Goal: Transaction & Acquisition: Purchase product/service

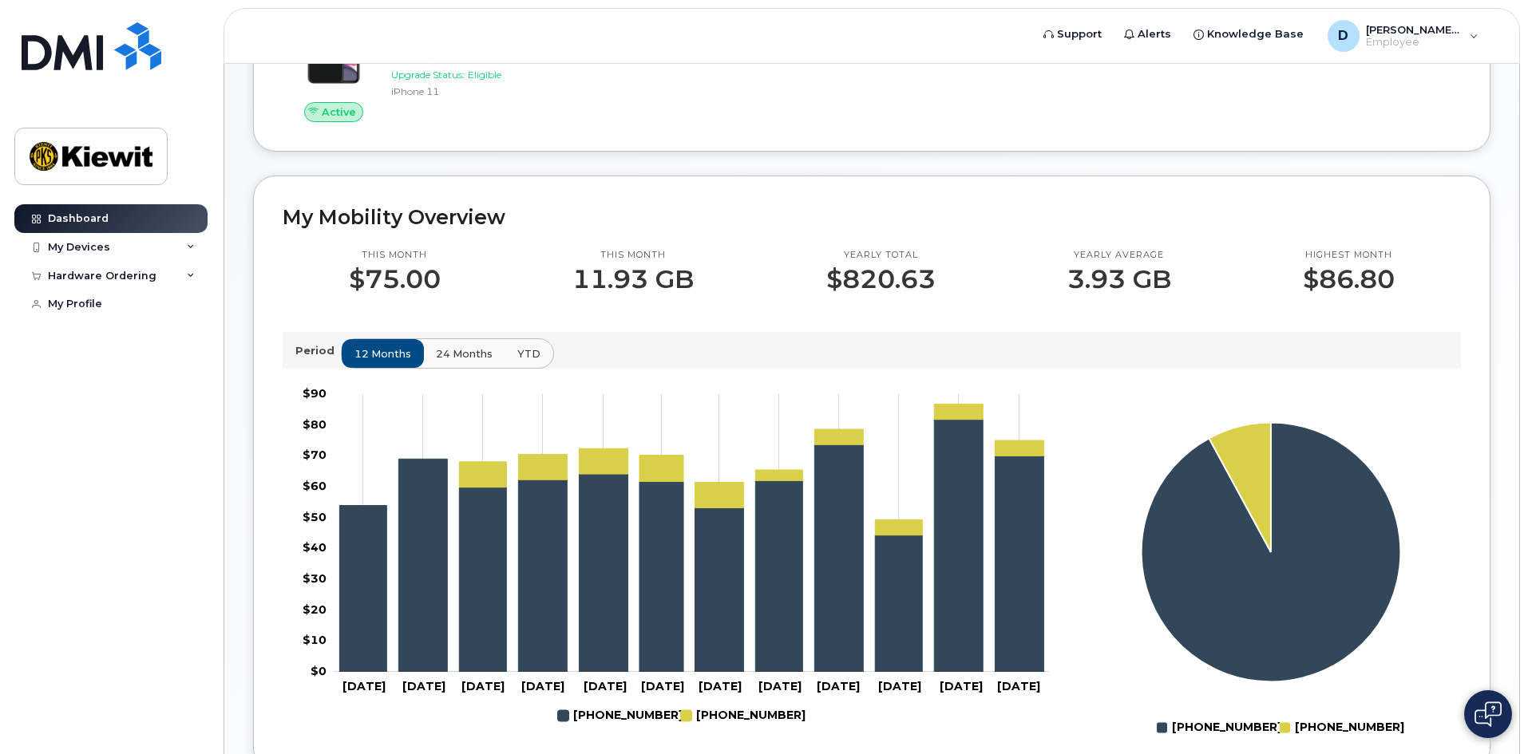
scroll to position [399, 0]
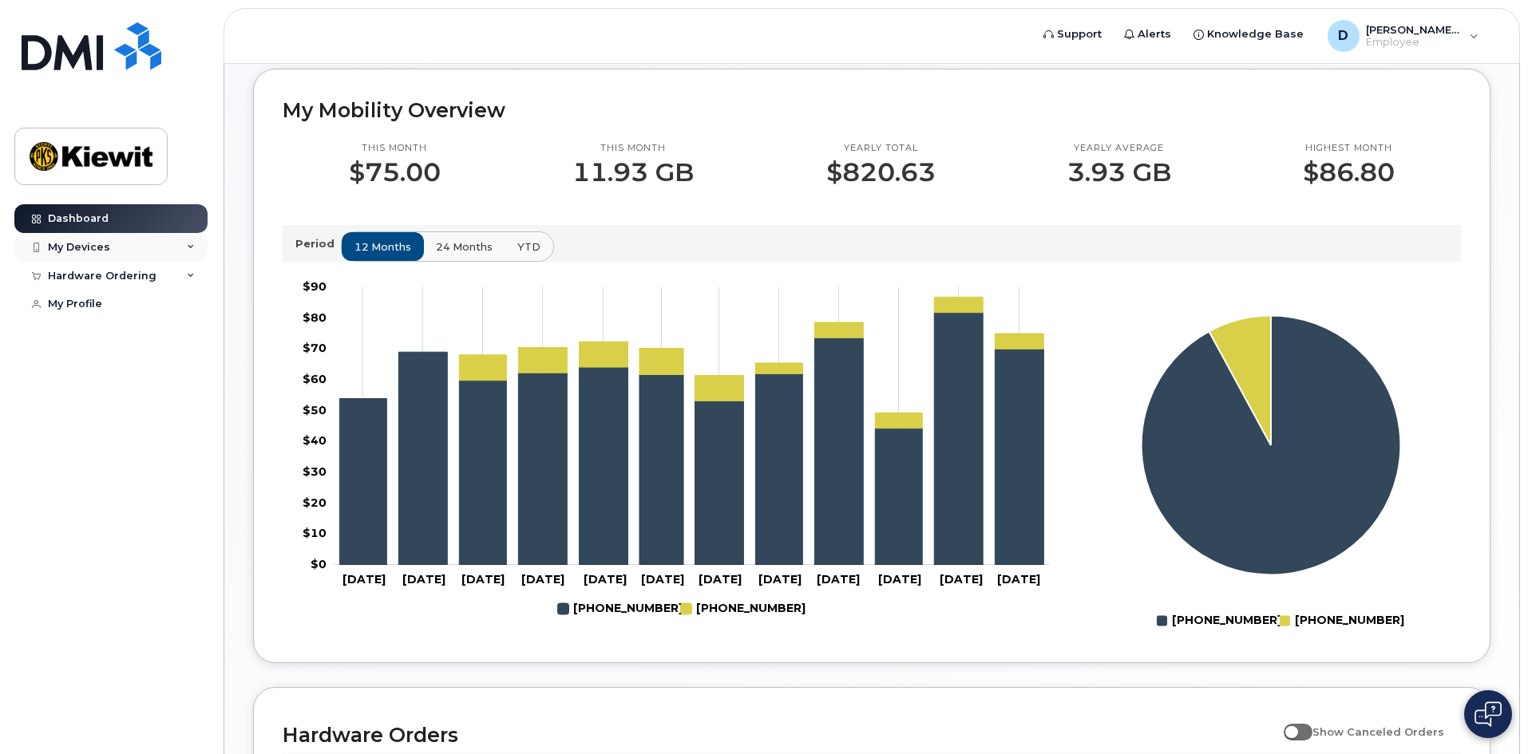
click at [192, 252] on div "My Devices" at bounding box center [110, 247] width 193 height 29
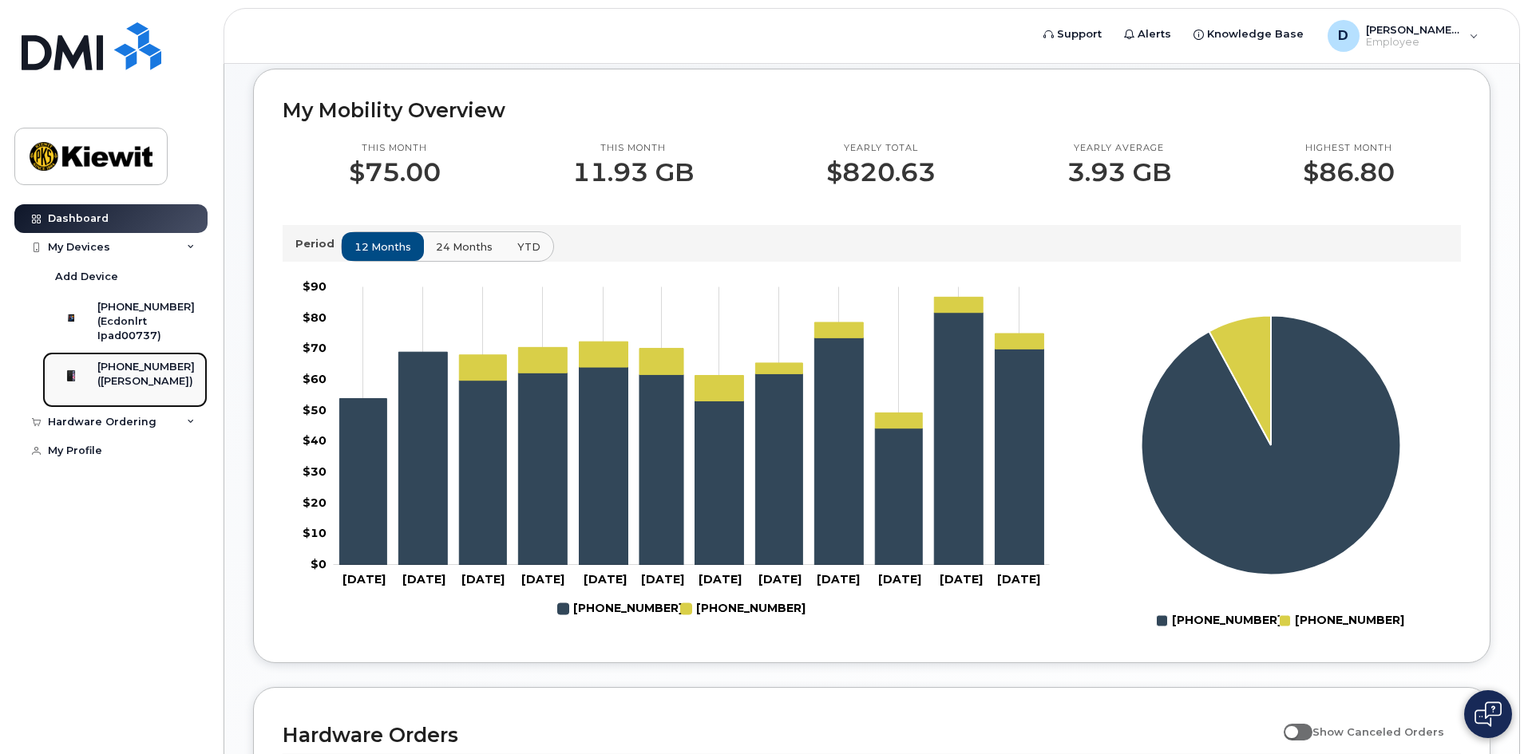
click at [160, 386] on div "([PERSON_NAME])" at bounding box center [145, 381] width 97 height 14
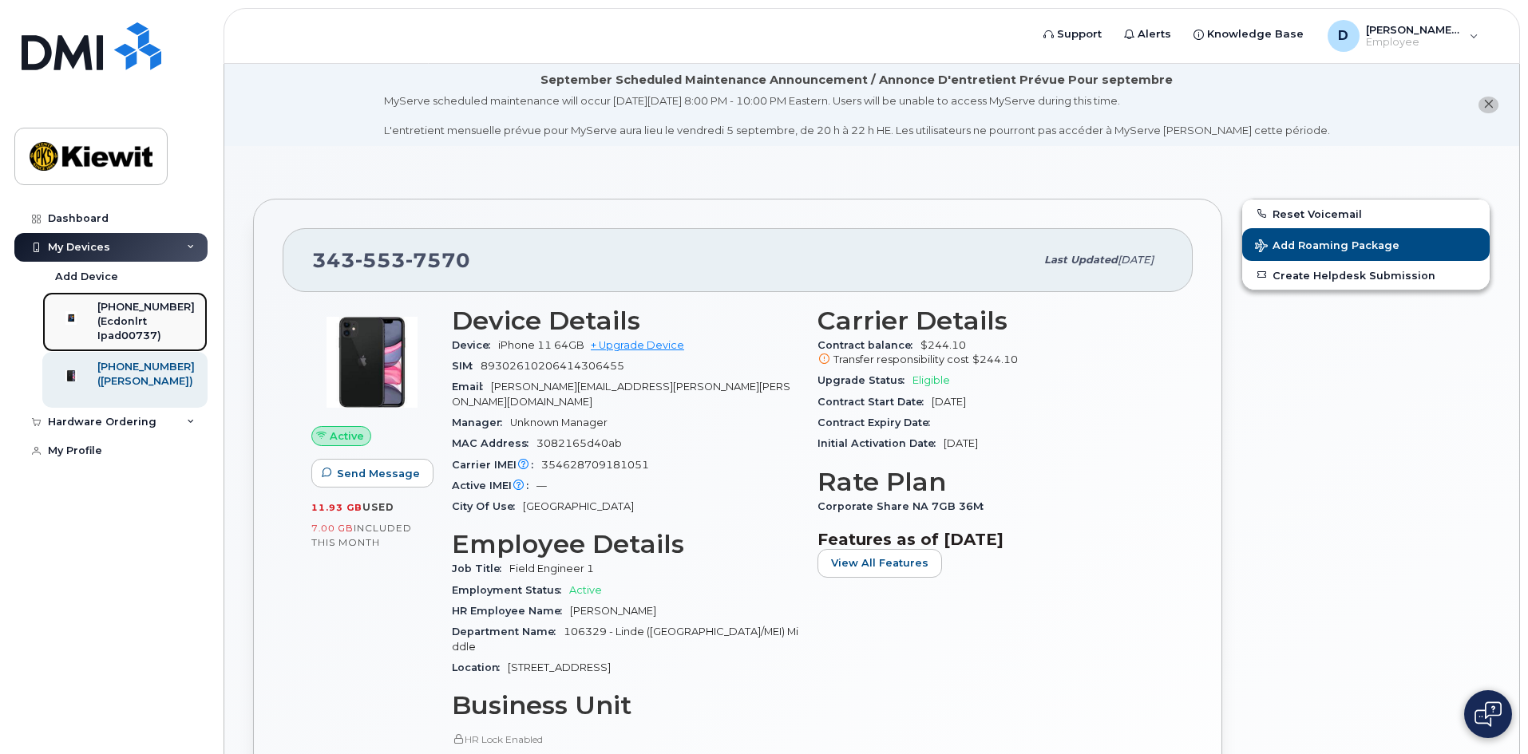
click at [136, 335] on div "(Ecdonlrt Ipad00737)" at bounding box center [145, 329] width 97 height 30
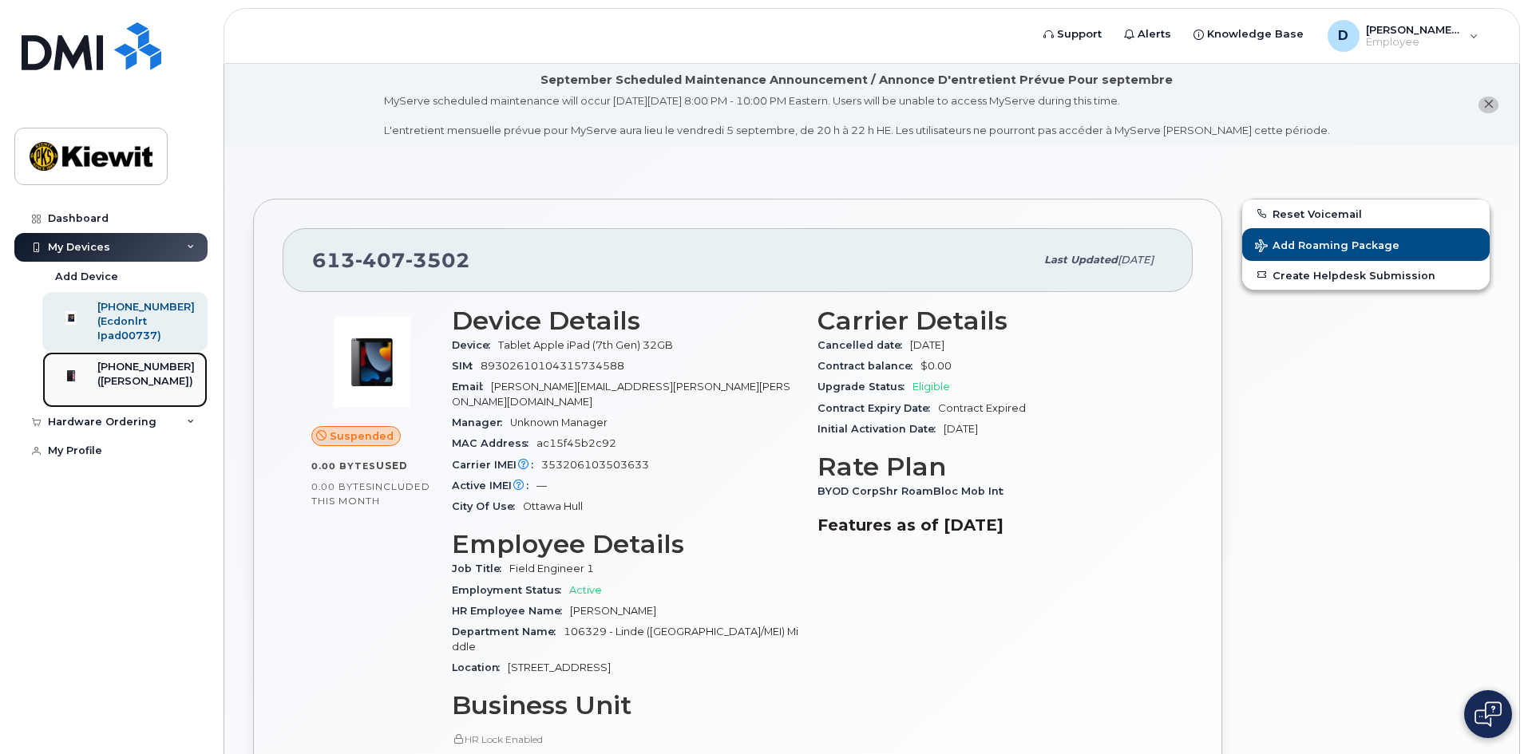
click at [156, 374] on div "[PHONE_NUMBER]" at bounding box center [145, 367] width 97 height 14
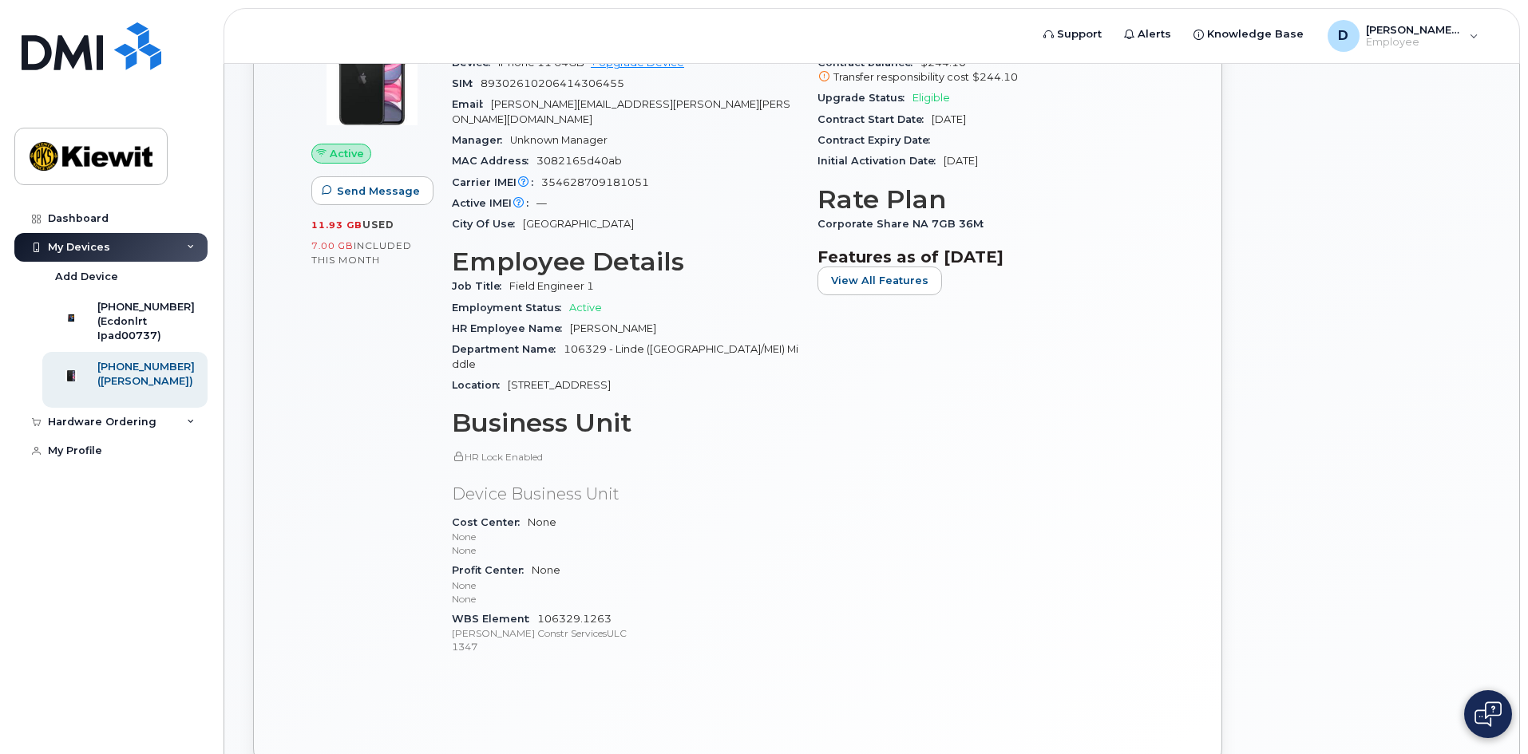
scroll to position [319, 0]
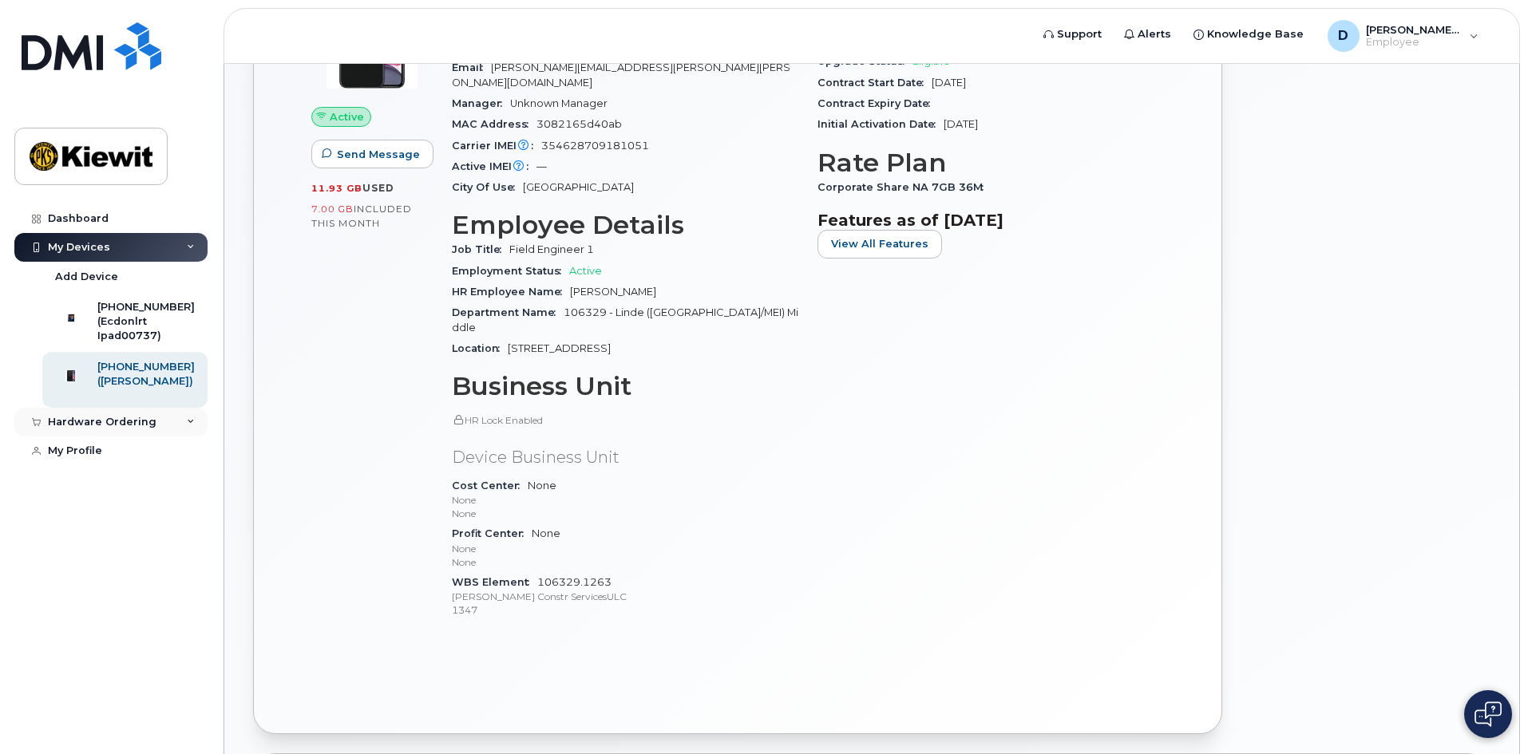
click at [184, 437] on div "Hardware Ordering" at bounding box center [110, 422] width 193 height 29
click at [118, 467] on link "My Orders" at bounding box center [124, 452] width 165 height 30
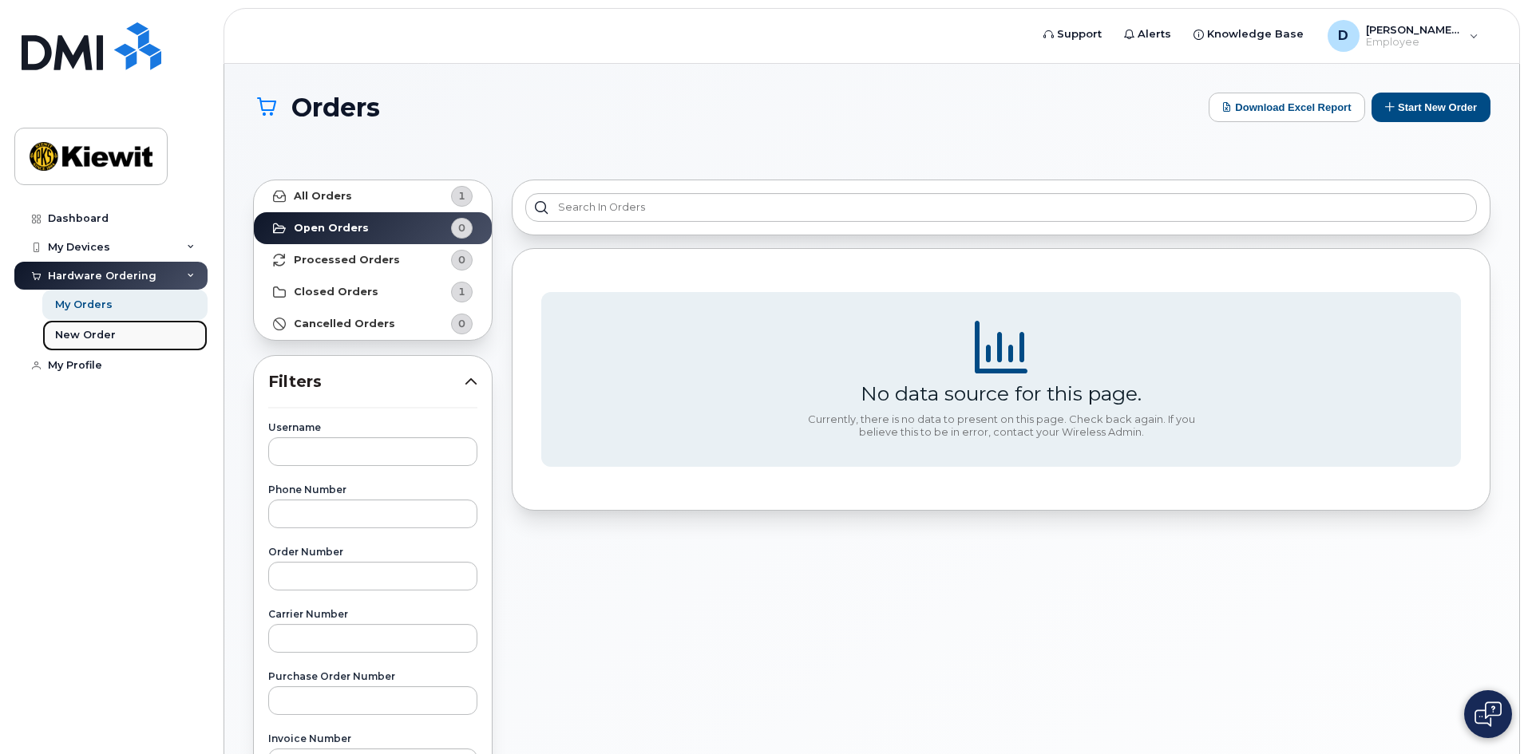
click at [107, 337] on div "New Order" at bounding box center [85, 335] width 61 height 14
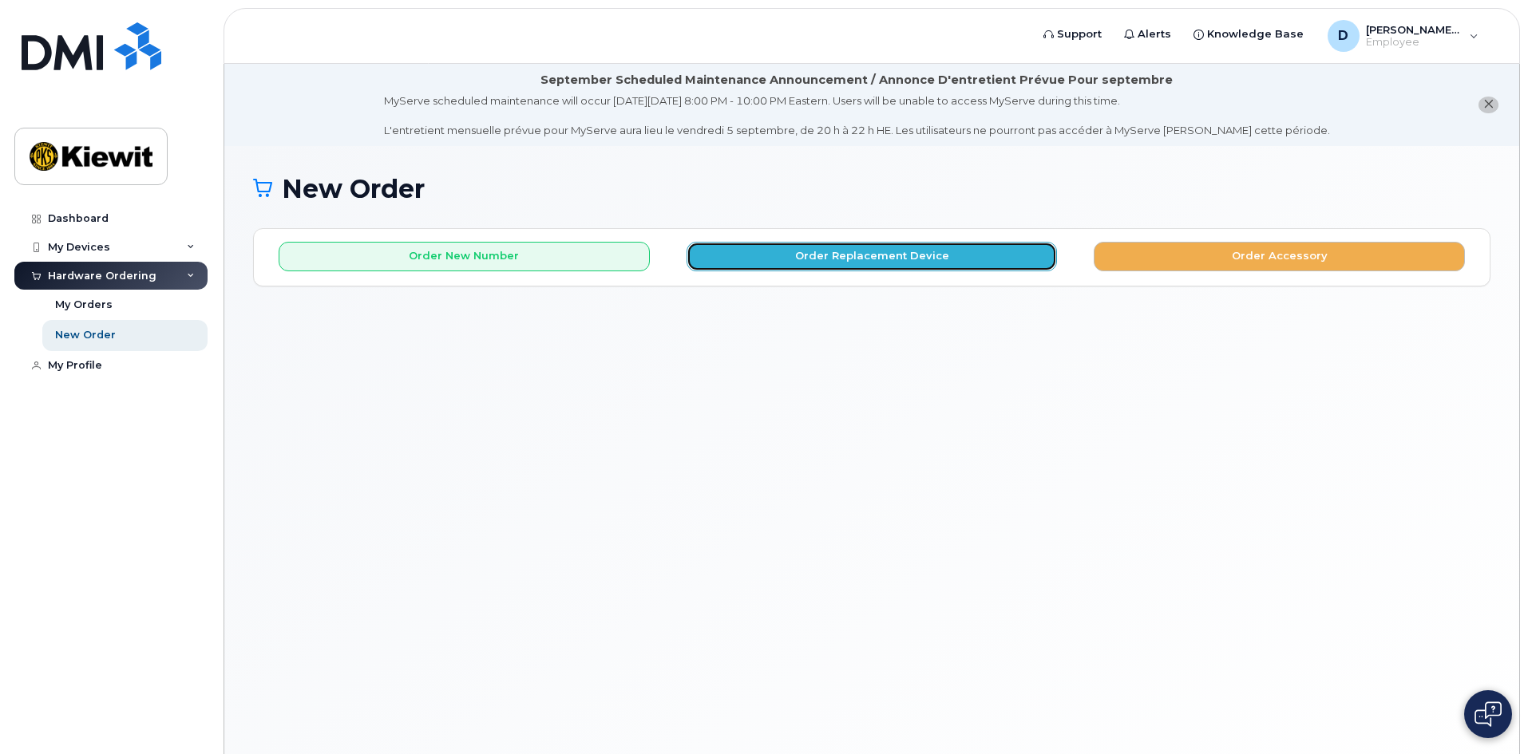
click at [912, 263] on button "Order Replacement Device" at bounding box center [871, 257] width 371 height 30
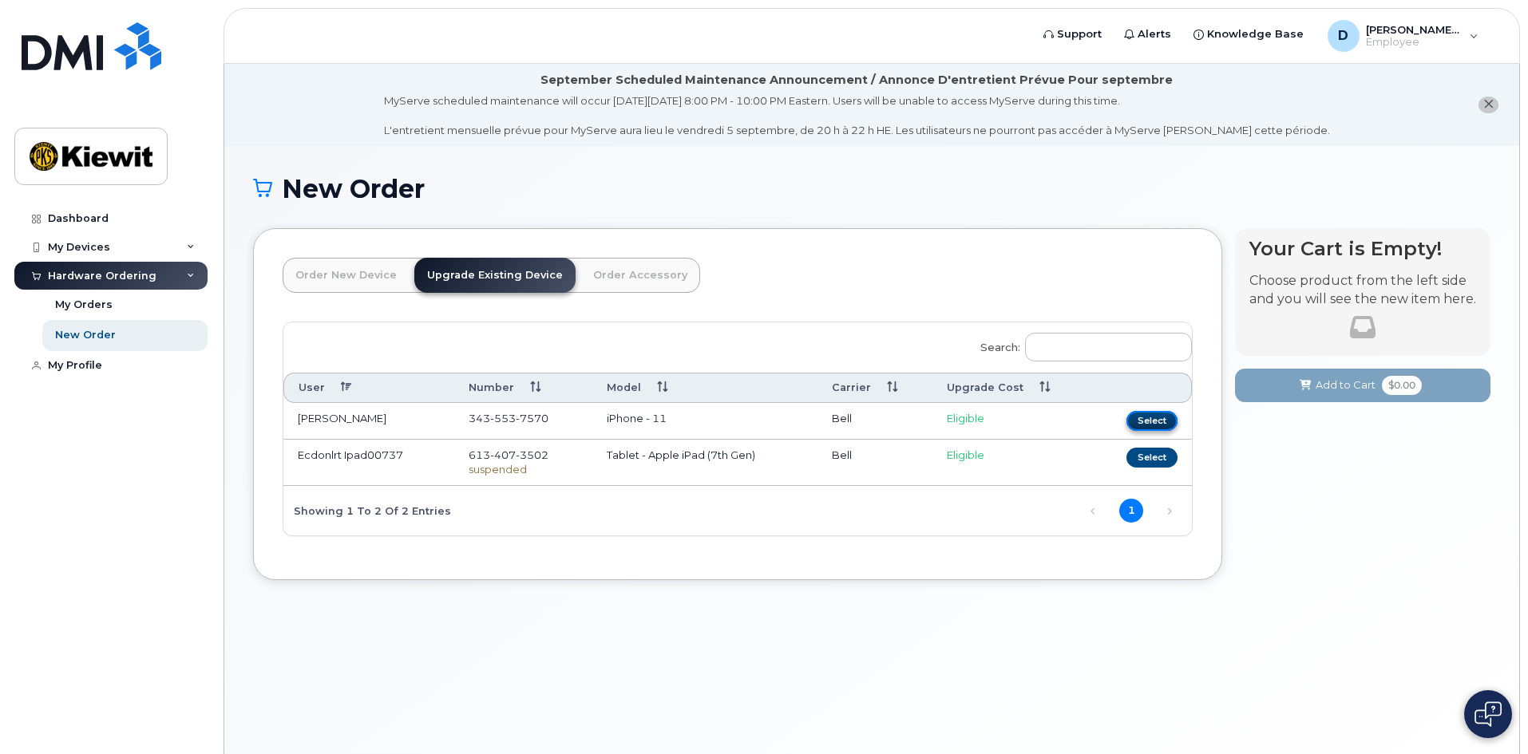
click at [1139, 420] on button "Select" at bounding box center [1151, 421] width 51 height 20
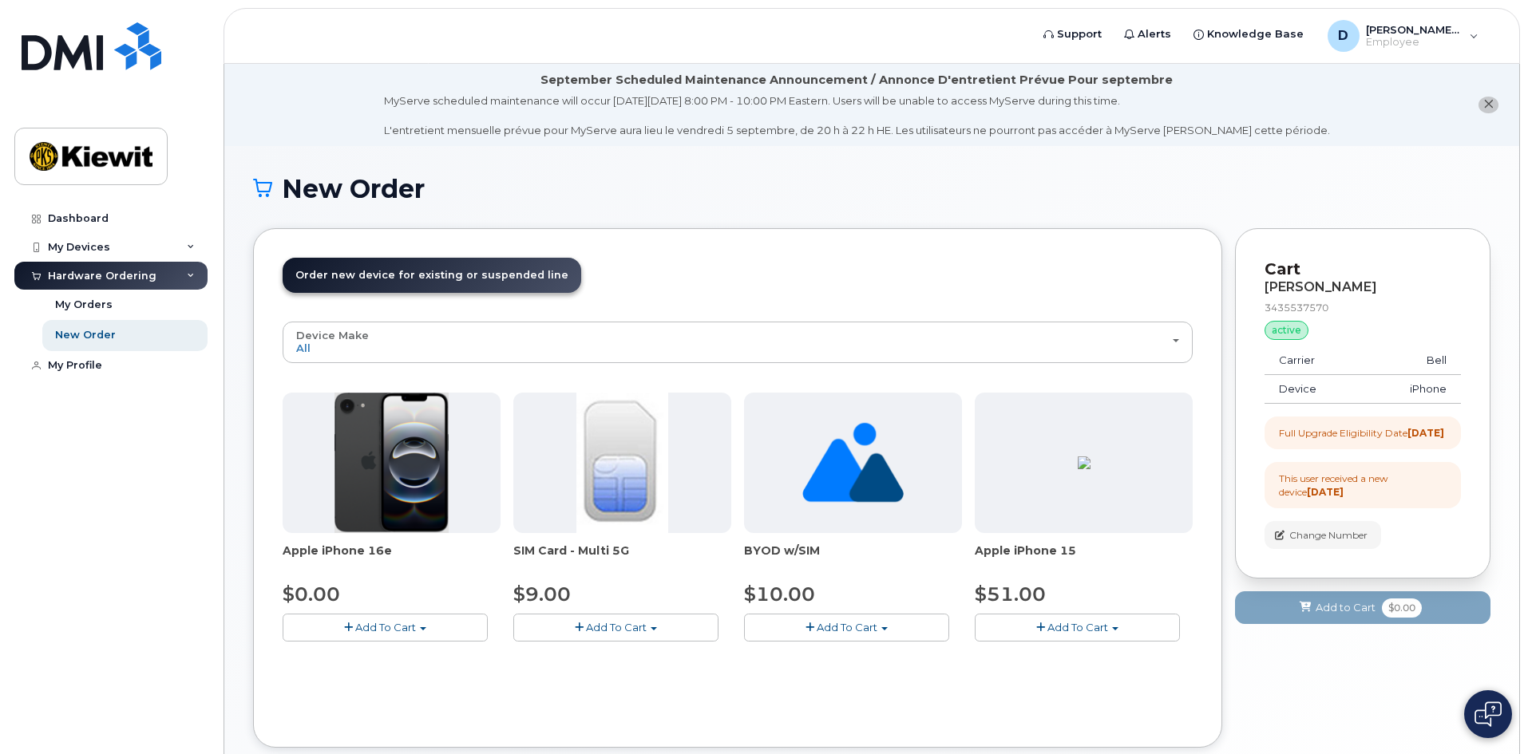
click at [379, 632] on span "Add To Cart" at bounding box center [385, 627] width 61 height 13
click at [417, 662] on link "$0.00 - 3 year upgrade (128GB)" at bounding box center [386, 657] width 198 height 20
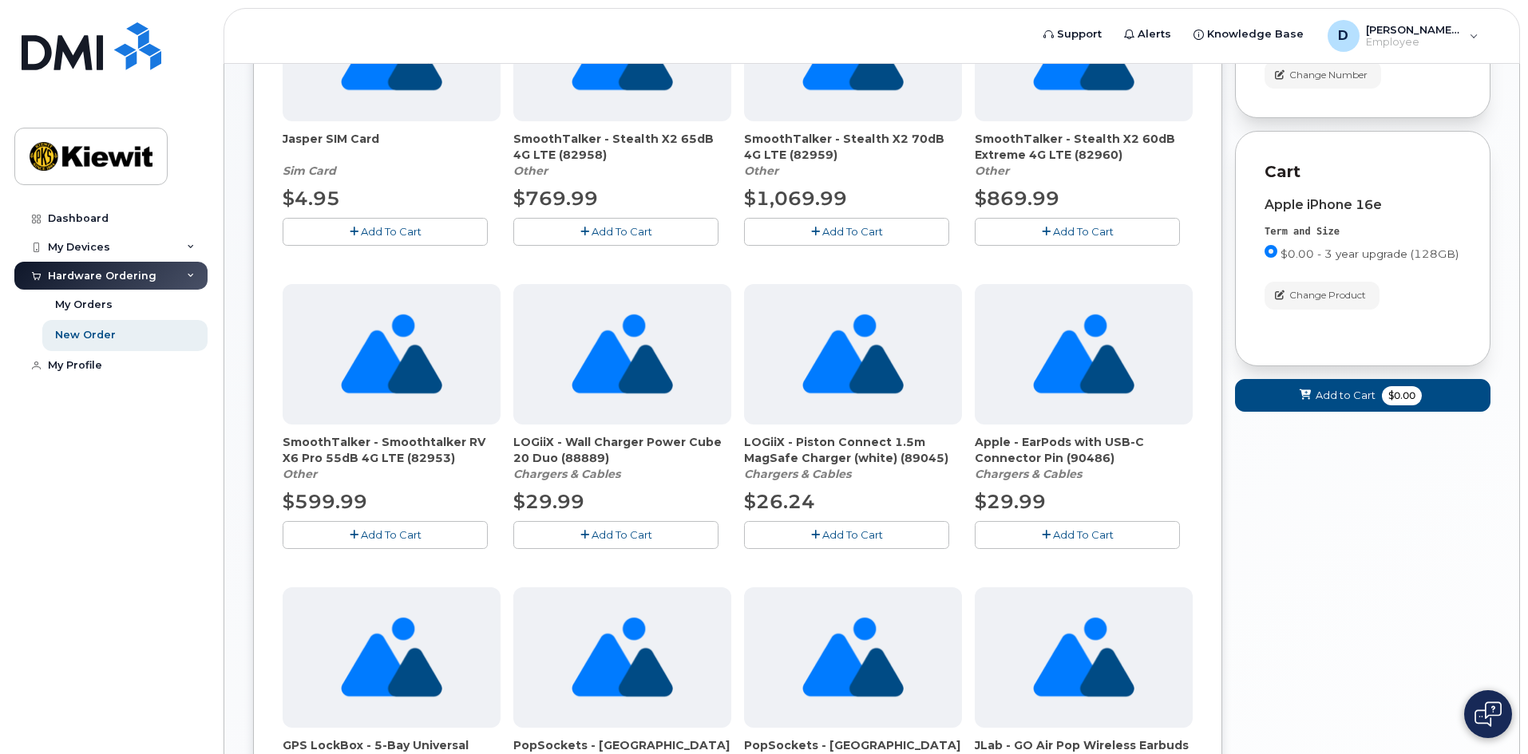
scroll to position [479, 0]
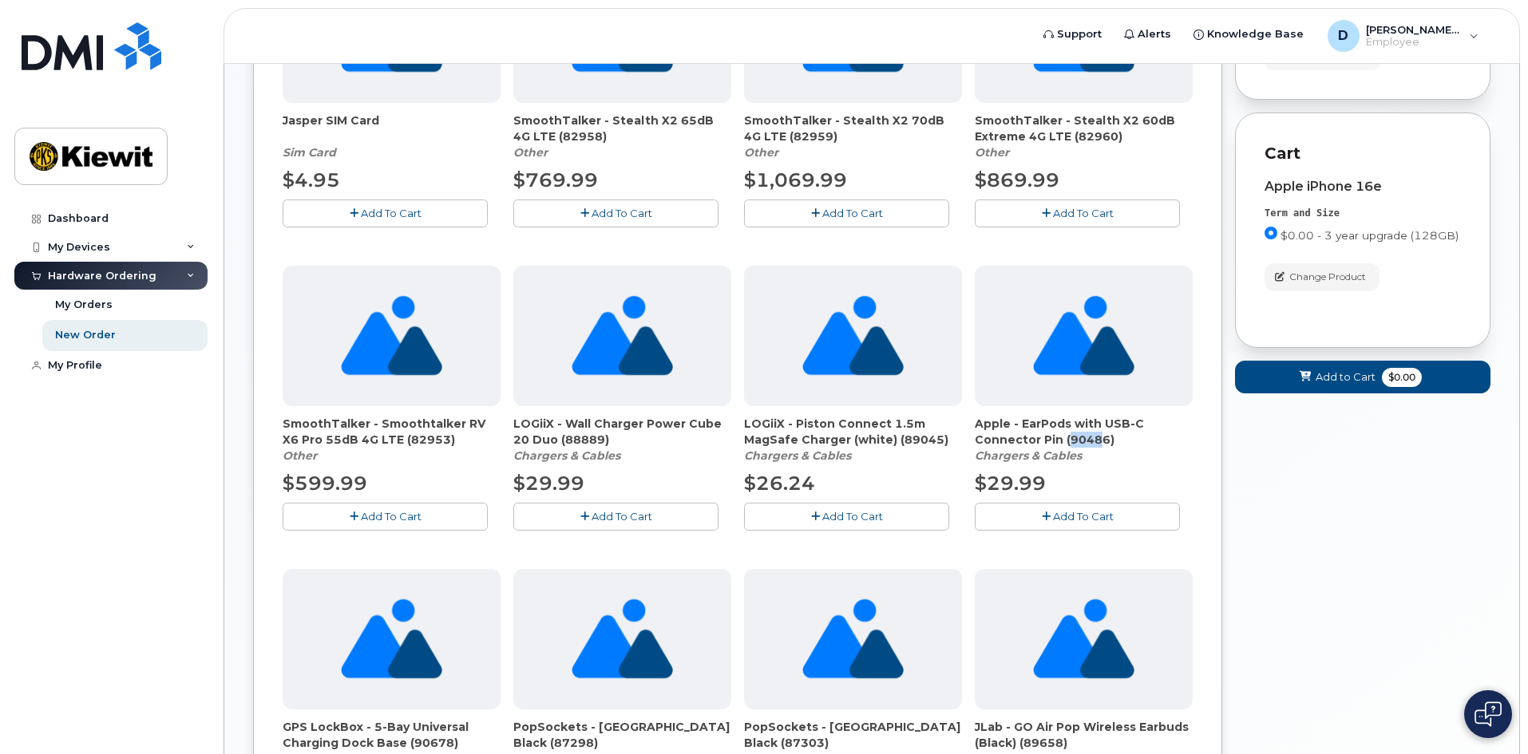
drag, startPoint x: 1073, startPoint y: 443, endPoint x: 1092, endPoint y: 444, distance: 19.2
click at [1092, 444] on span "Apple - EarPods with USB-C Connector Pin (90486)" at bounding box center [1084, 432] width 218 height 32
click at [1117, 437] on span "Apple - EarPods with USB-C Connector Pin (90486)" at bounding box center [1084, 432] width 218 height 32
drag, startPoint x: 616, startPoint y: 440, endPoint x: 581, endPoint y: 424, distance: 38.6
click at [592, 428] on span "LOGiiX - Wall Charger Power Cube 20 Duo (88889)" at bounding box center [622, 432] width 218 height 32
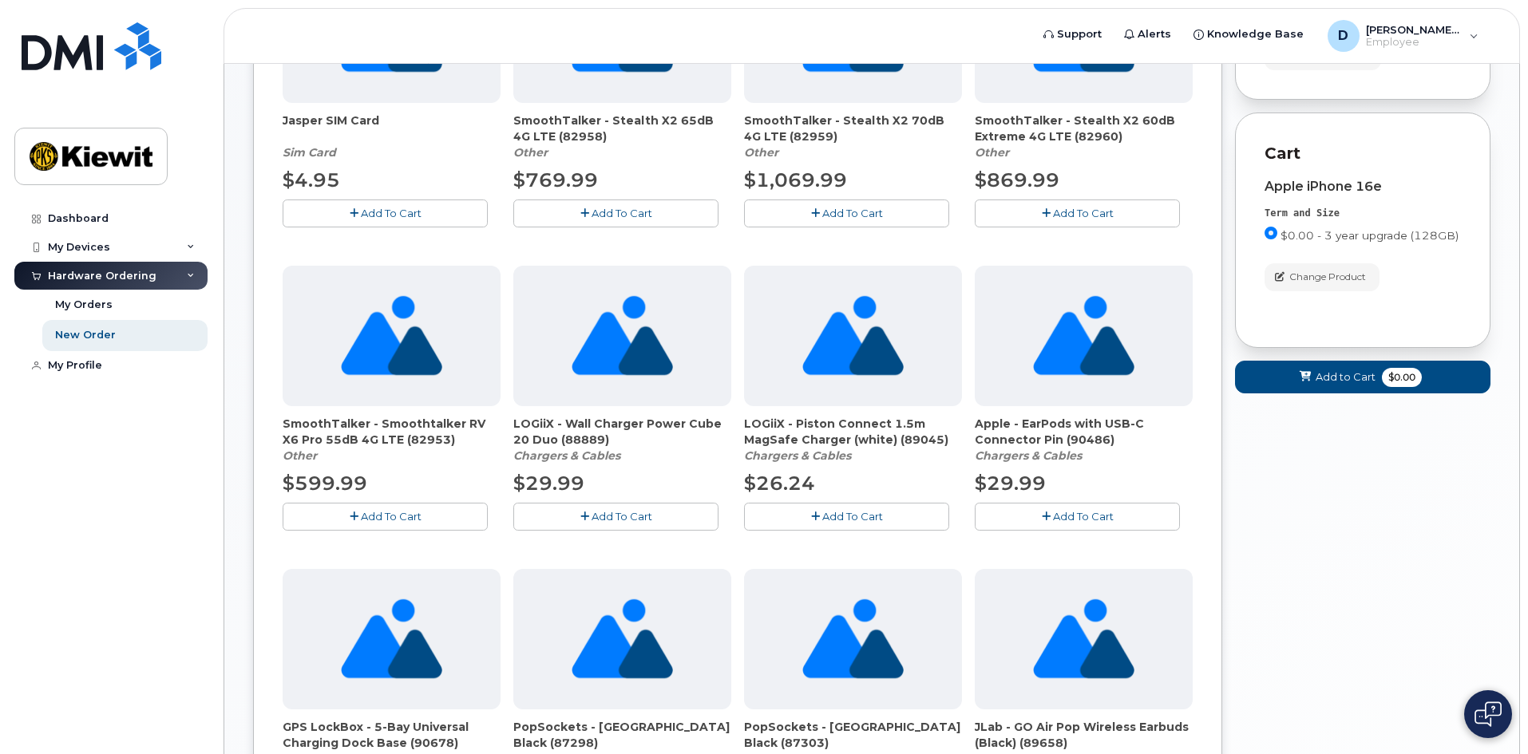
click at [554, 425] on span "LOGiiX - Wall Charger Power Cube 20 Duo (88889)" at bounding box center [622, 432] width 218 height 32
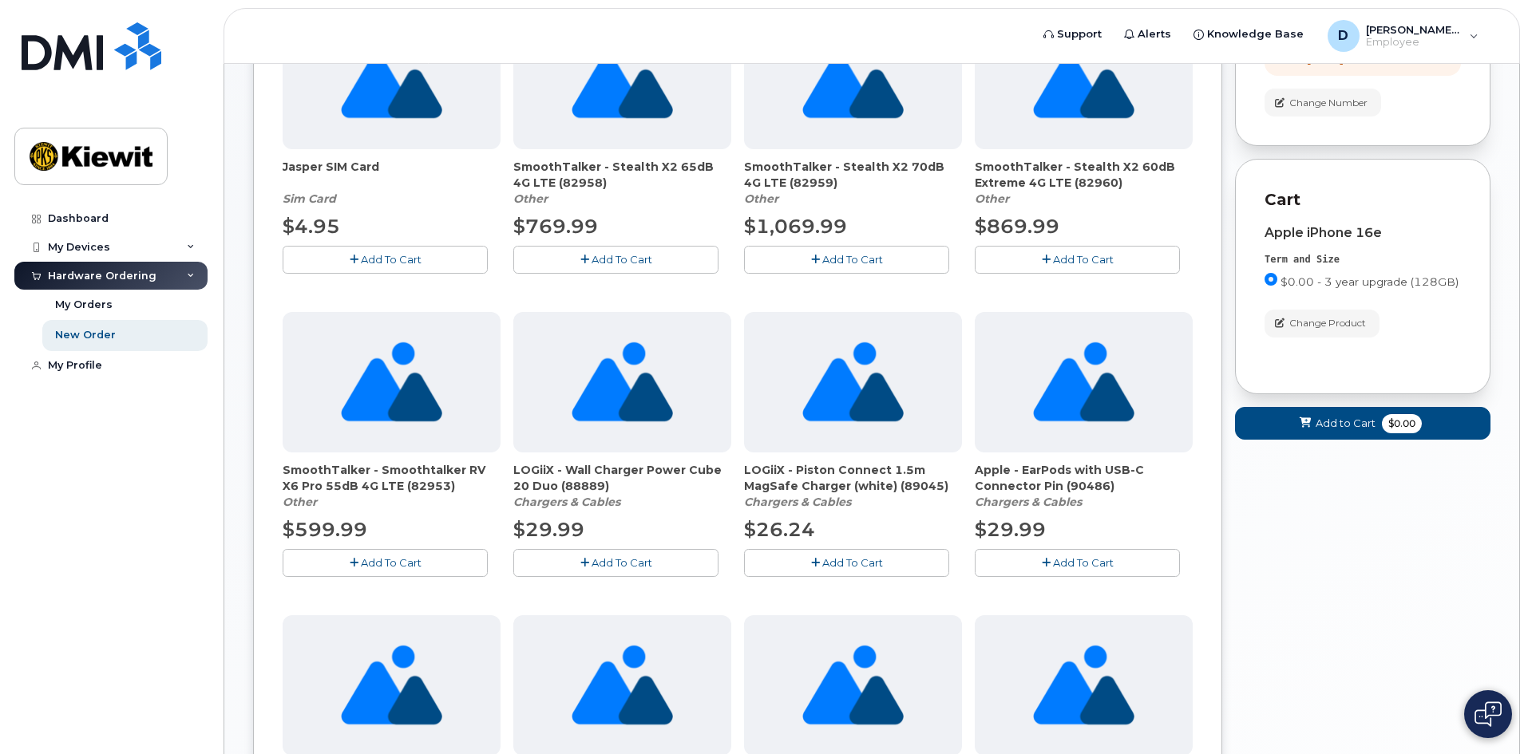
scroll to position [460, 0]
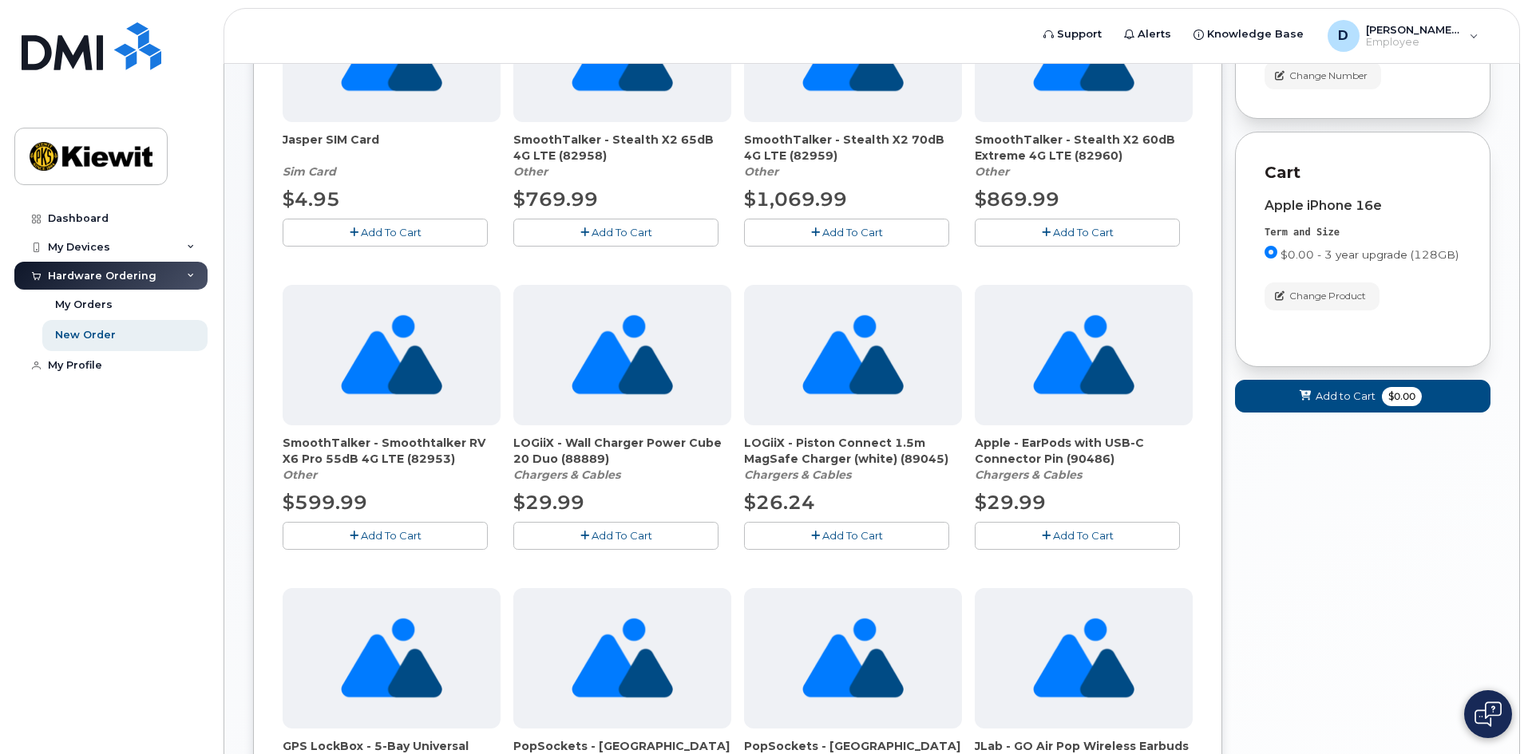
click at [631, 542] on span "Add To Cart" at bounding box center [621, 535] width 61 height 13
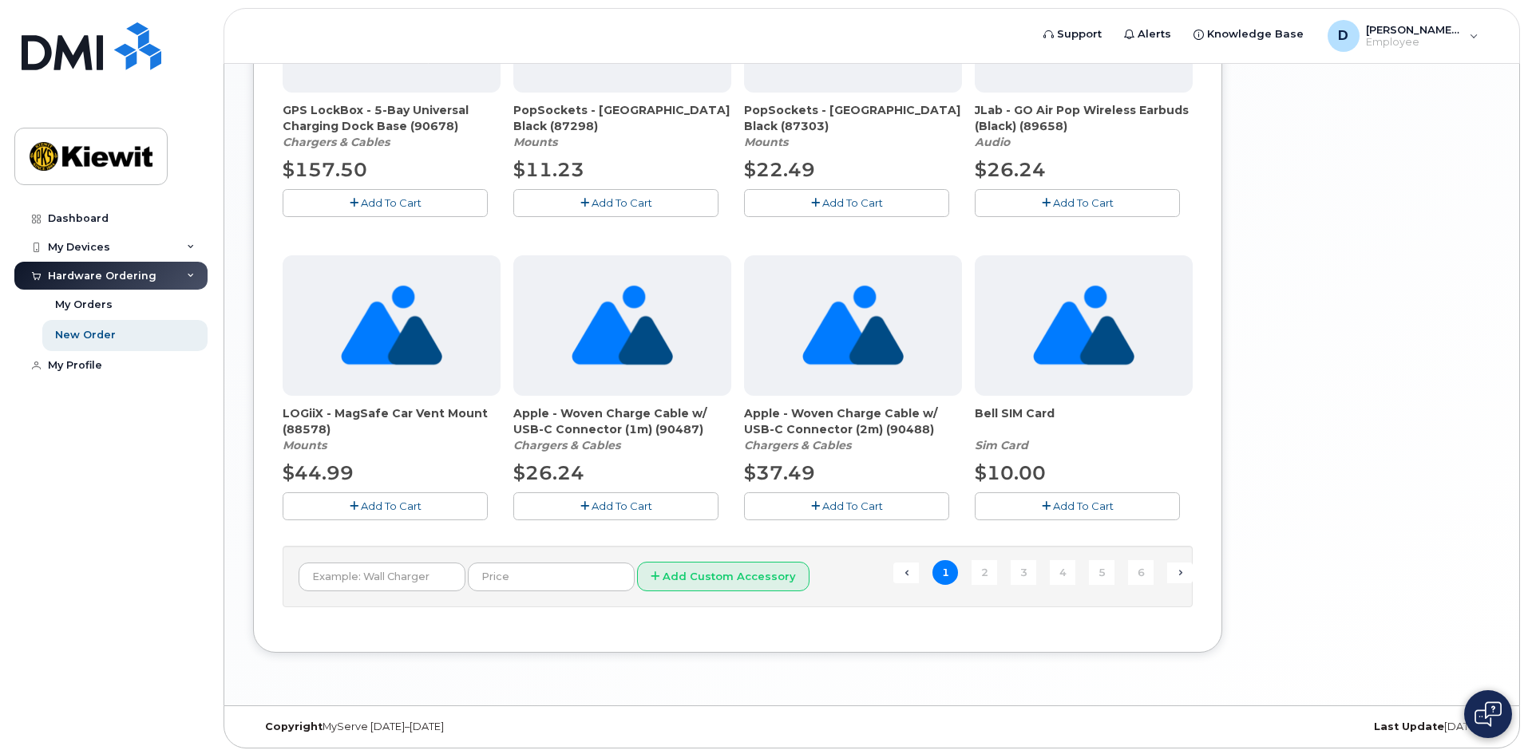
scroll to position [1098, 0]
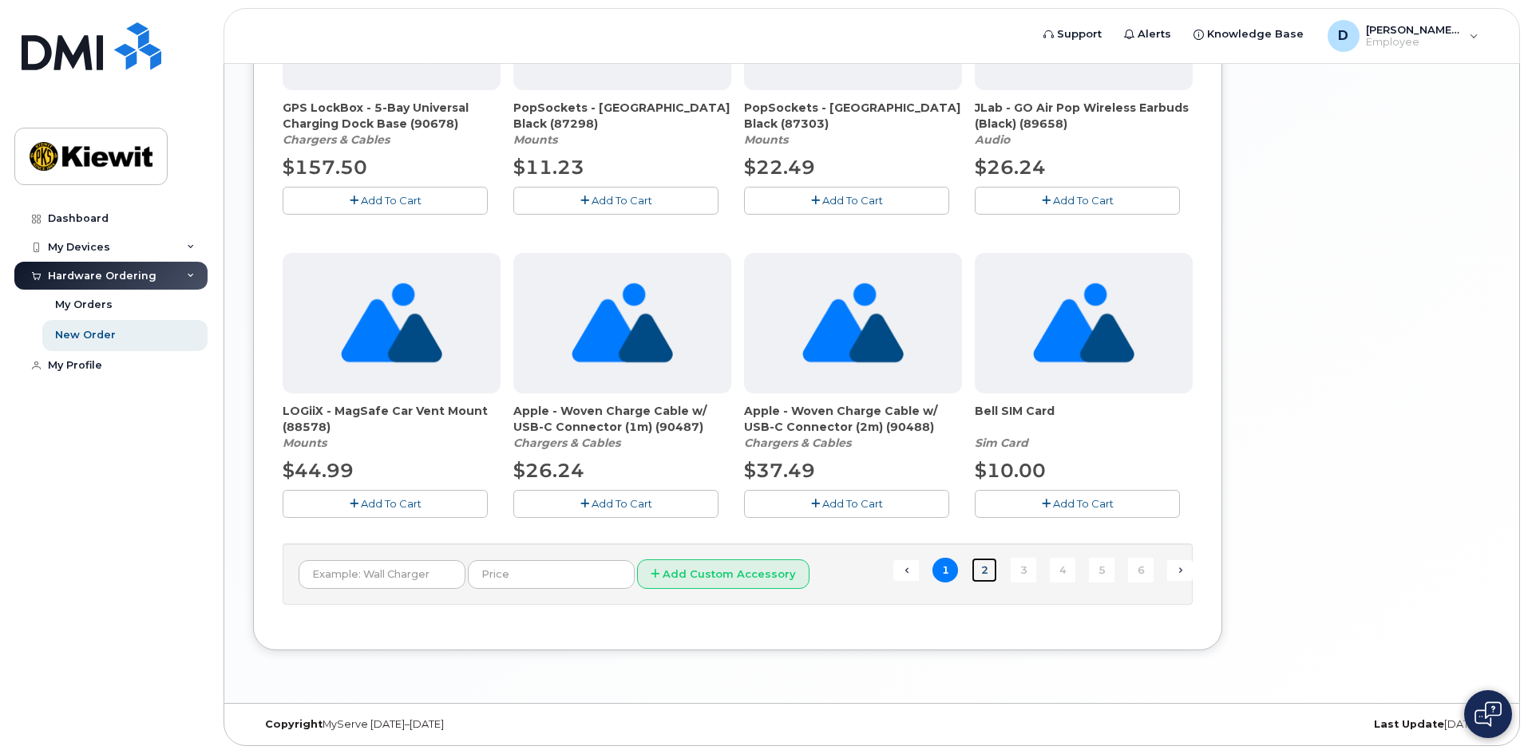
click at [987, 576] on link "2" at bounding box center [984, 570] width 26 height 25
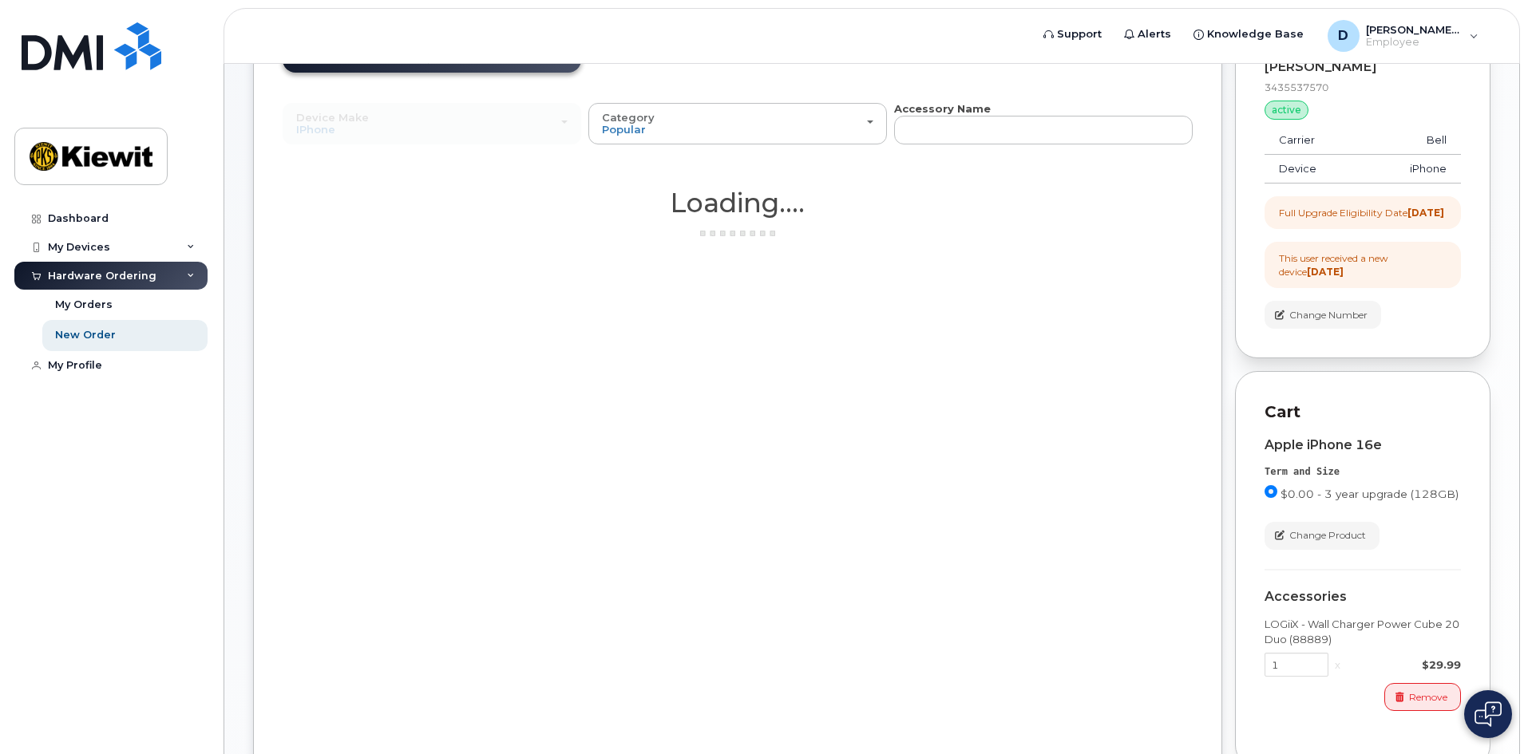
scroll to position [161, 0]
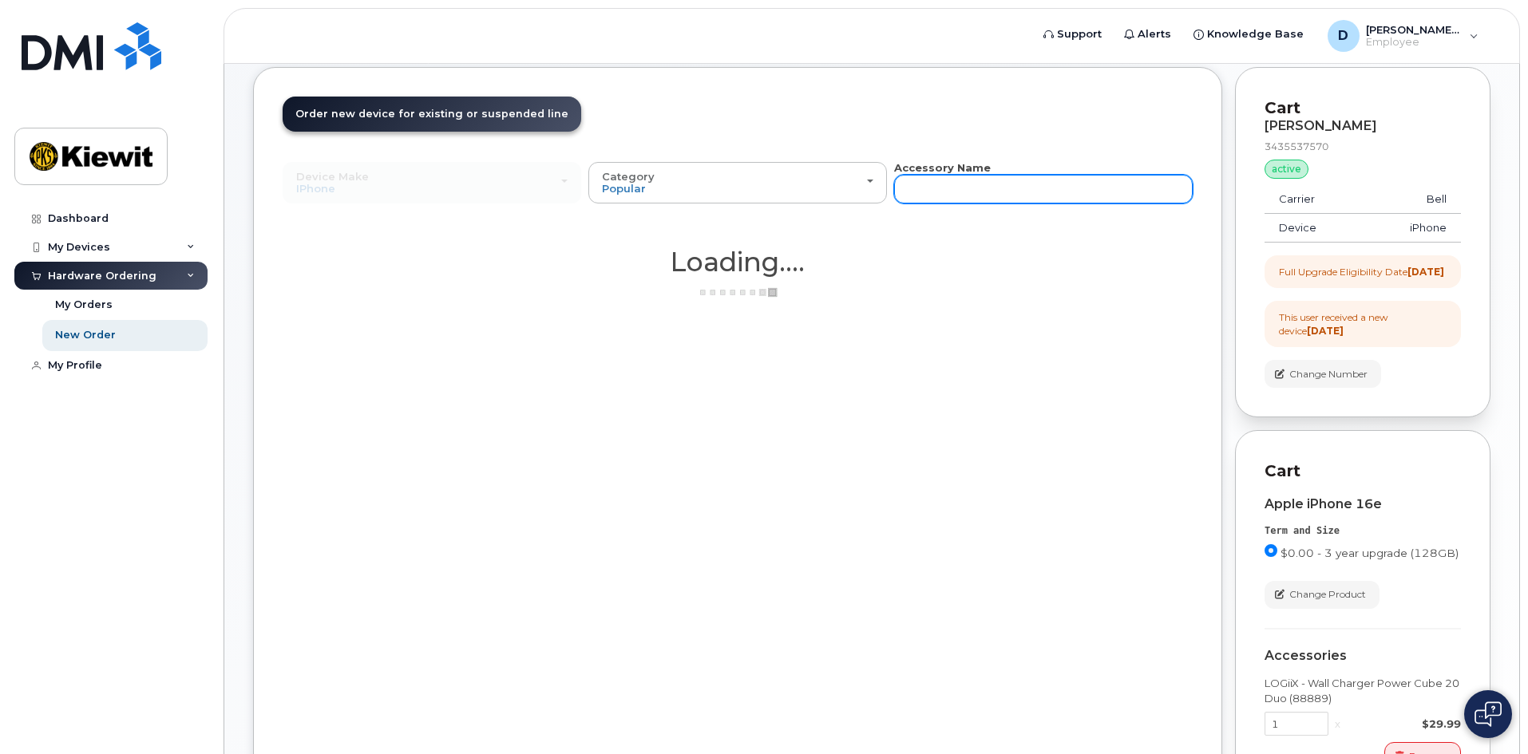
click at [1015, 196] on input "text" at bounding box center [1043, 189] width 299 height 29
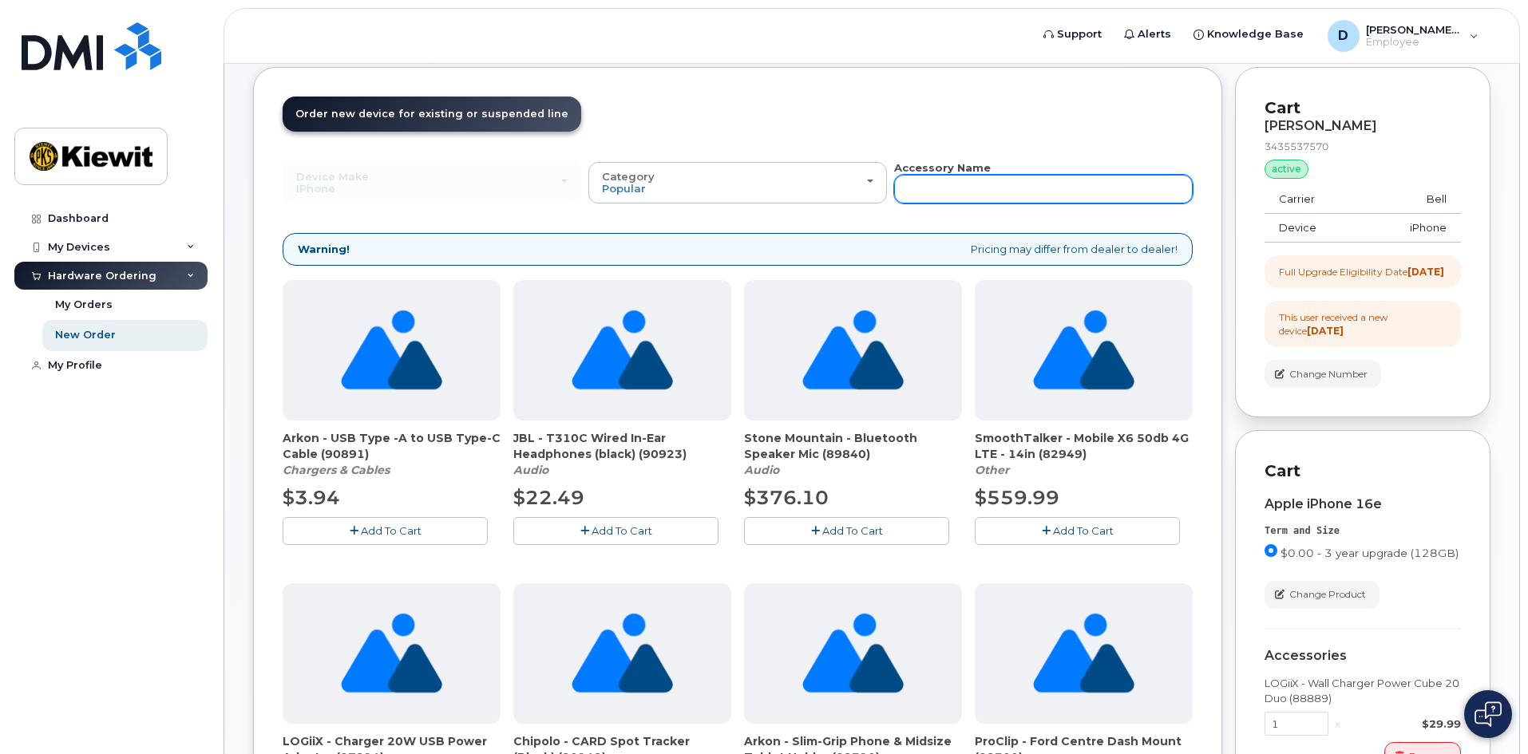
click at [955, 186] on input "text" at bounding box center [1043, 189] width 299 height 29
type input "case"
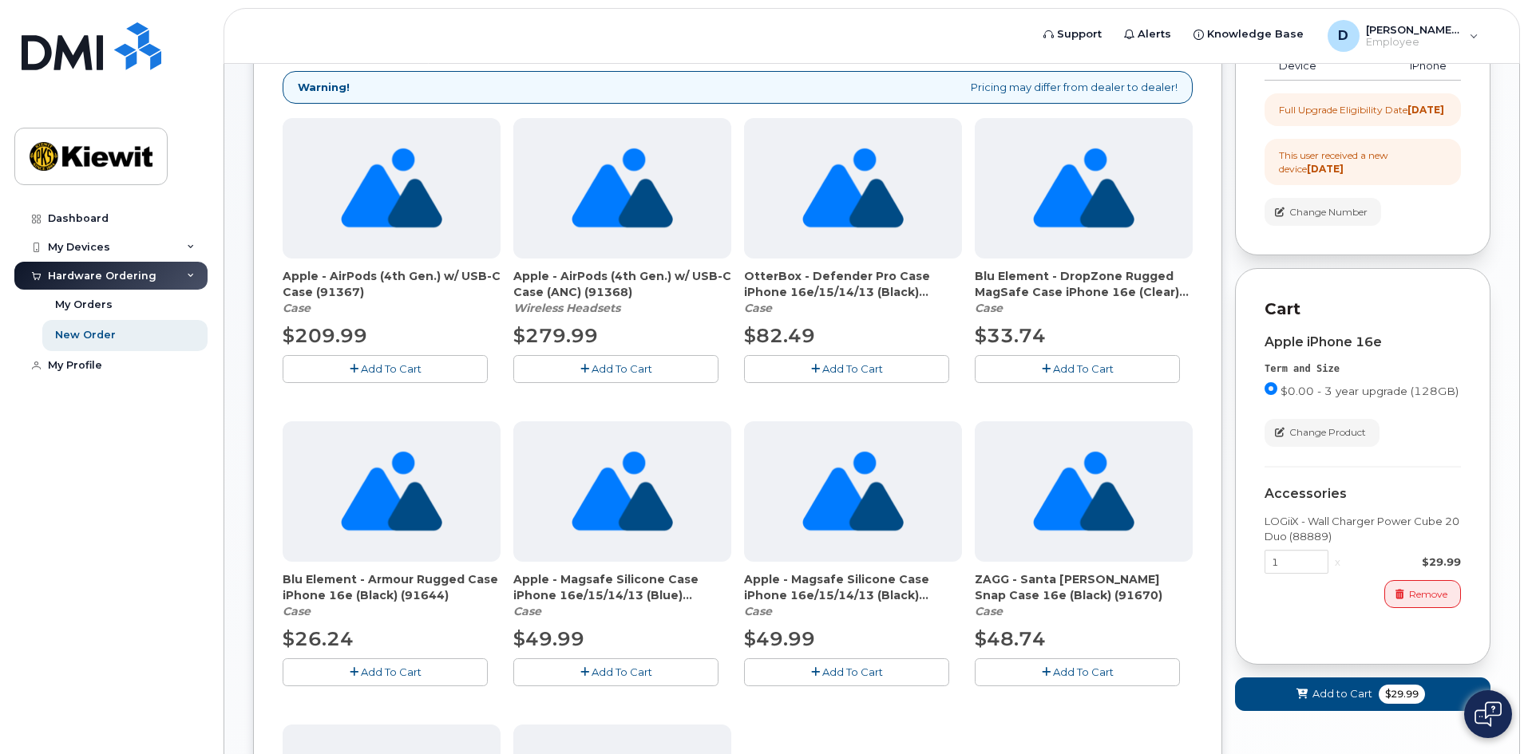
scroll to position [321, 0]
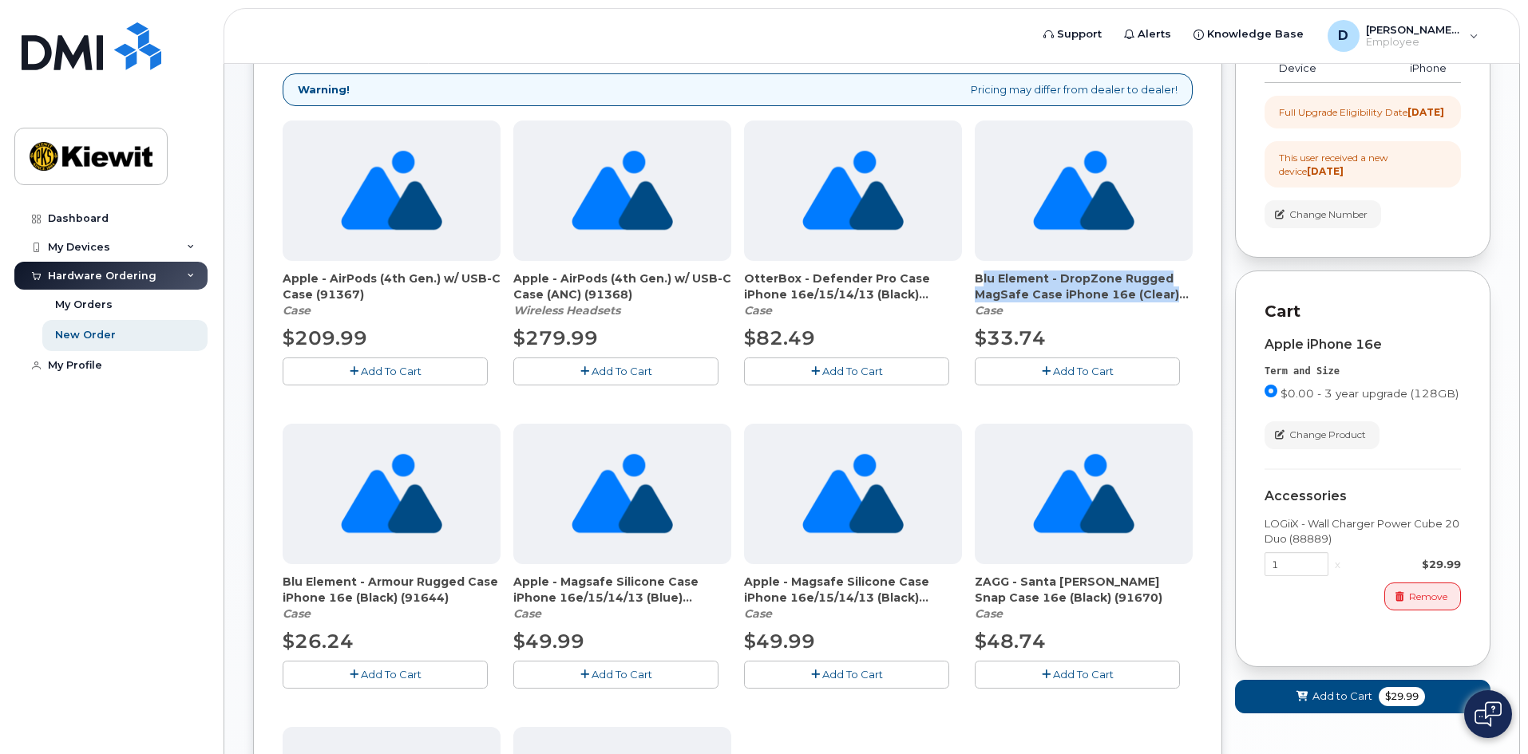
drag, startPoint x: 973, startPoint y: 277, endPoint x: 1186, endPoint y: 303, distance: 214.6
click at [1186, 303] on div "Apple - AirPods (4th Gen.) w/ USB-C Case (91367) Case $209.99 Add To Cart Apple…" at bounding box center [738, 569] width 910 height 897
copy span "Blu Element - DropZone Rugged MagSafe Case iPhone 16e (Clear)"
click at [1071, 374] on span "Add To Cart" at bounding box center [1083, 371] width 61 height 13
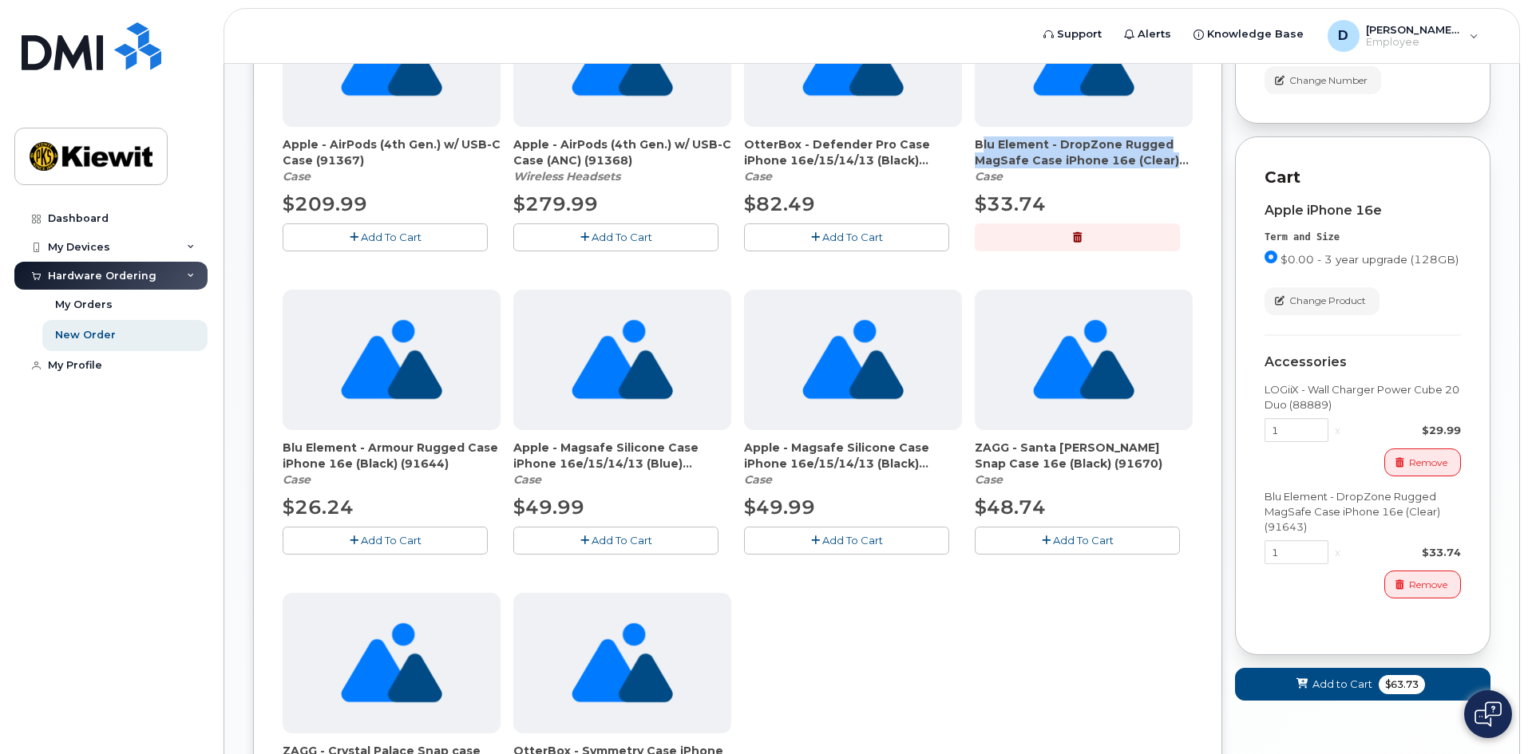
scroll to position [481, 0]
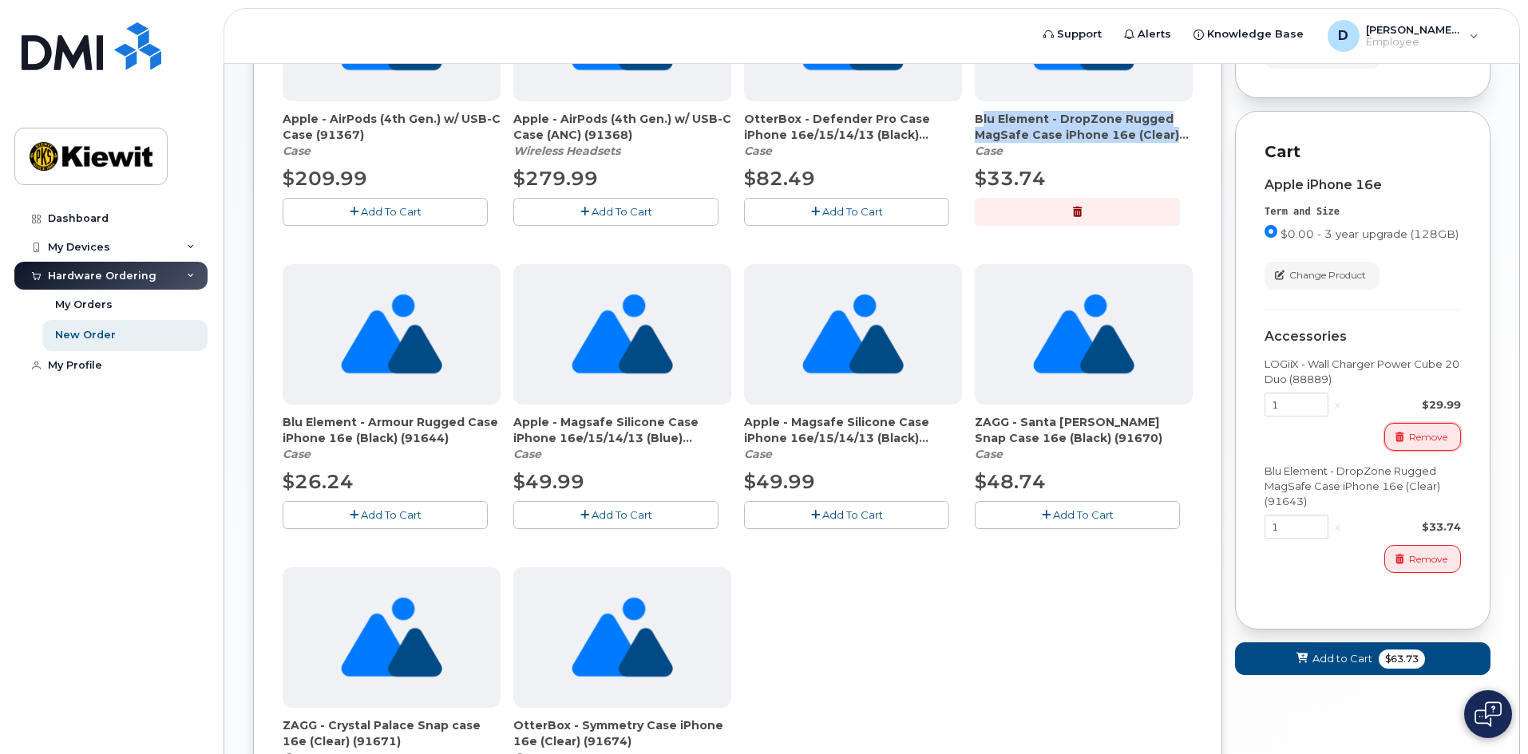
click at [1412, 445] on span "Remove" at bounding box center [1428, 437] width 38 height 14
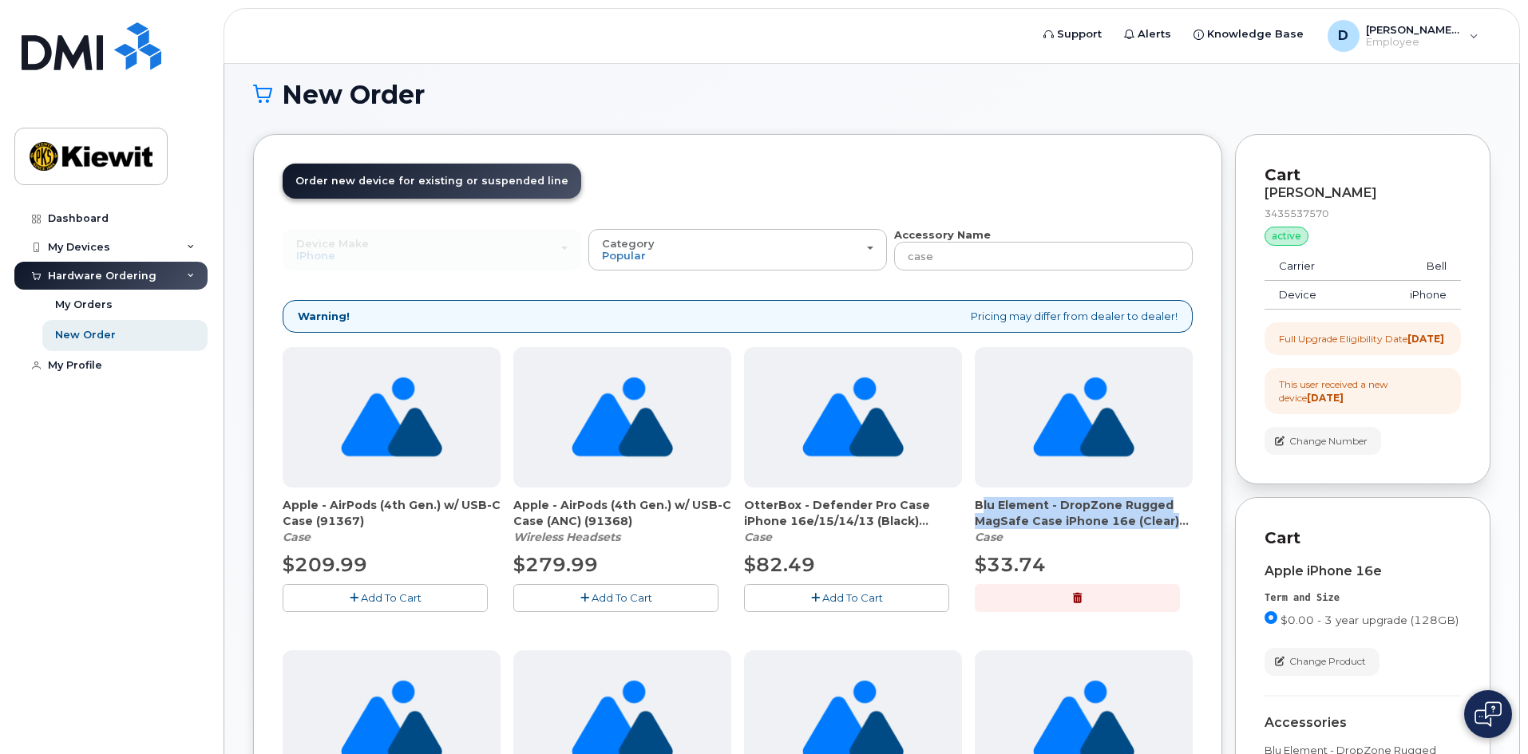
scroll to position [81, 0]
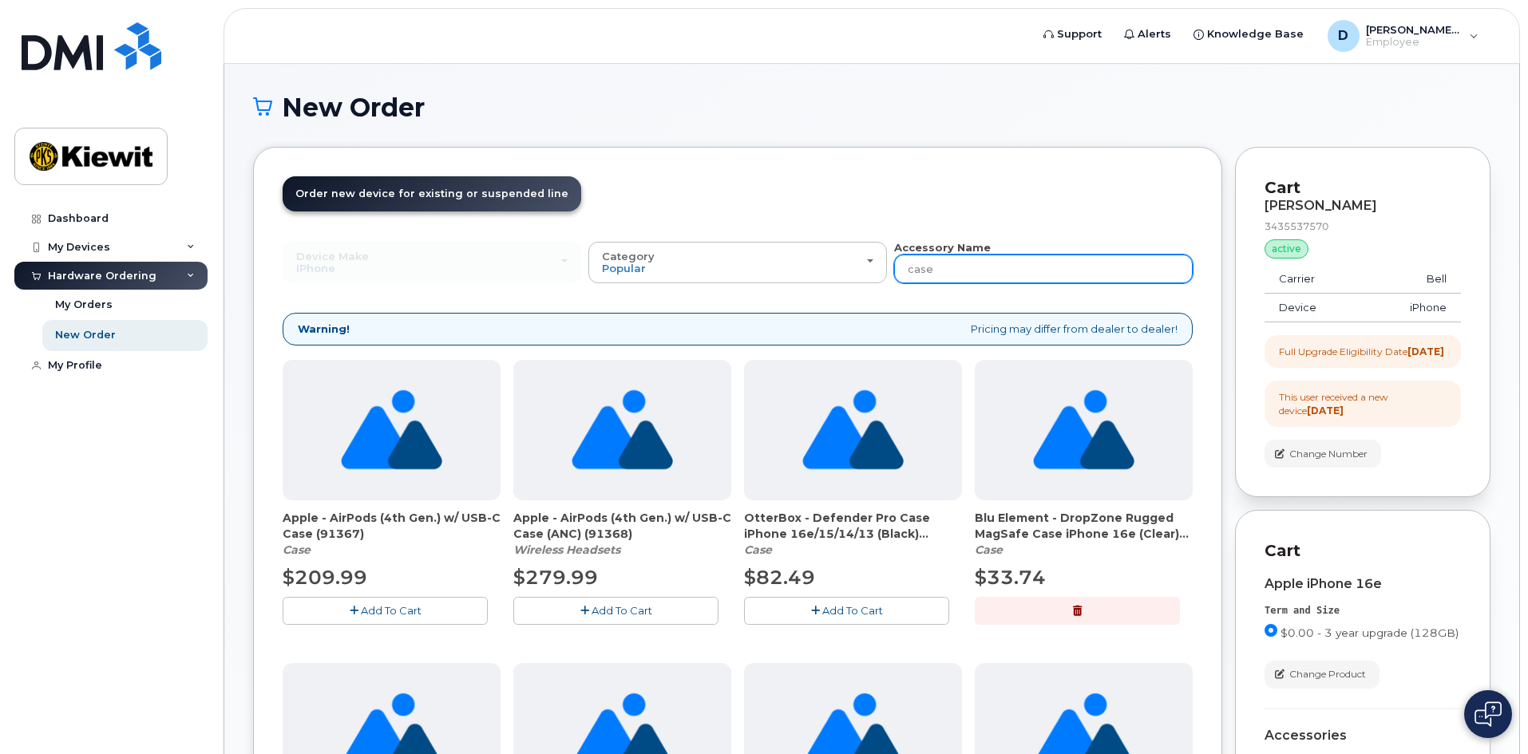
click at [968, 278] on input "case" at bounding box center [1043, 269] width 299 height 29
drag, startPoint x: 968, startPoint y: 278, endPoint x: 732, endPoint y: 277, distance: 236.3
click at [732, 277] on div "Device Make All Android Cell Phone HUB iPhone Modem Tablet All Android Cell Pho…" at bounding box center [738, 262] width 910 height 44
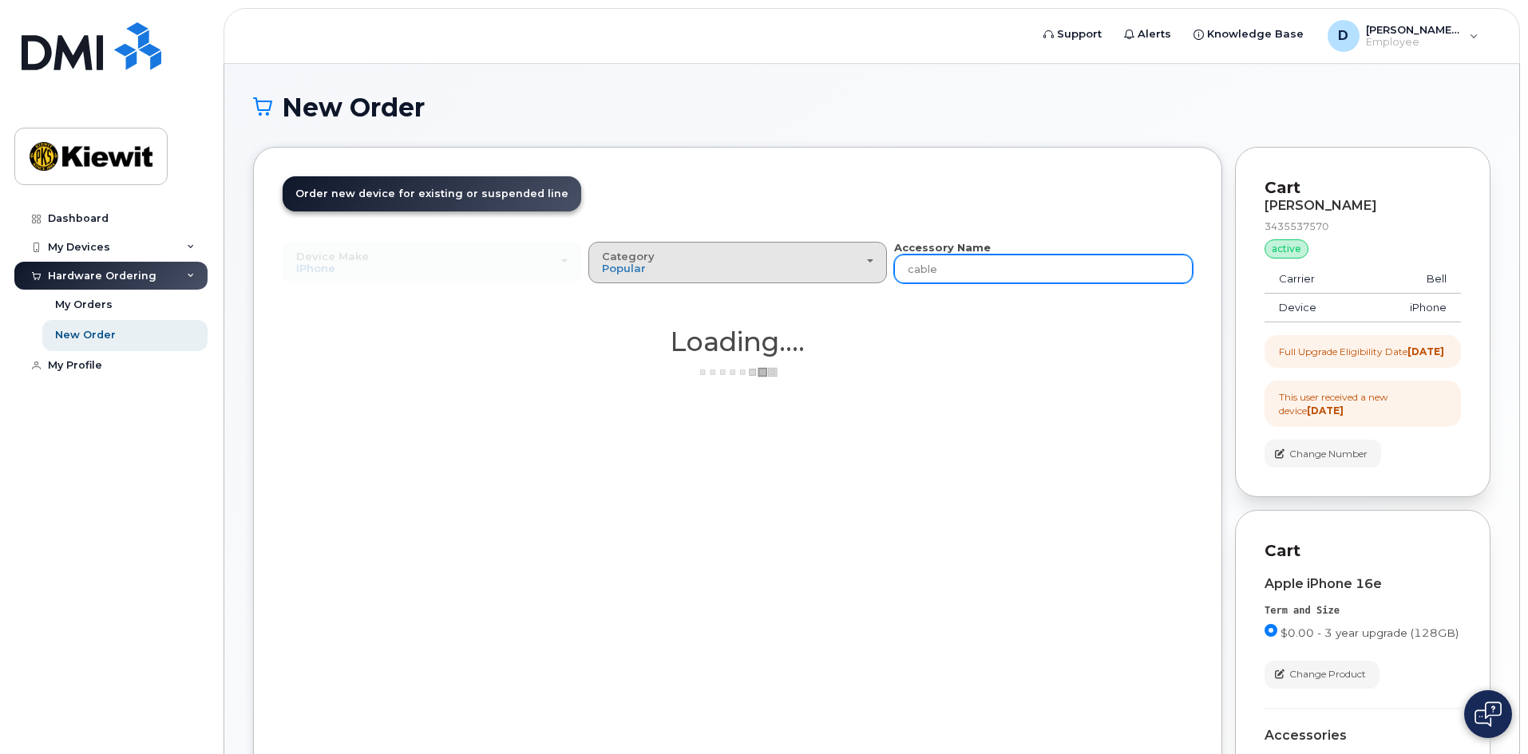
type input "cable"
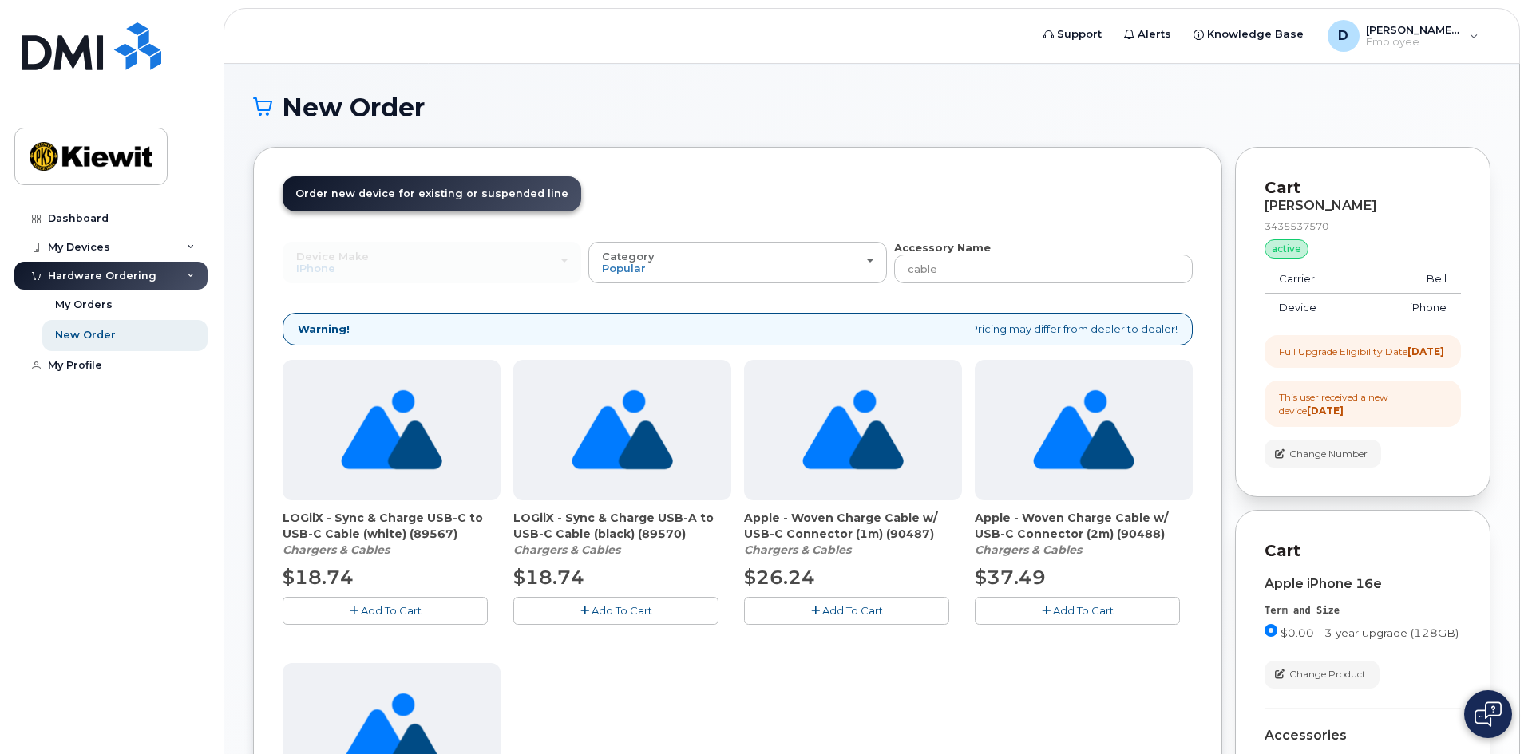
click at [827, 611] on span "Add To Cart" at bounding box center [852, 610] width 61 height 13
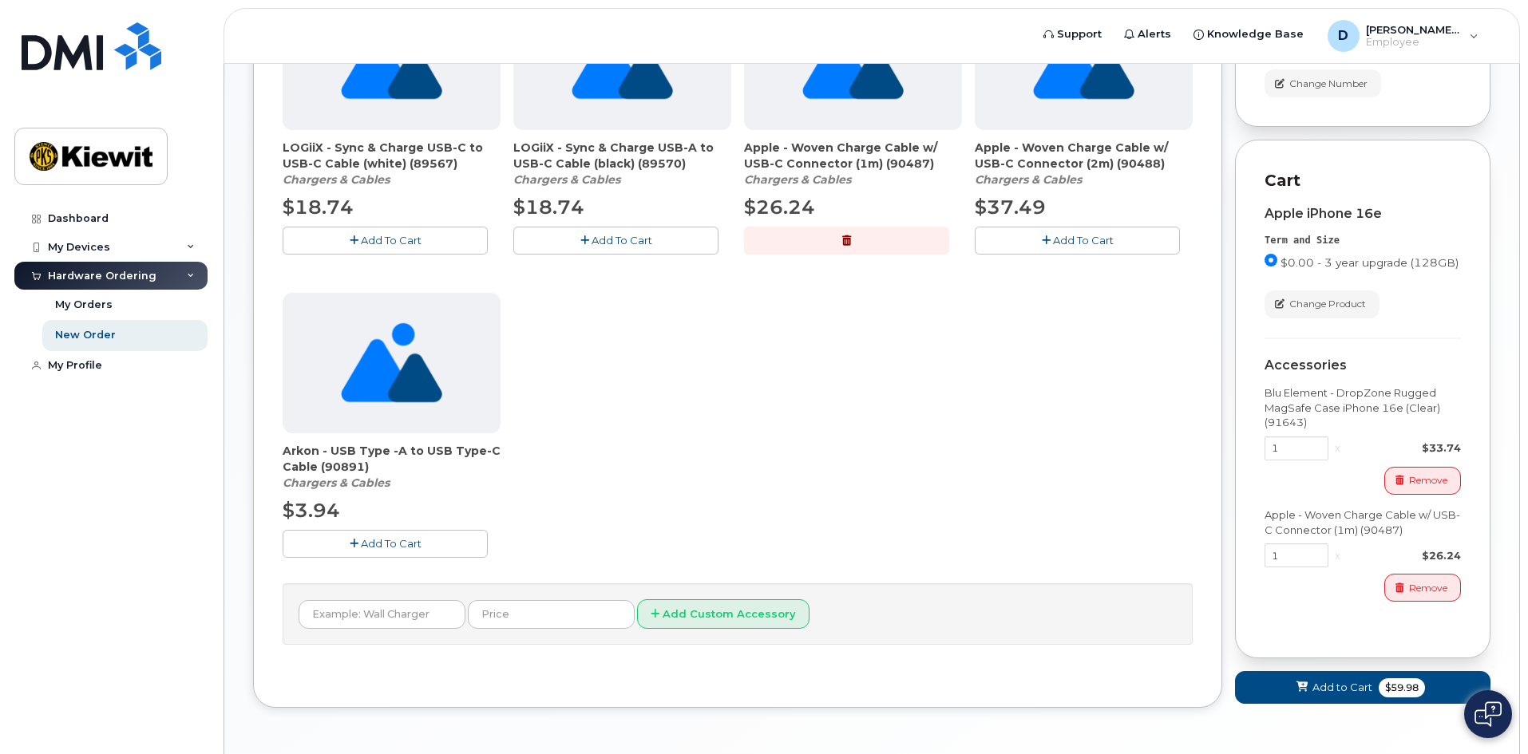
scroll to position [481, 0]
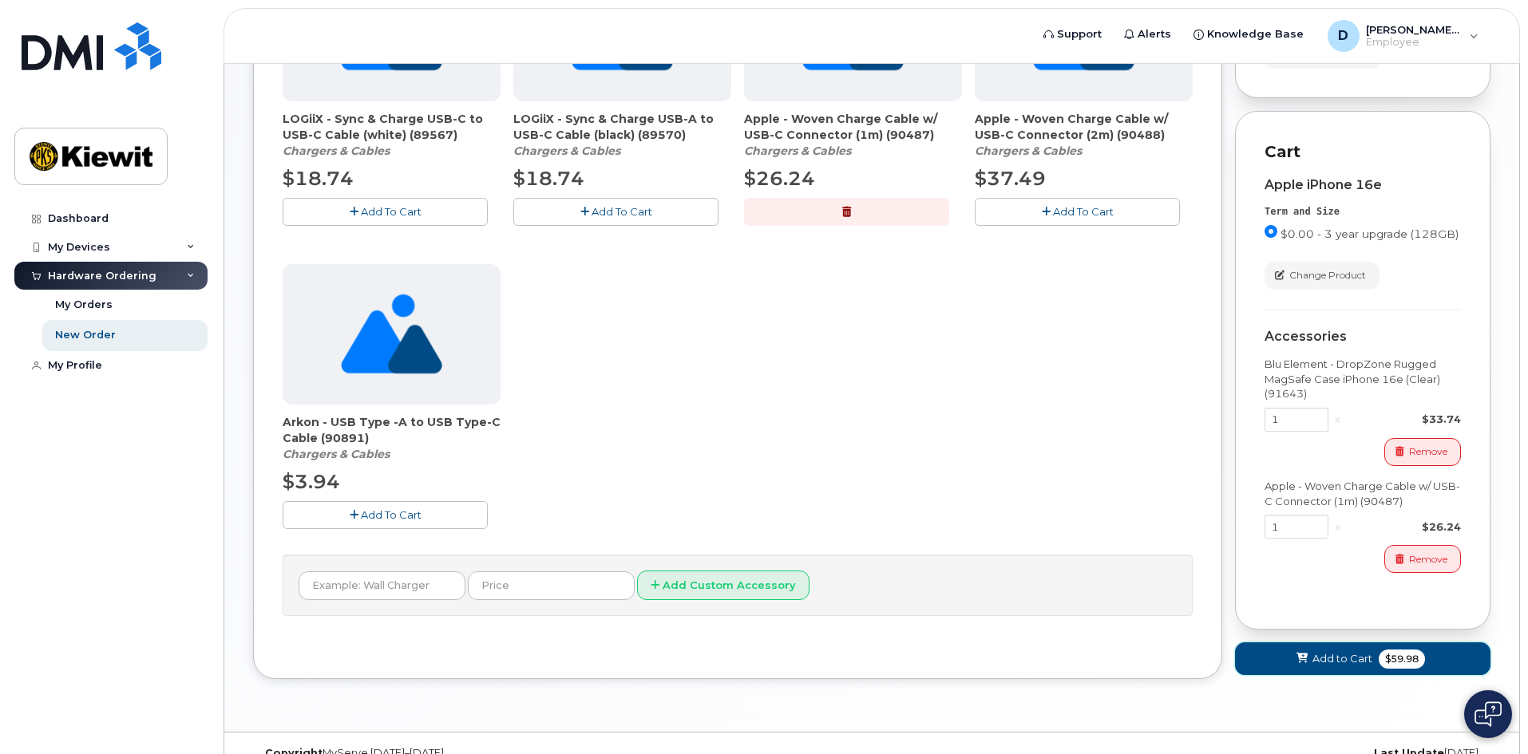
click at [1348, 666] on span "Add to Cart" at bounding box center [1342, 658] width 60 height 15
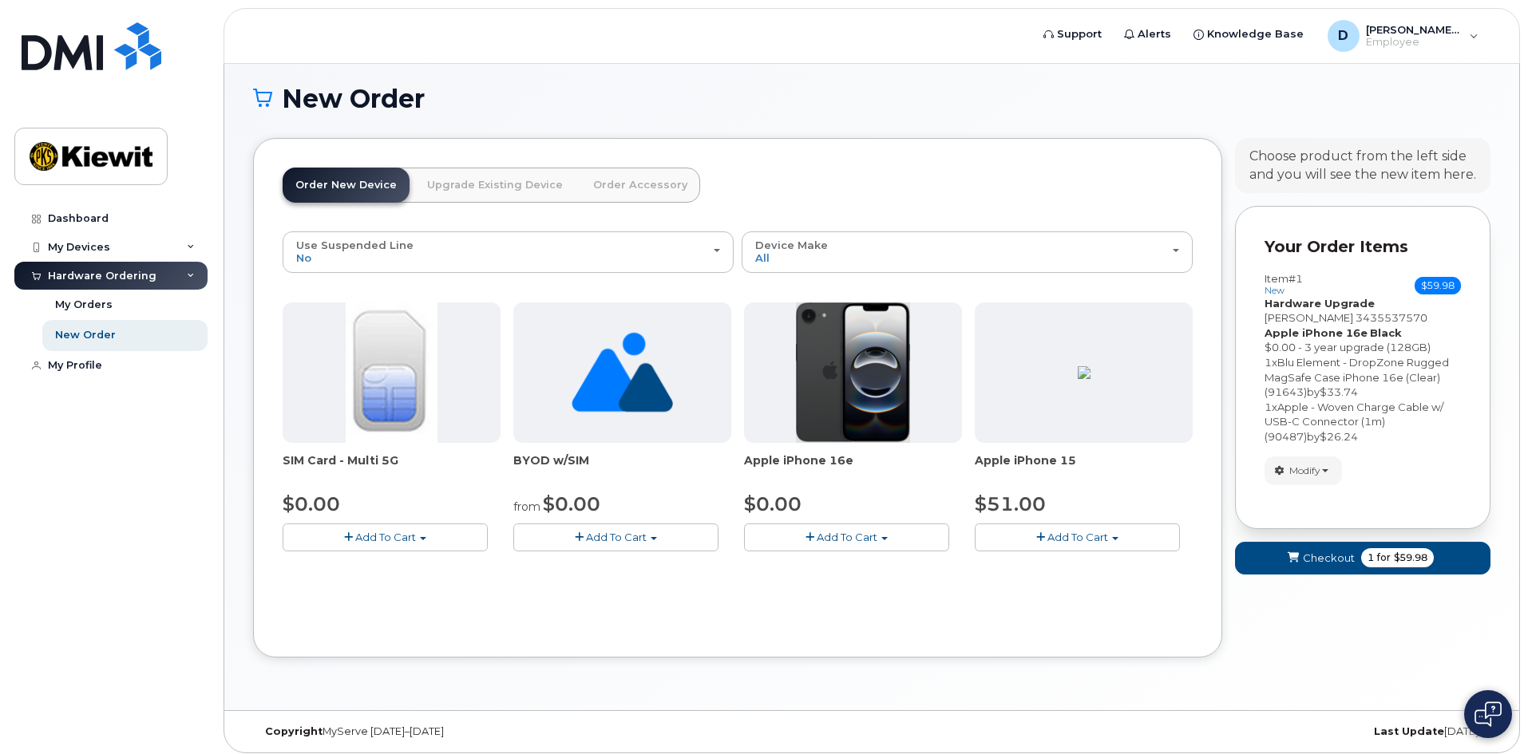
scroll to position [97, 0]
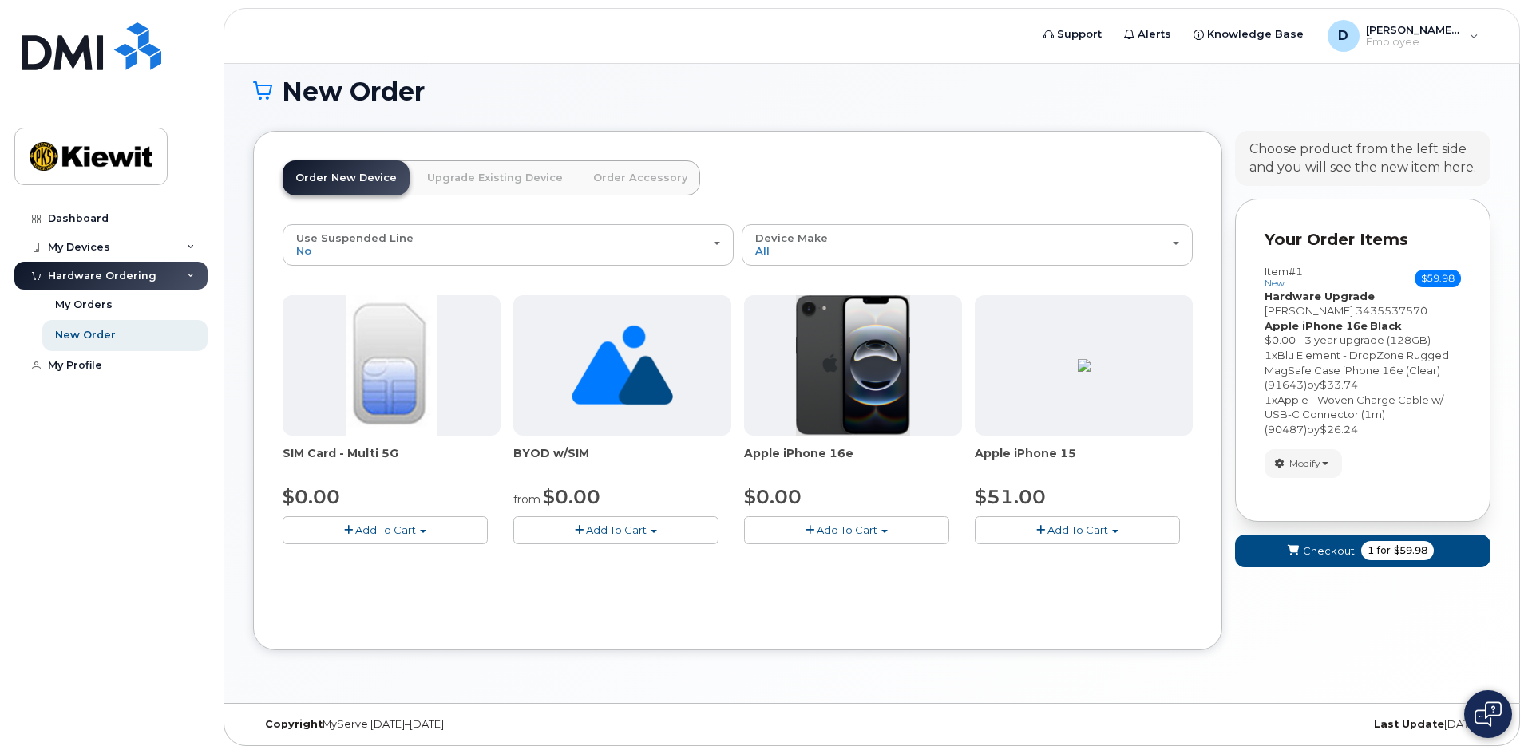
click at [1140, 411] on div at bounding box center [1084, 365] width 218 height 140
click at [1103, 527] on span "Add To Cart" at bounding box center [1077, 530] width 61 height 13
click at [866, 607] on div "Use Suspended Line No No change Yes Device Make All iPhone Unknown All iPhone U…" at bounding box center [738, 423] width 910 height 398
click at [1322, 548] on span "Checkout" at bounding box center [1329, 551] width 52 height 15
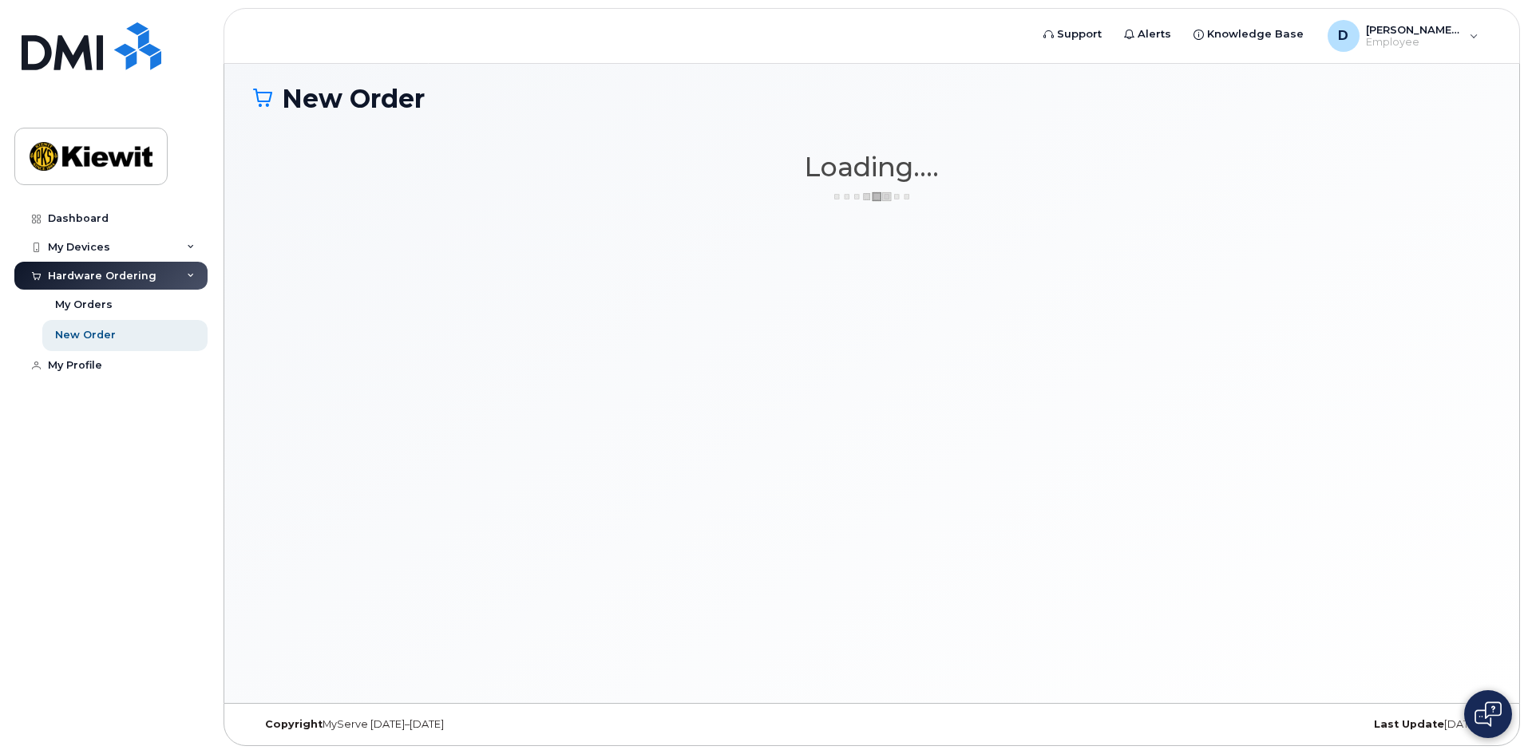
scroll to position [90, 0]
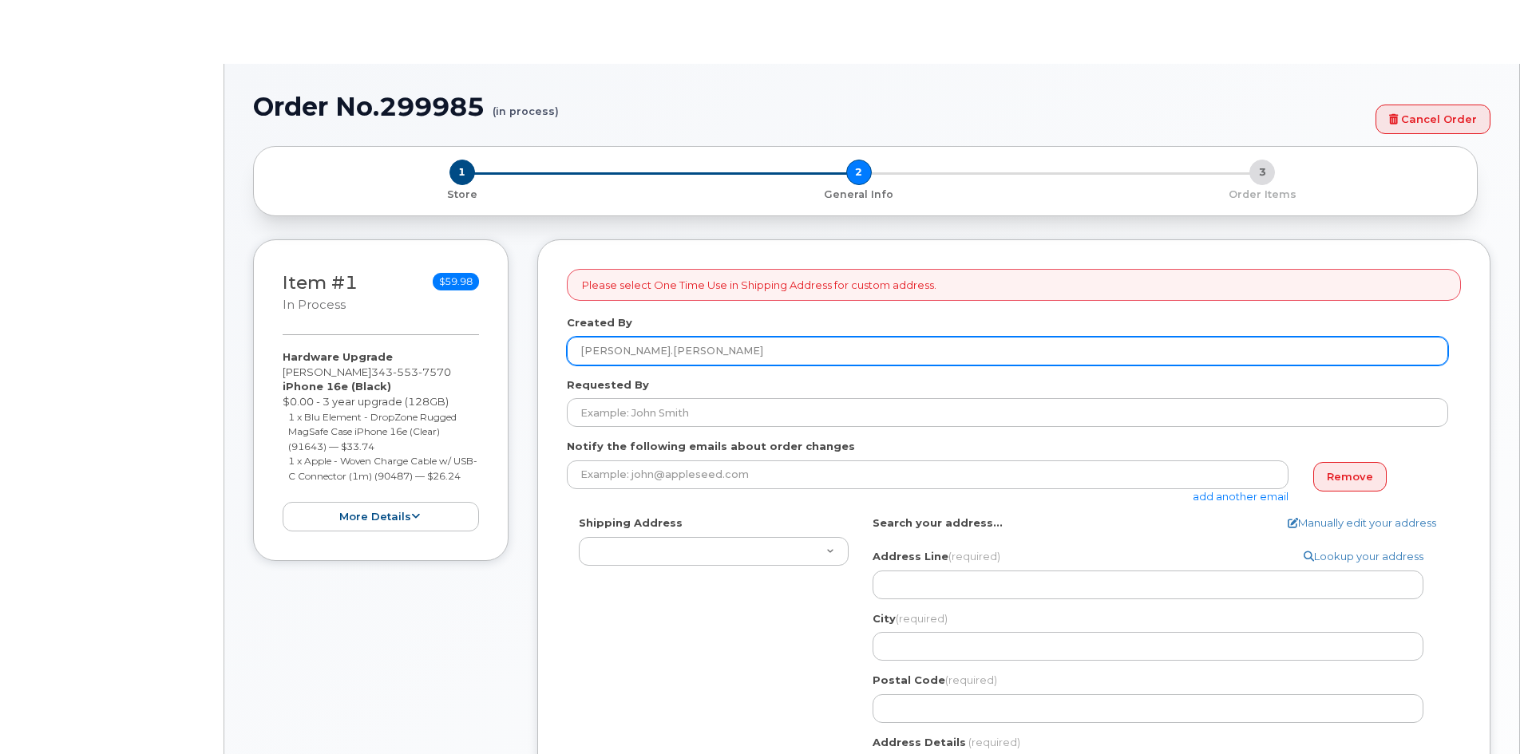
select select
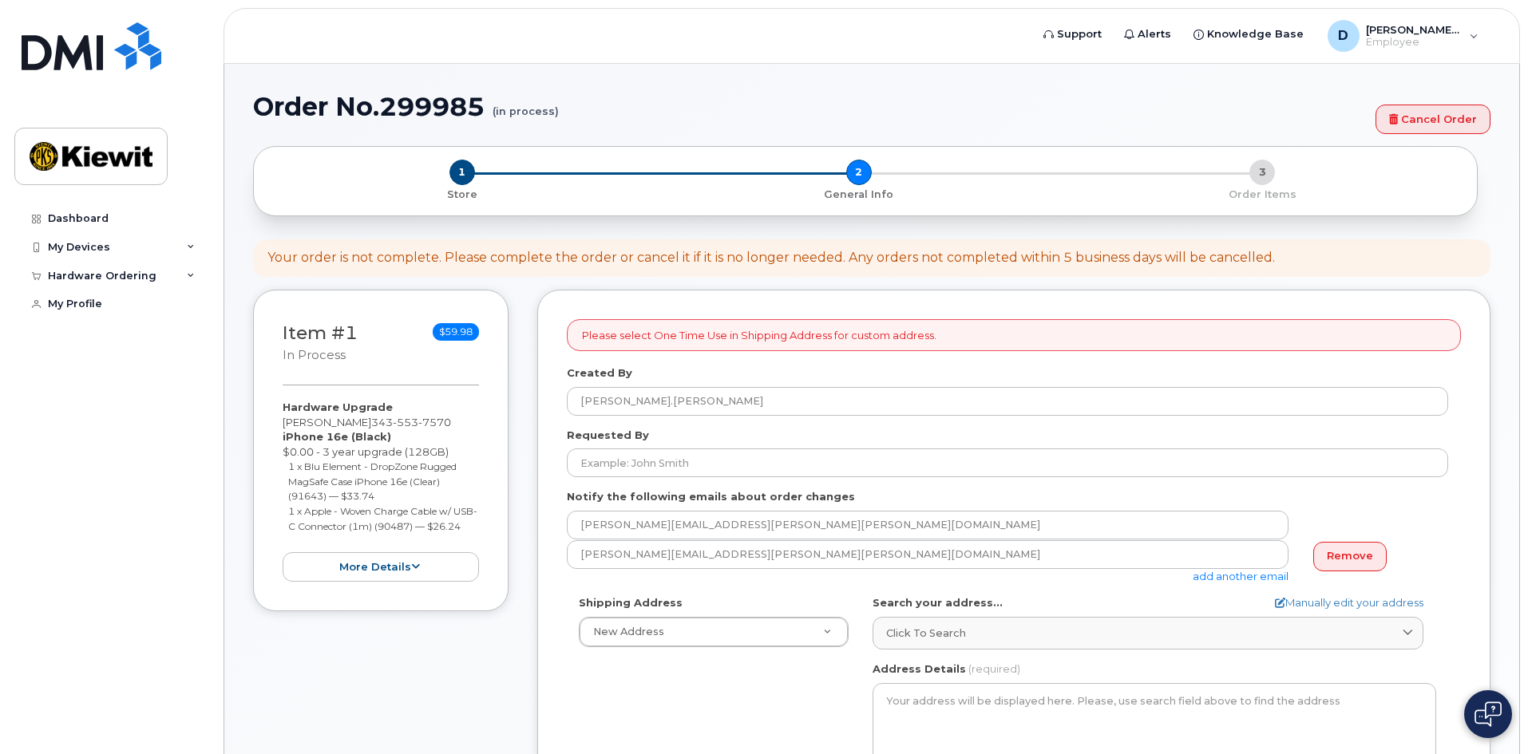
click at [782, 353] on form "Please select One Time Use in Shipping Address for custom address. Created By D…" at bounding box center [1014, 747] width 894 height 856
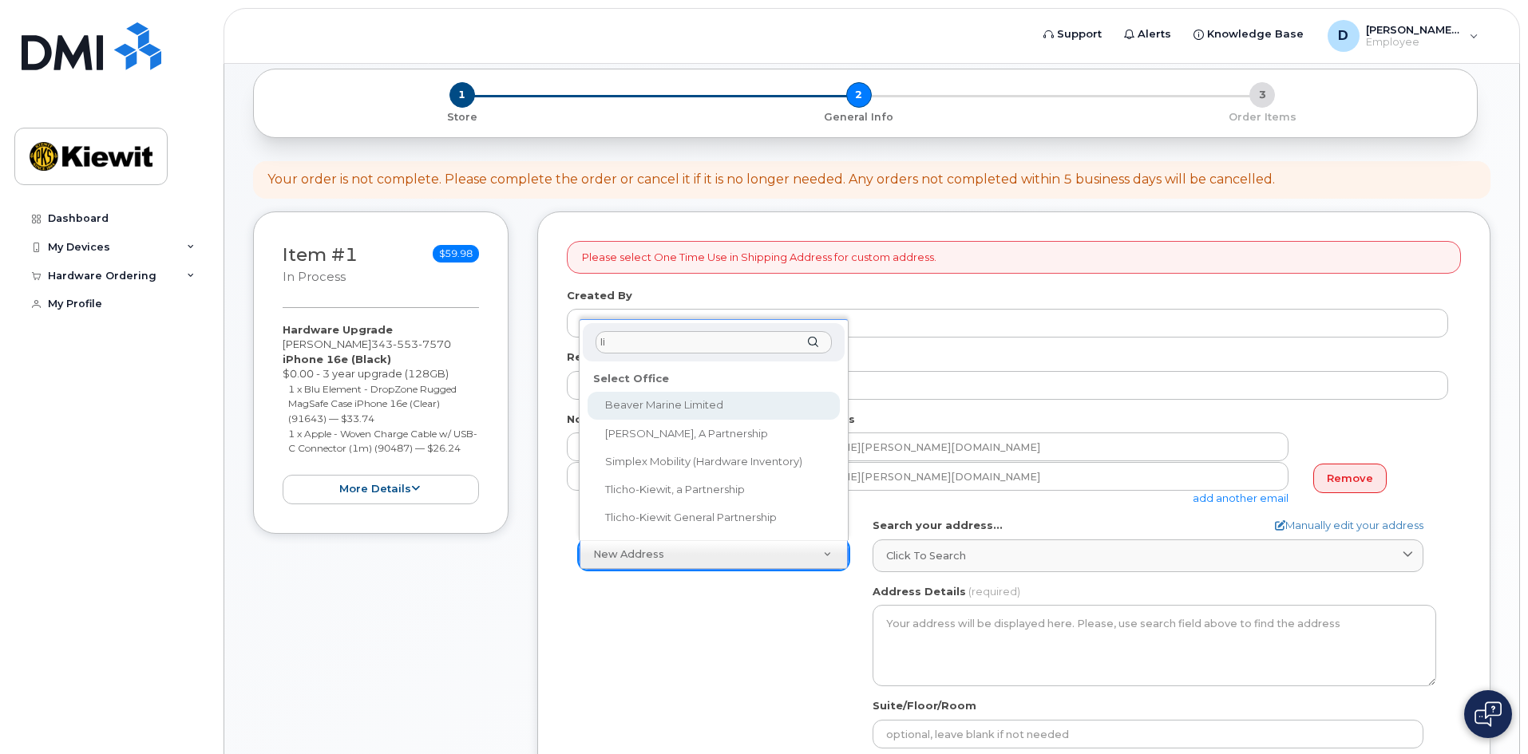
type input "l"
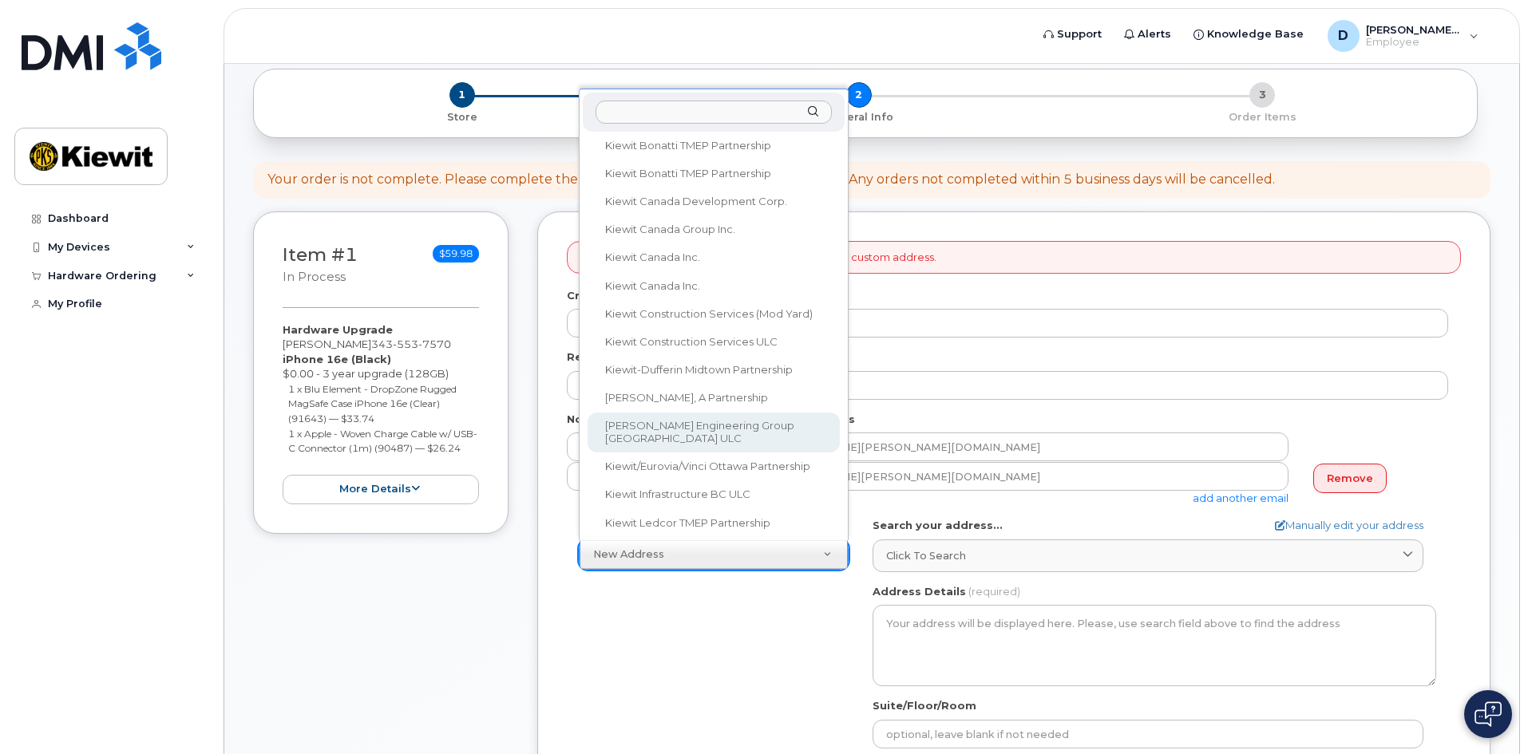
scroll to position [559, 0]
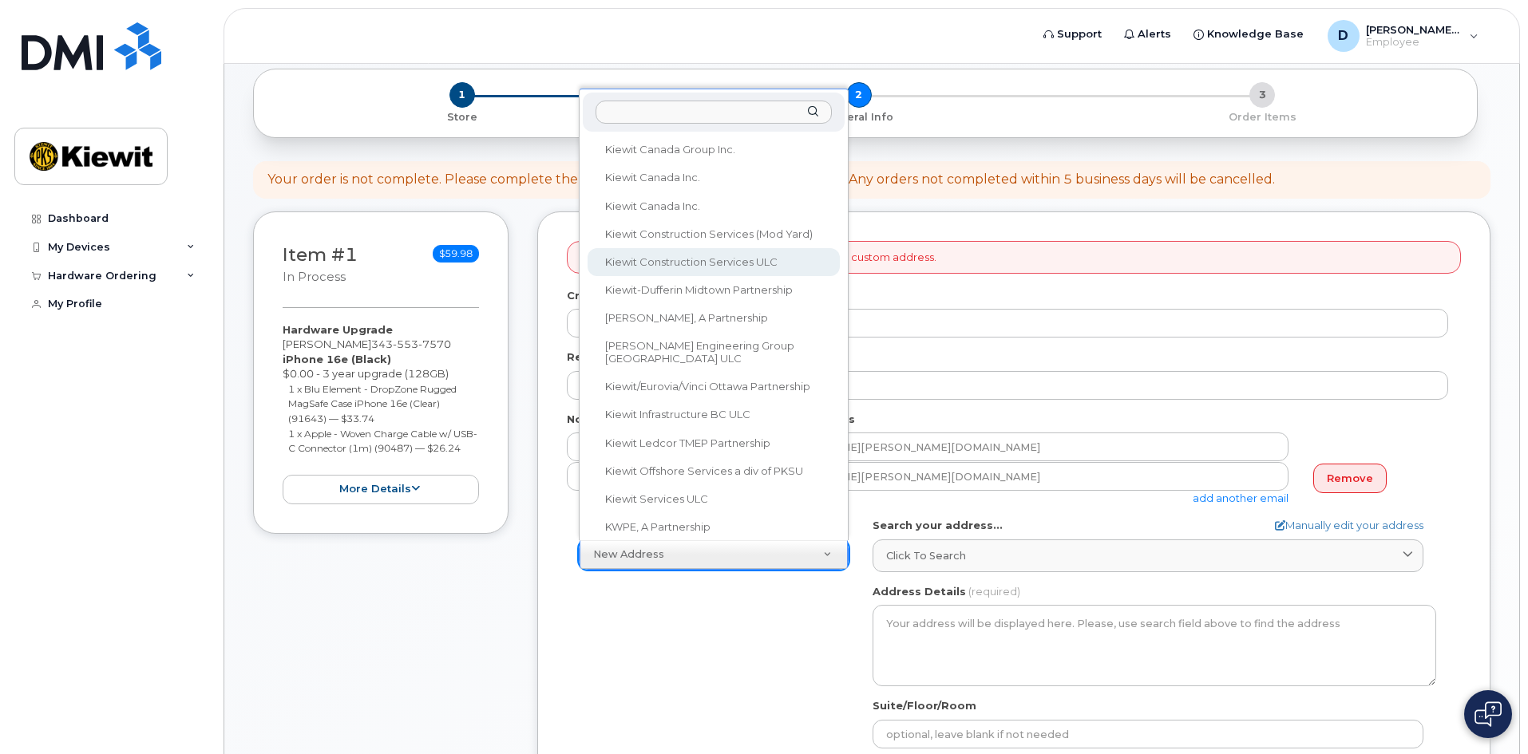
select select
type textarea "200-10333 Southport Rd SW Calgary Alberta T2W 3X6"
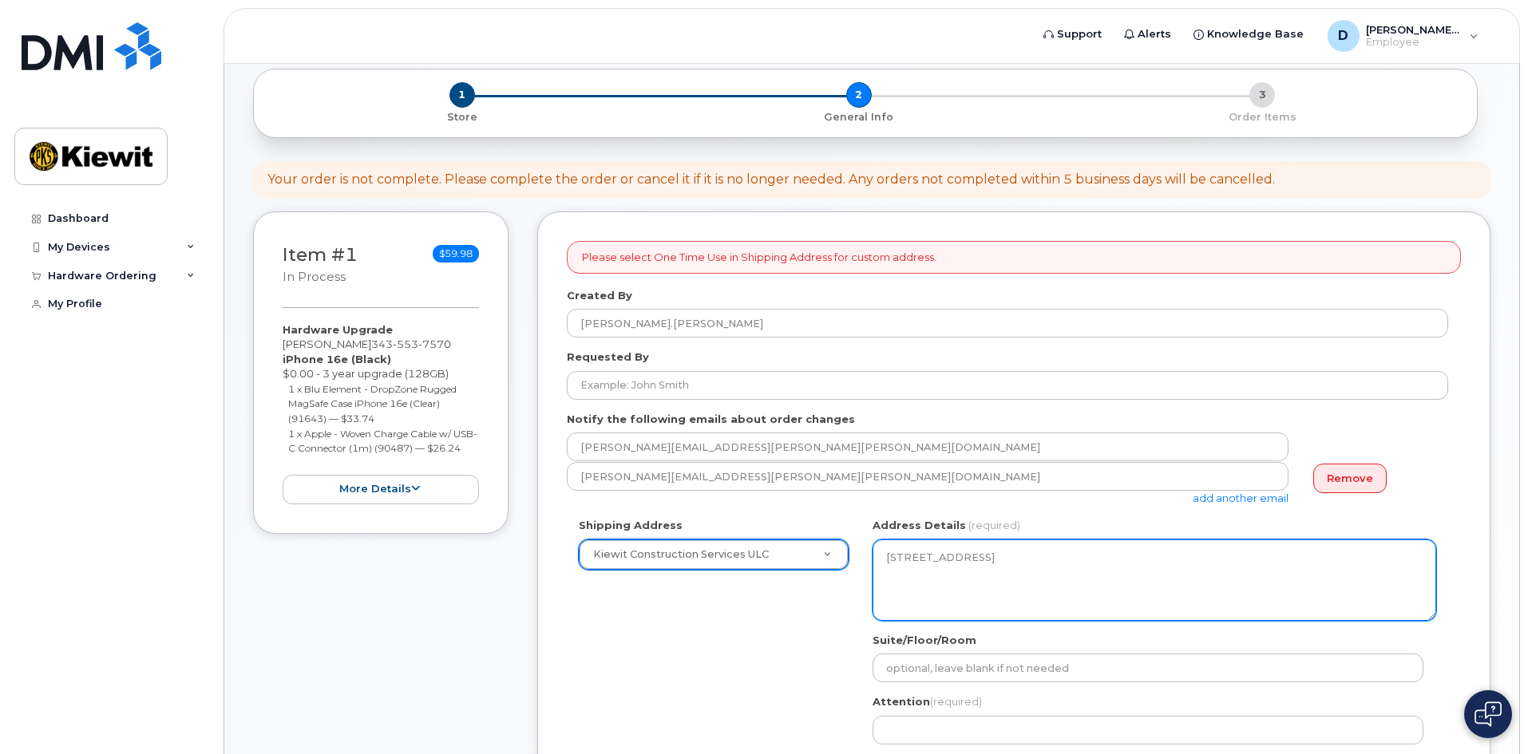
click at [1036, 570] on textarea "200-10333 Southport Rd SW Calgary Alberta T2W 3X6" at bounding box center [1154, 580] width 564 height 81
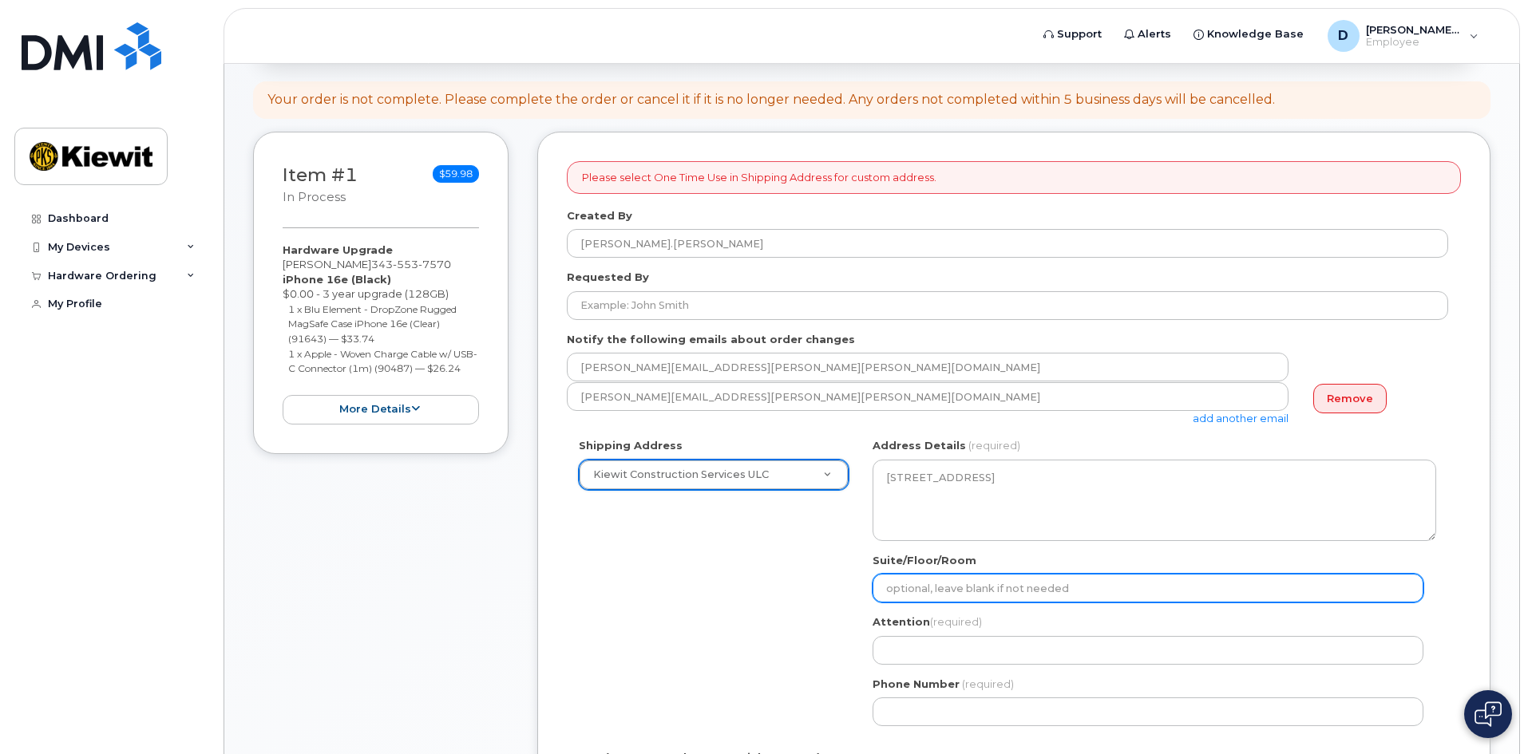
scroll to position [319, 0]
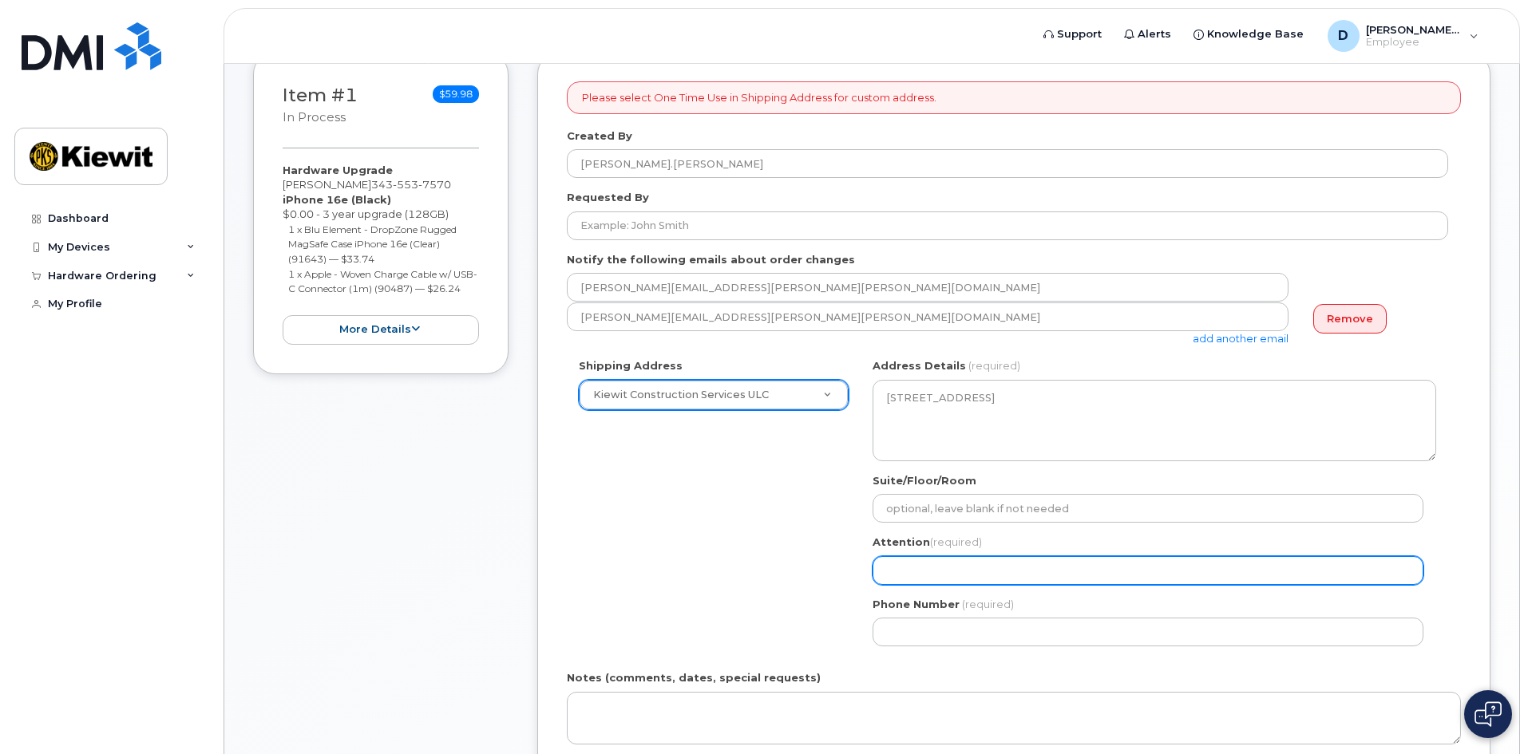
click at [923, 567] on input "Attention (required)" at bounding box center [1147, 570] width 551 height 29
select select
type input "D"
select select
type input "Da"
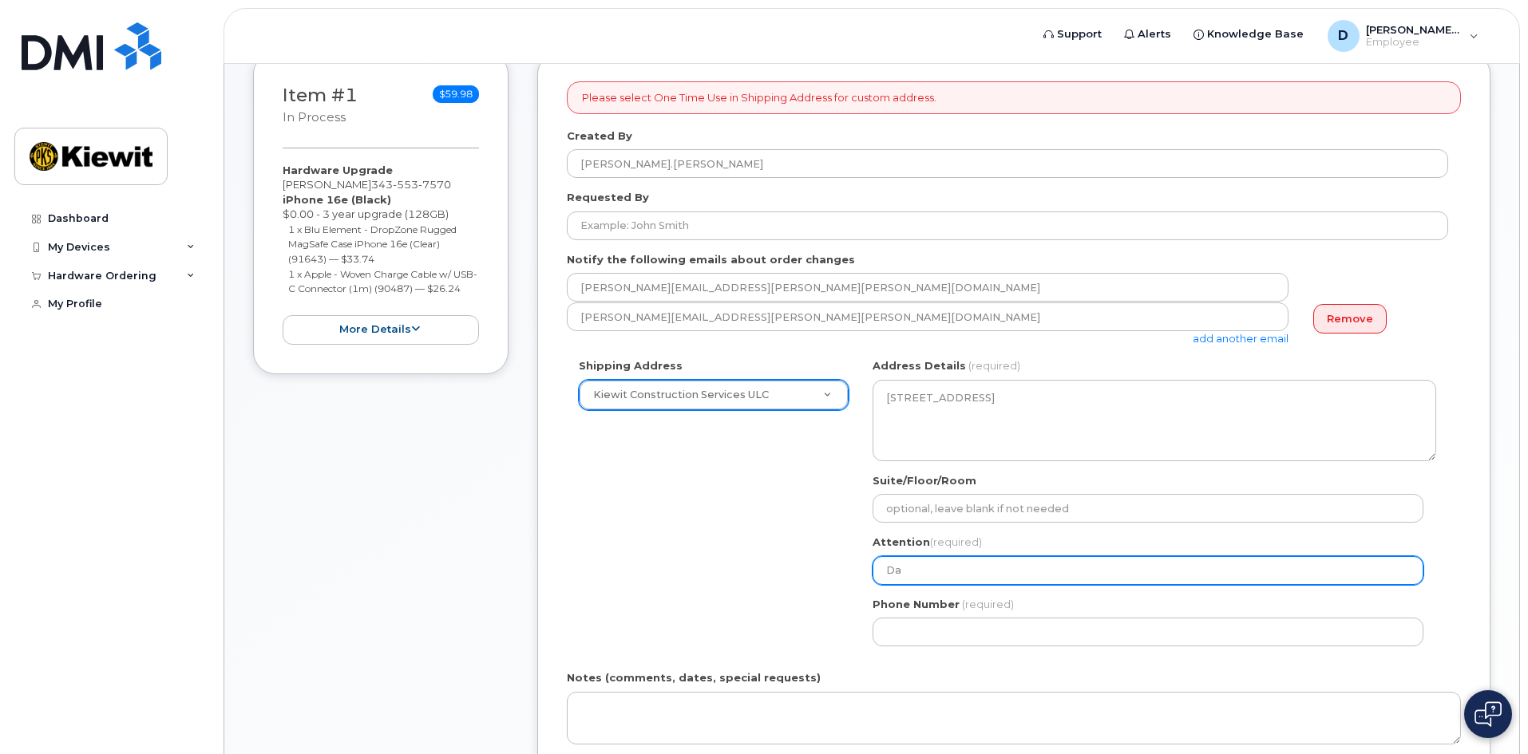
select select
type input "Dav"
select select
type input "Davi"
select select
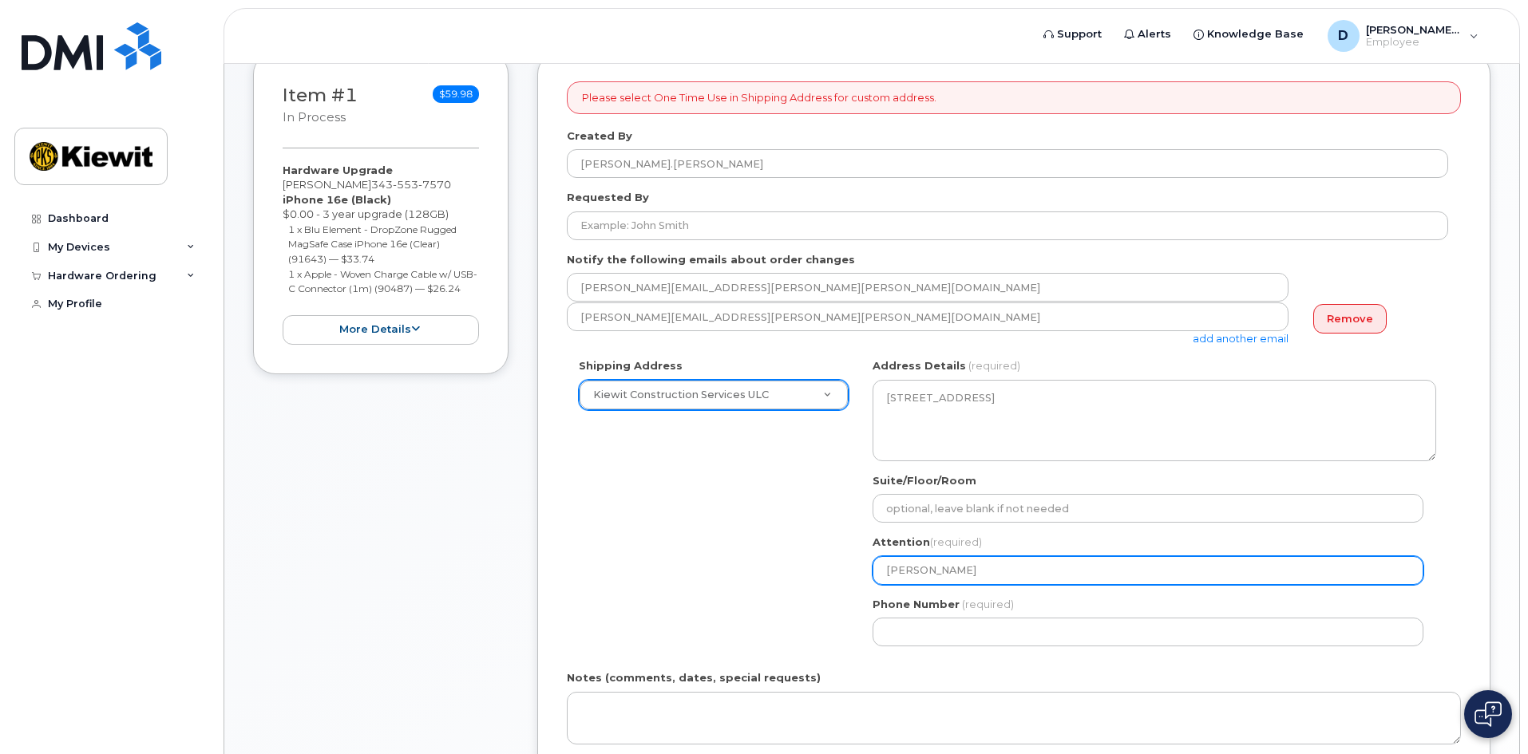
type input "David"
select select
type input "David S"
select select
type input "David Sa"
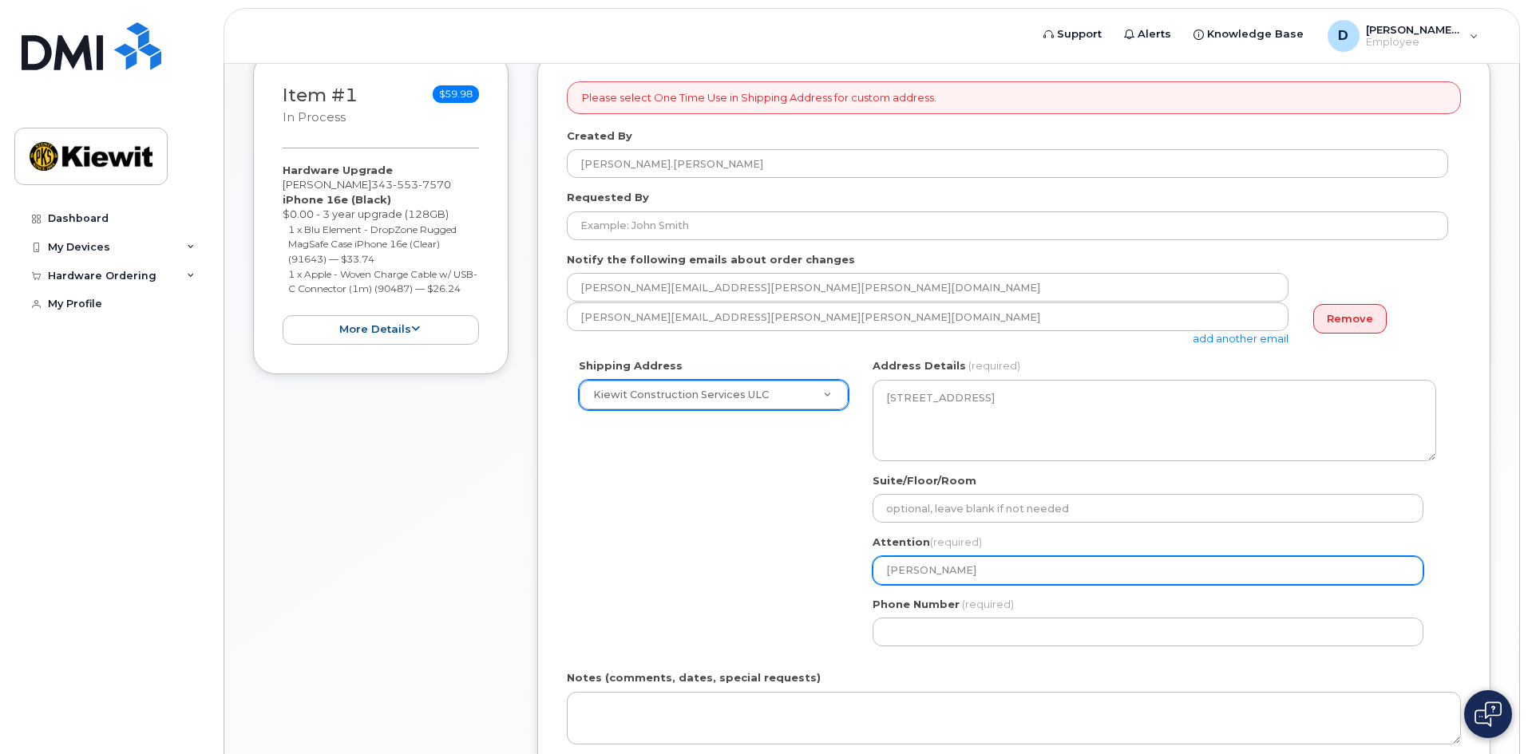
select select
type input "David Sar"
select select
type input "David Sard"
select select
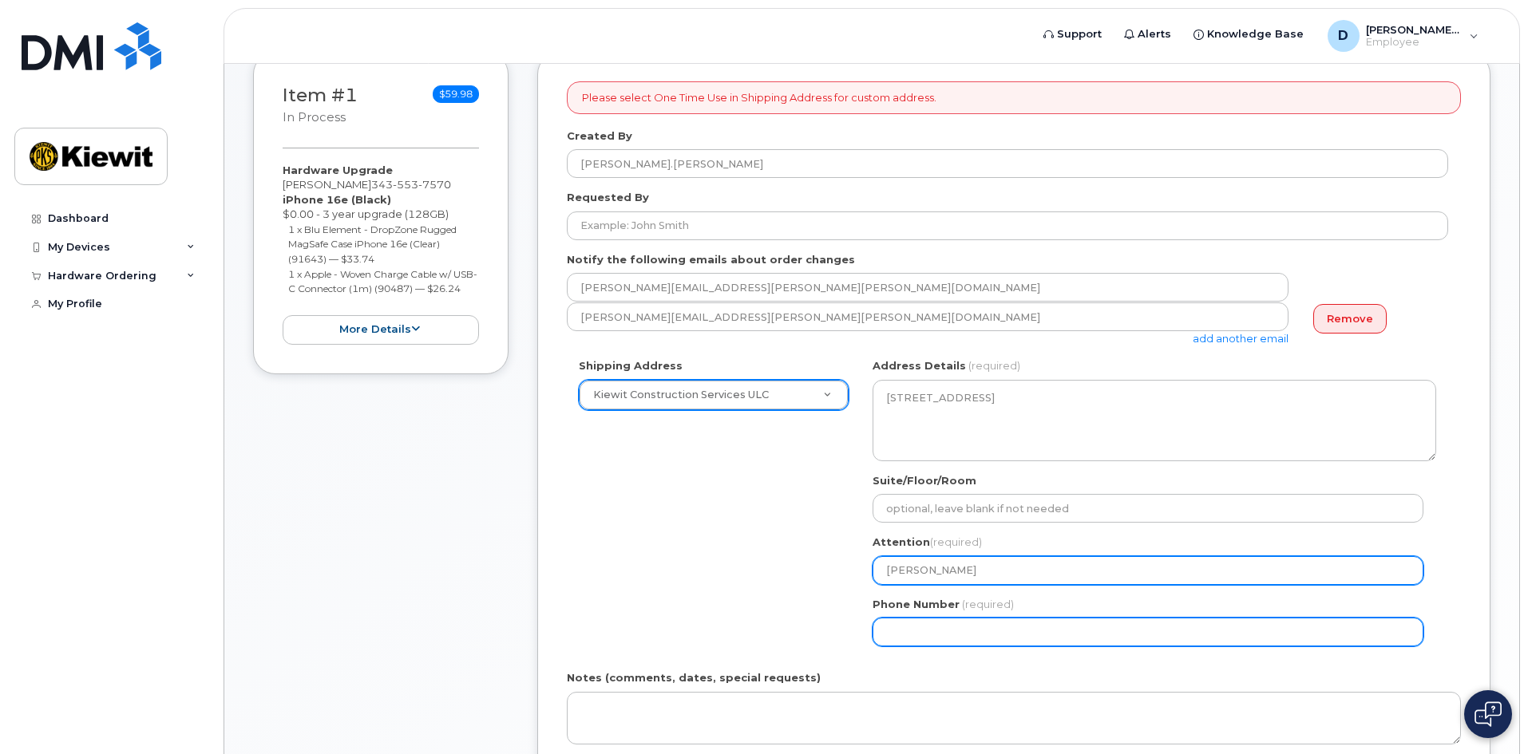
type input "[PERSON_NAME]"
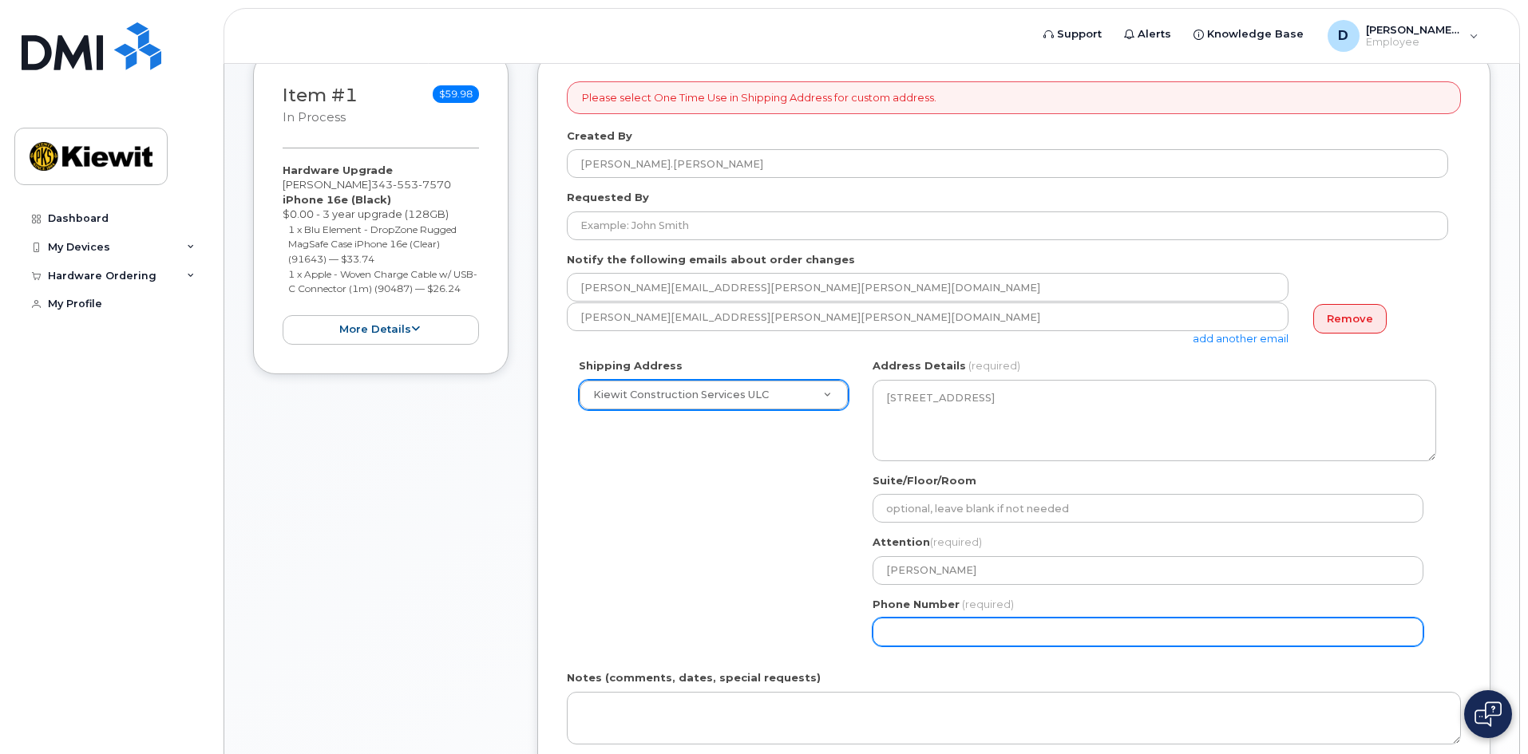
click at [978, 645] on input "Phone Number" at bounding box center [1147, 632] width 551 height 29
select select
type input "343553757"
select select
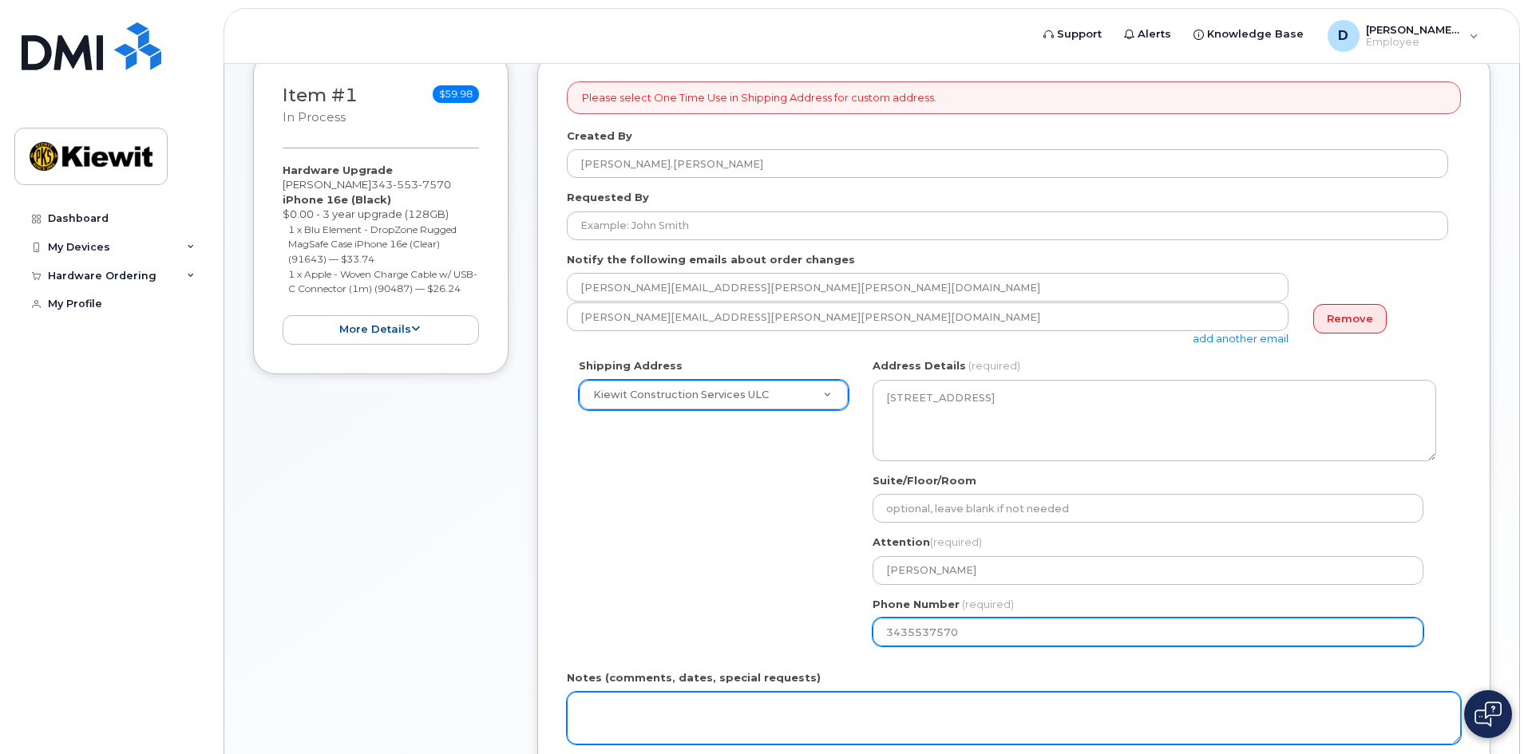
type input "3435537570"
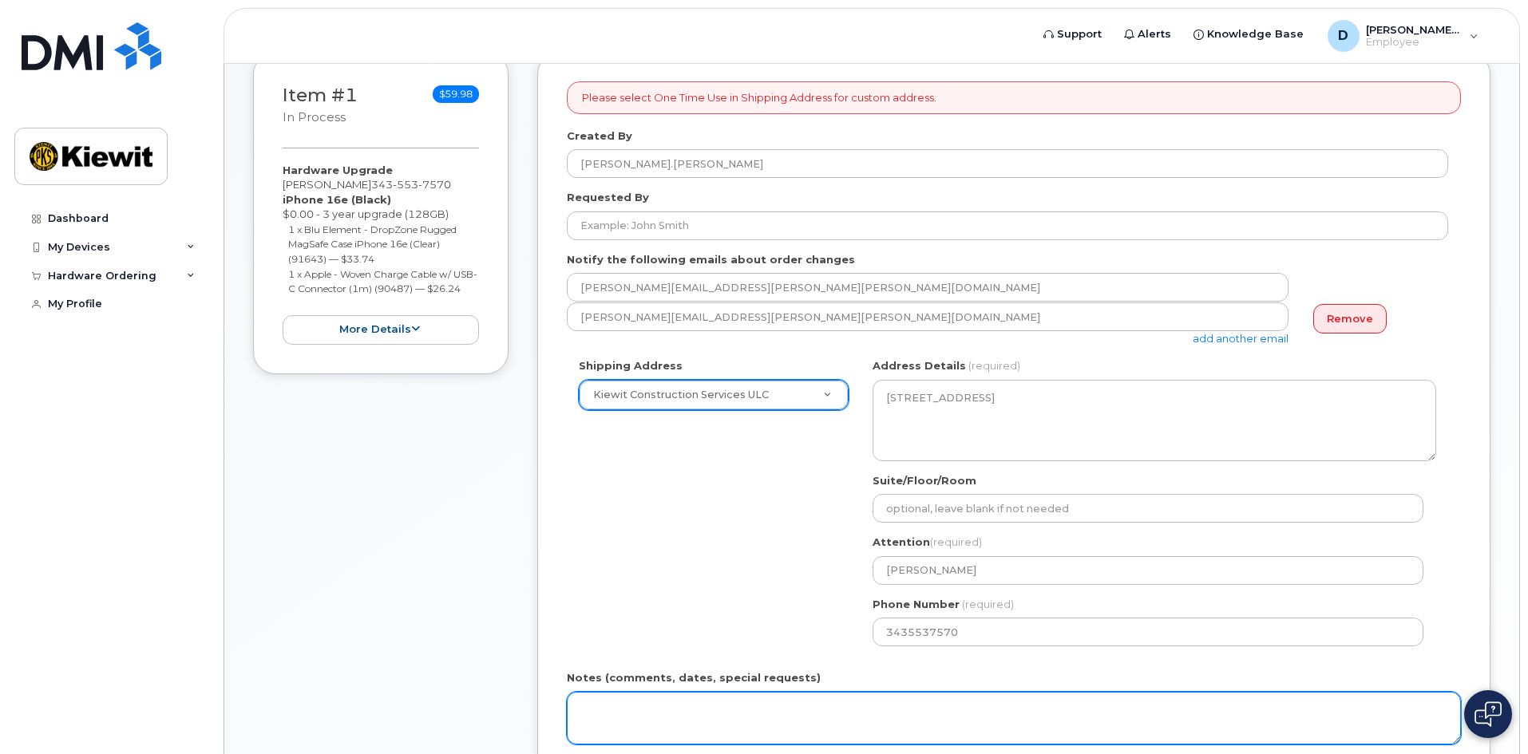
click at [854, 696] on textarea "Notes (comments, dates, special requests)" at bounding box center [1014, 718] width 894 height 53
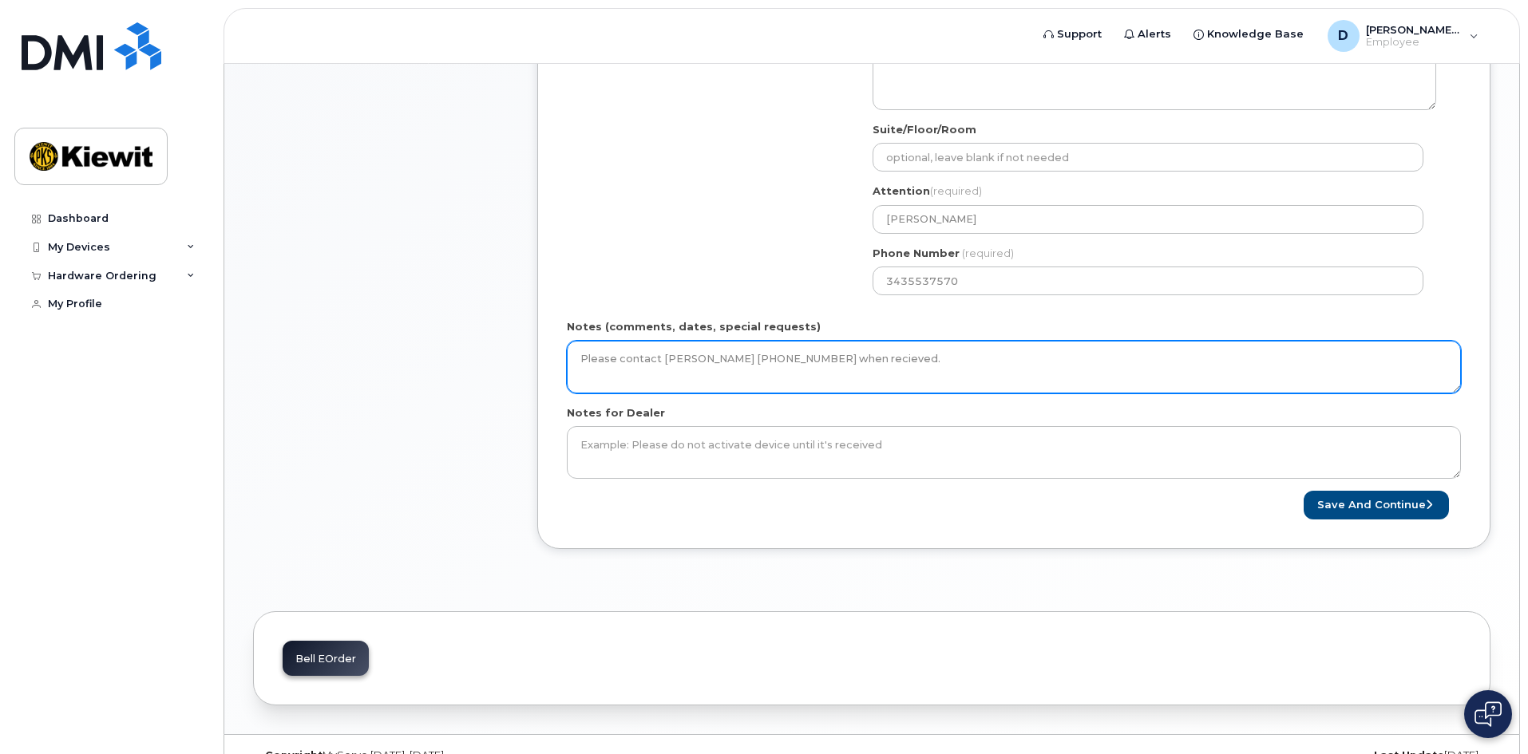
scroll to position [702, 0]
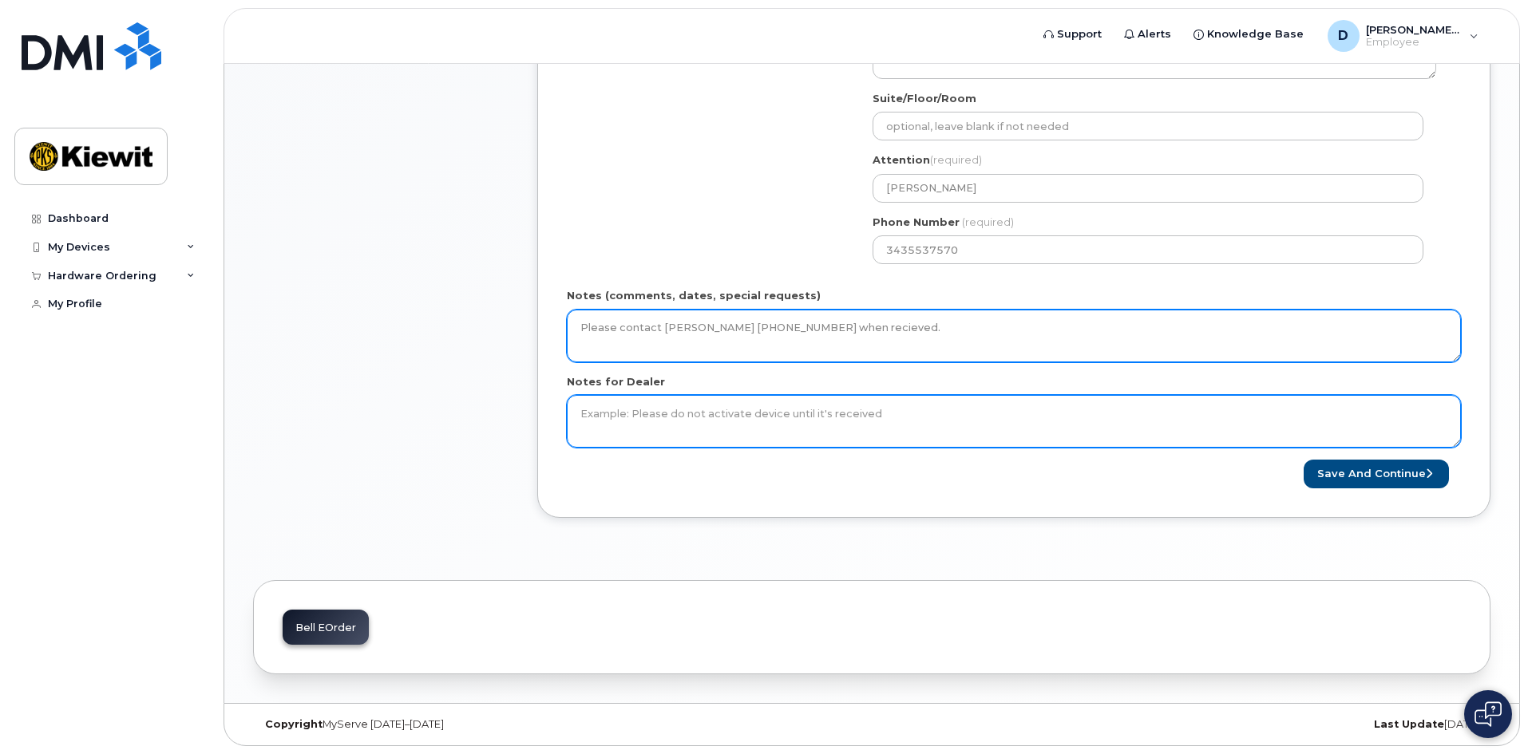
type textarea "Please contact David Sardo 3435537570 when recieved."
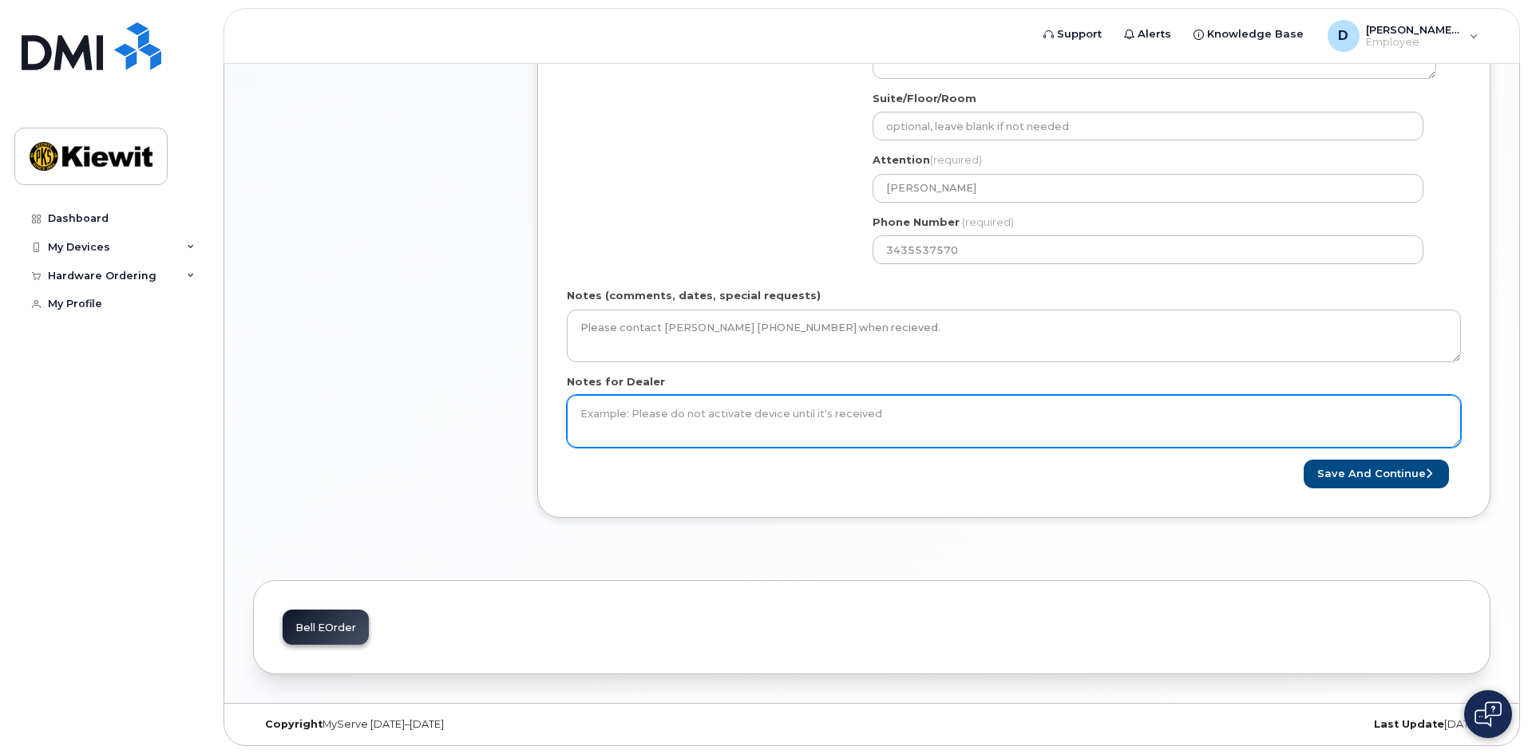
click at [686, 433] on textarea "Notes for Dealer" at bounding box center [1014, 421] width 894 height 53
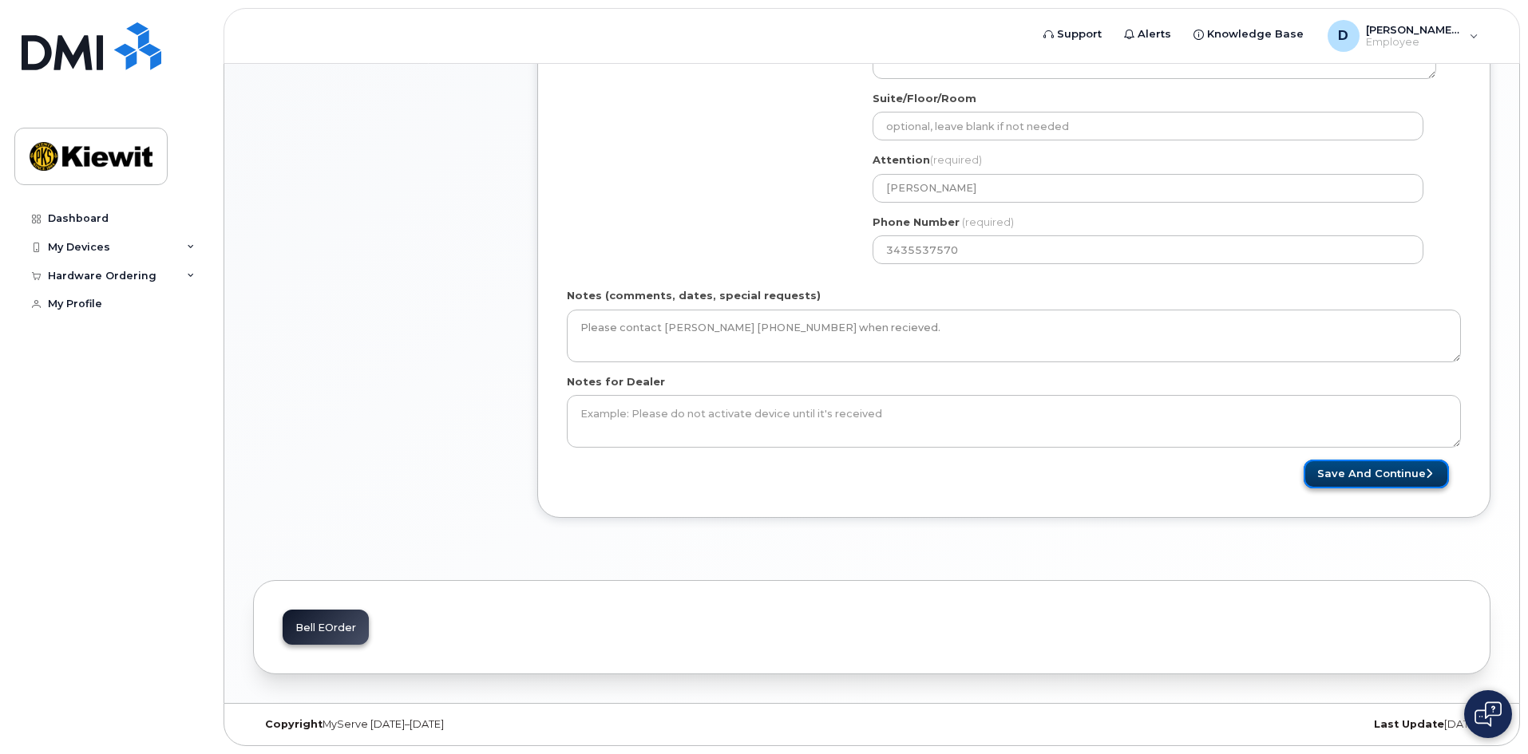
click at [1364, 468] on button "Save and Continue" at bounding box center [1375, 475] width 145 height 30
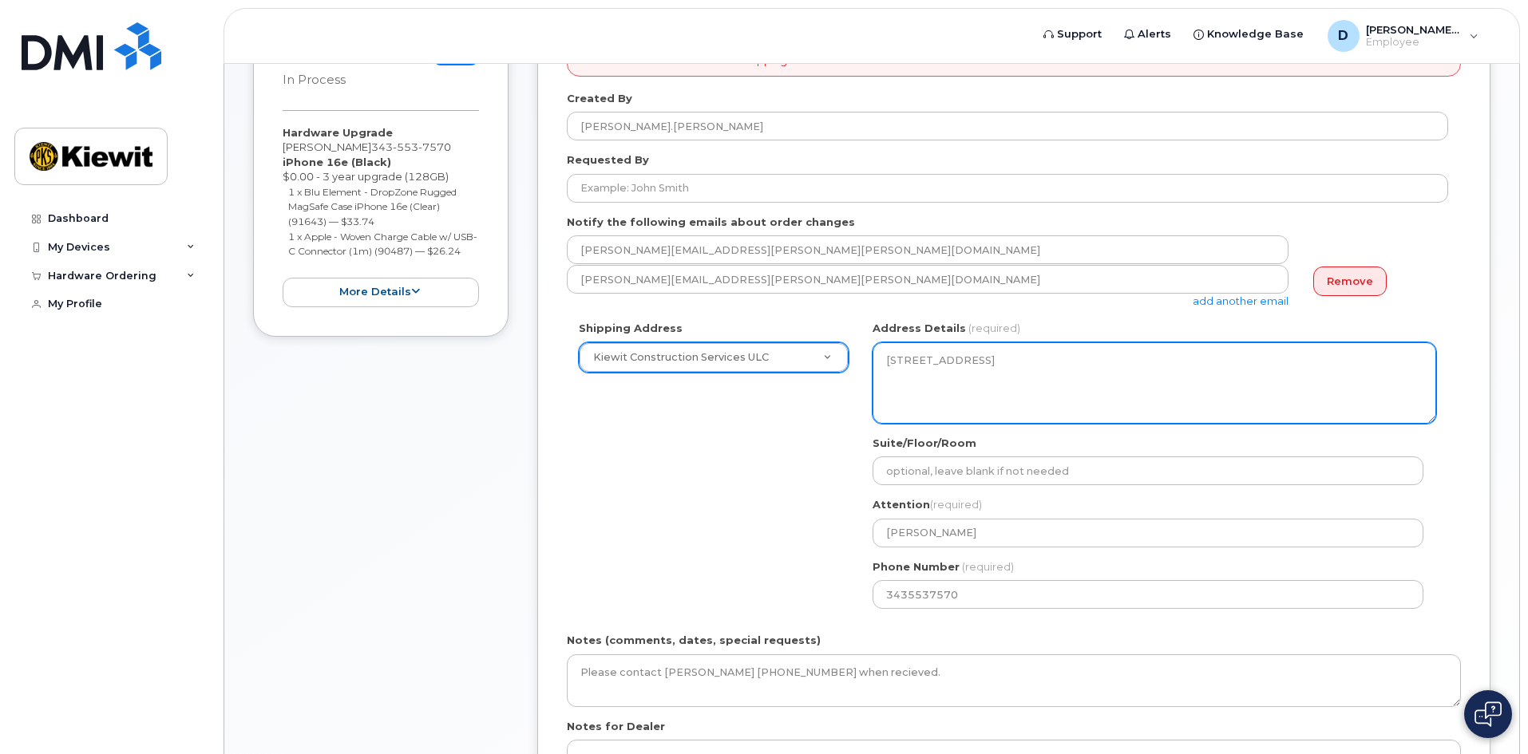
scroll to position [143, 0]
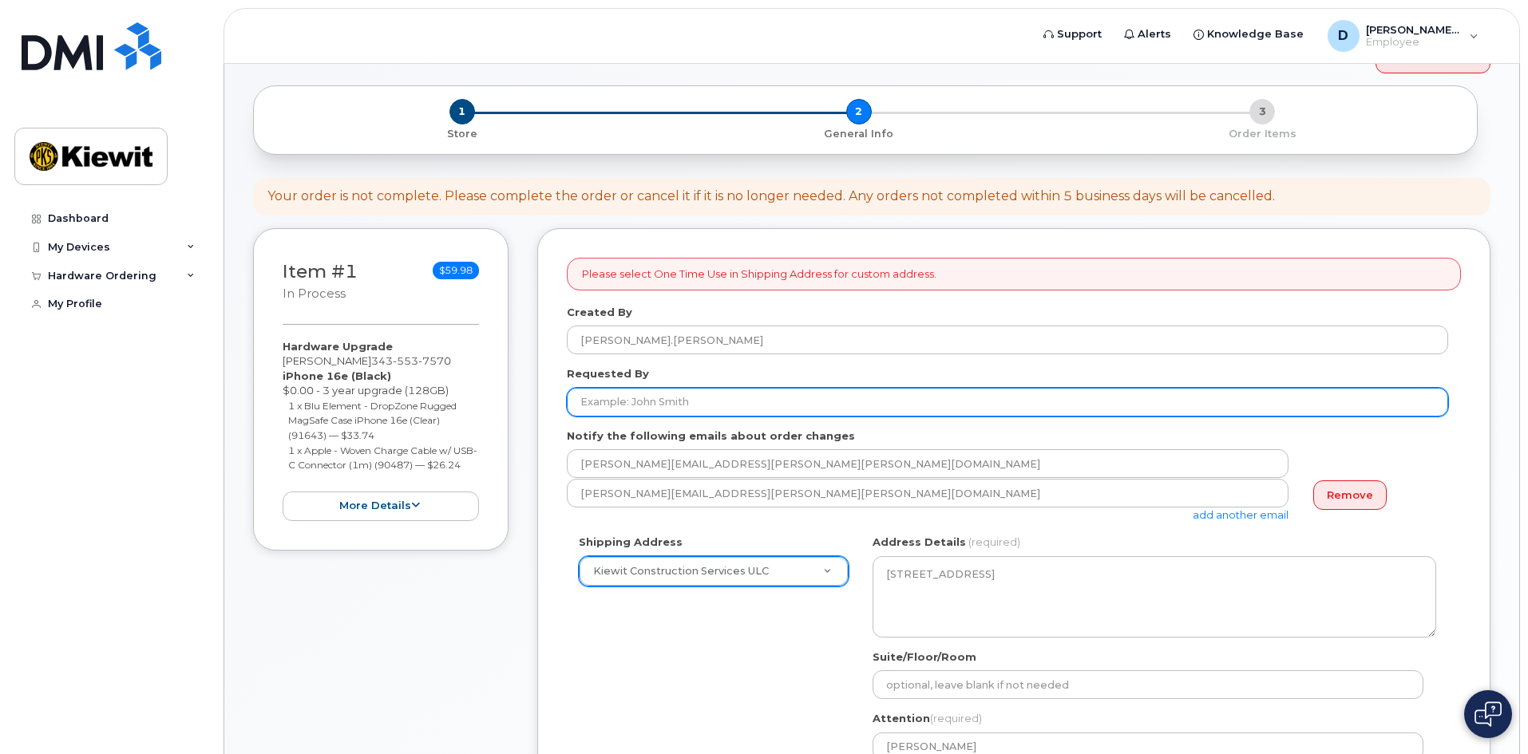
click at [732, 409] on input "Requested By" at bounding box center [1007, 402] width 881 height 29
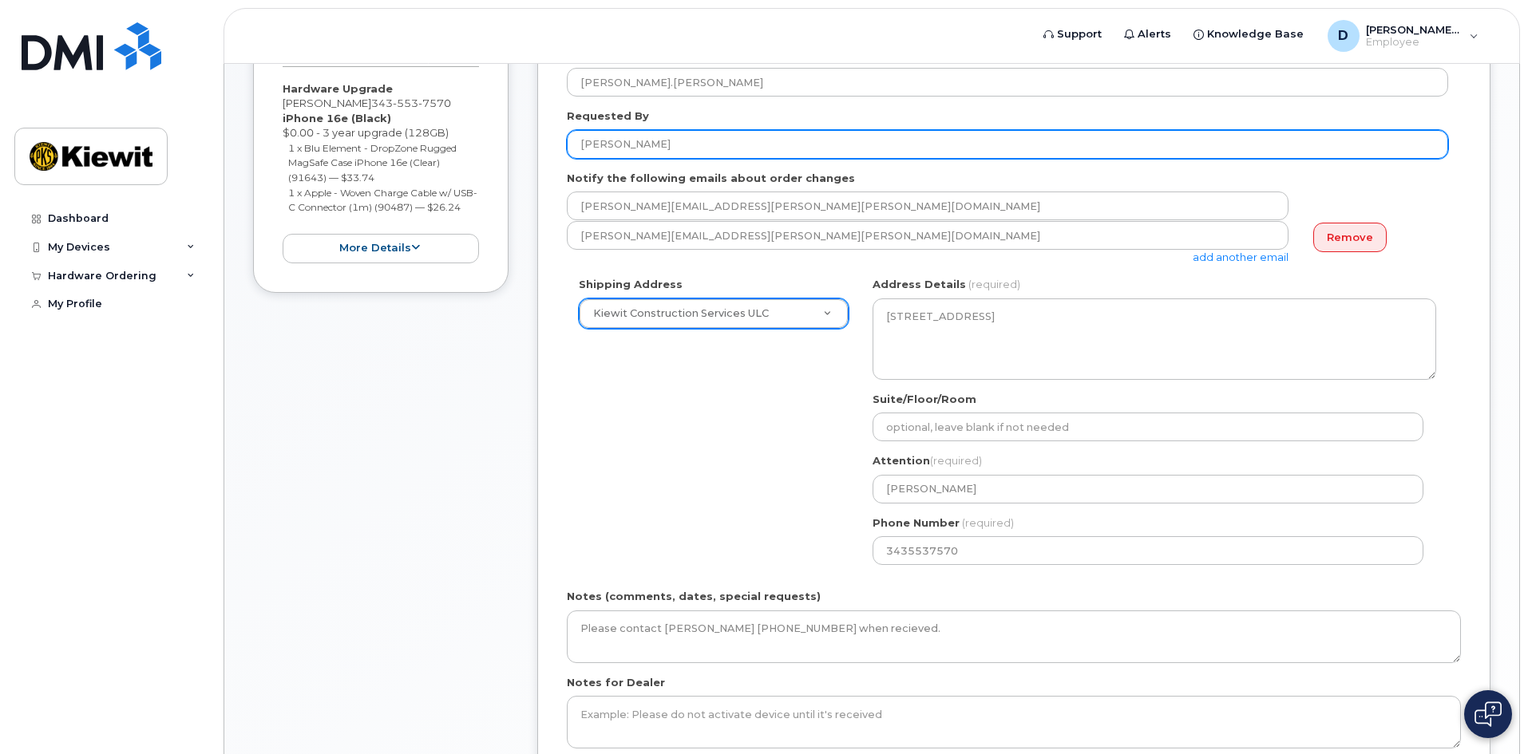
scroll to position [702, 0]
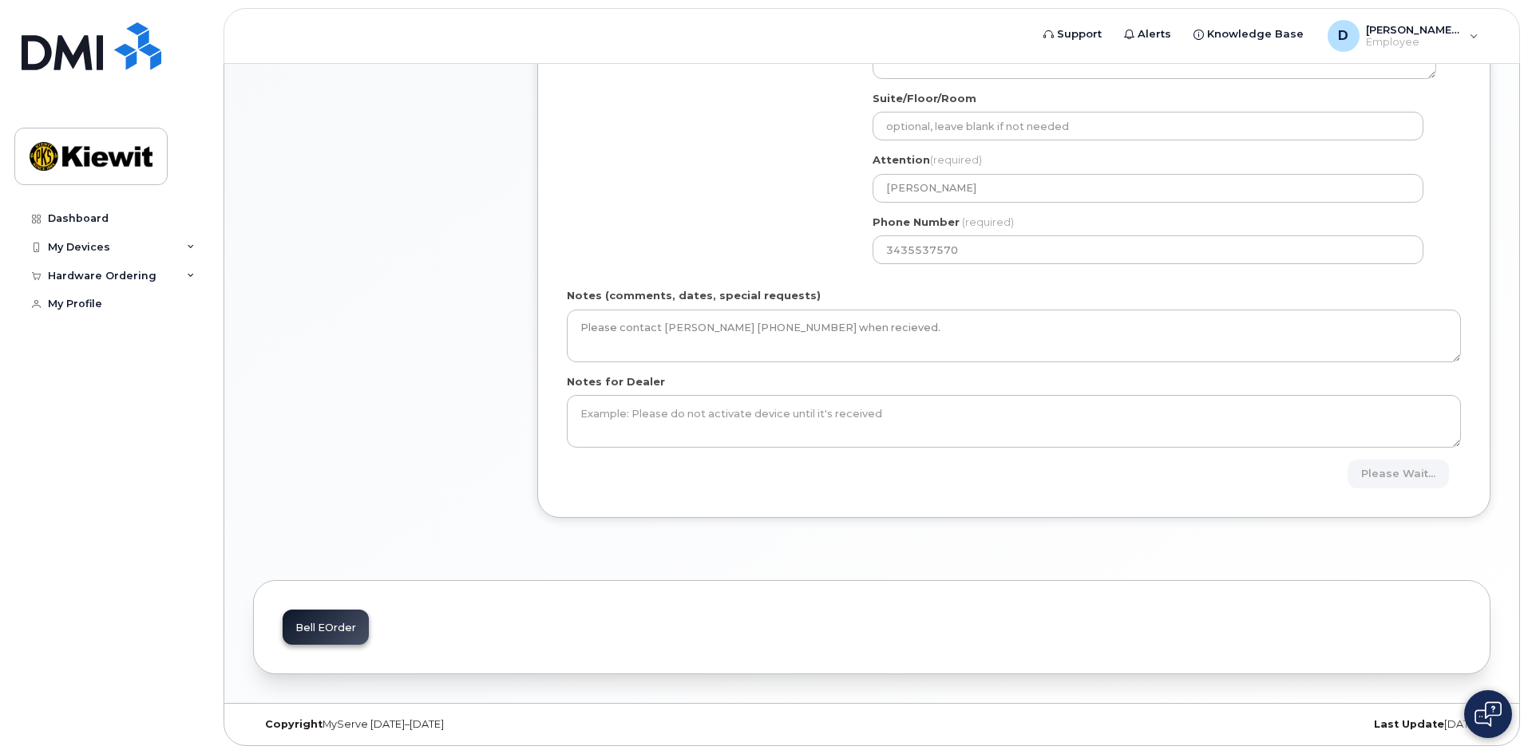
type input "[PERSON_NAME]"
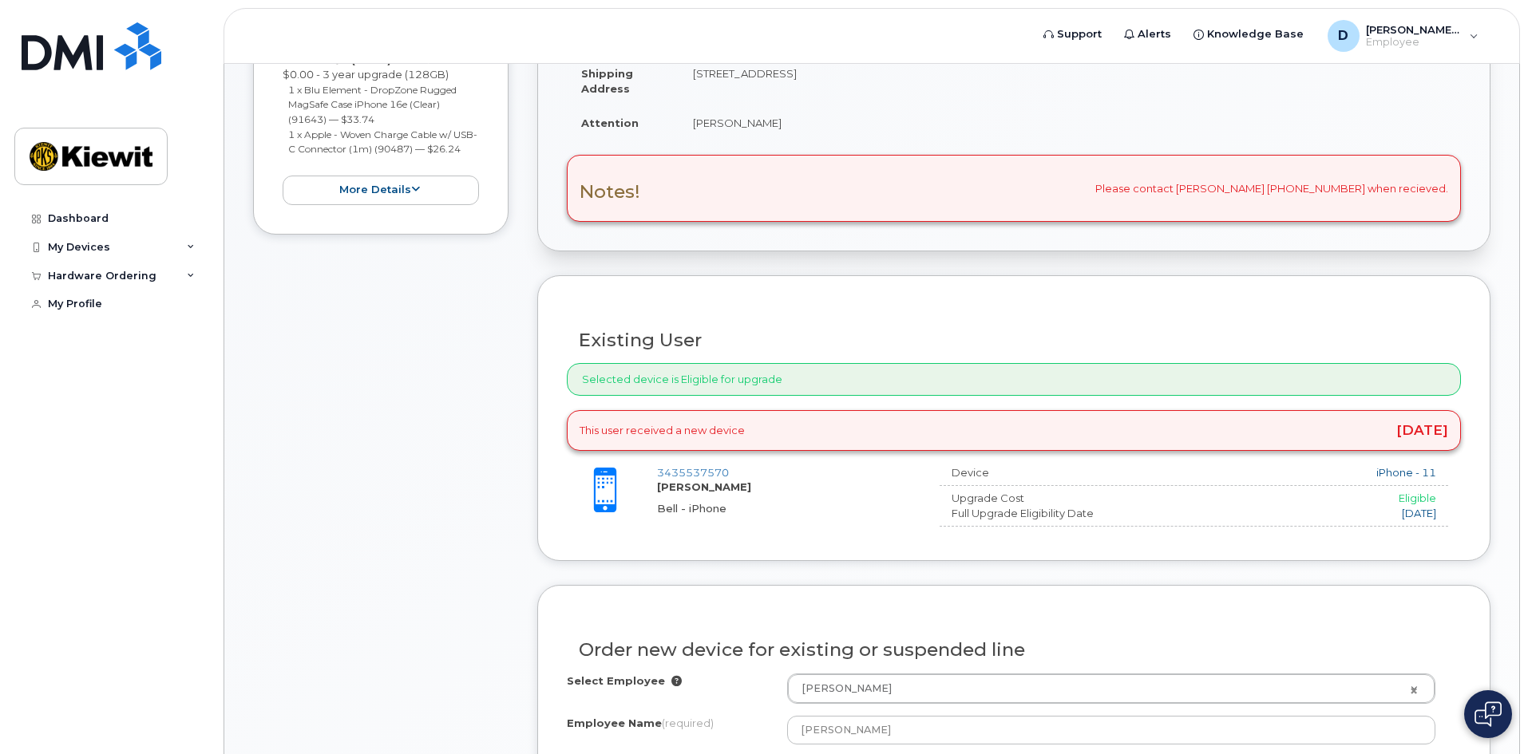
scroll to position [639, 0]
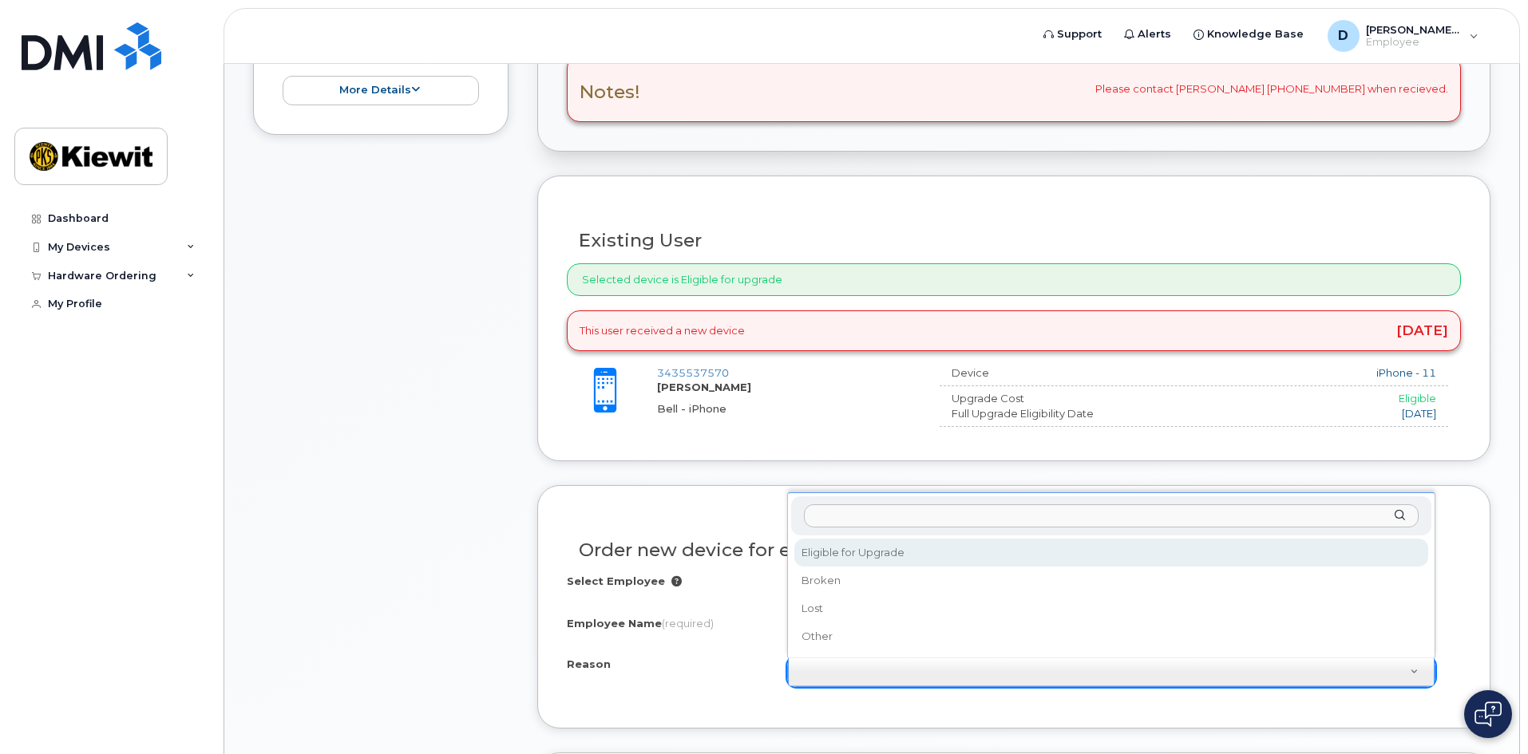
select select "eligible_for_upgrade"
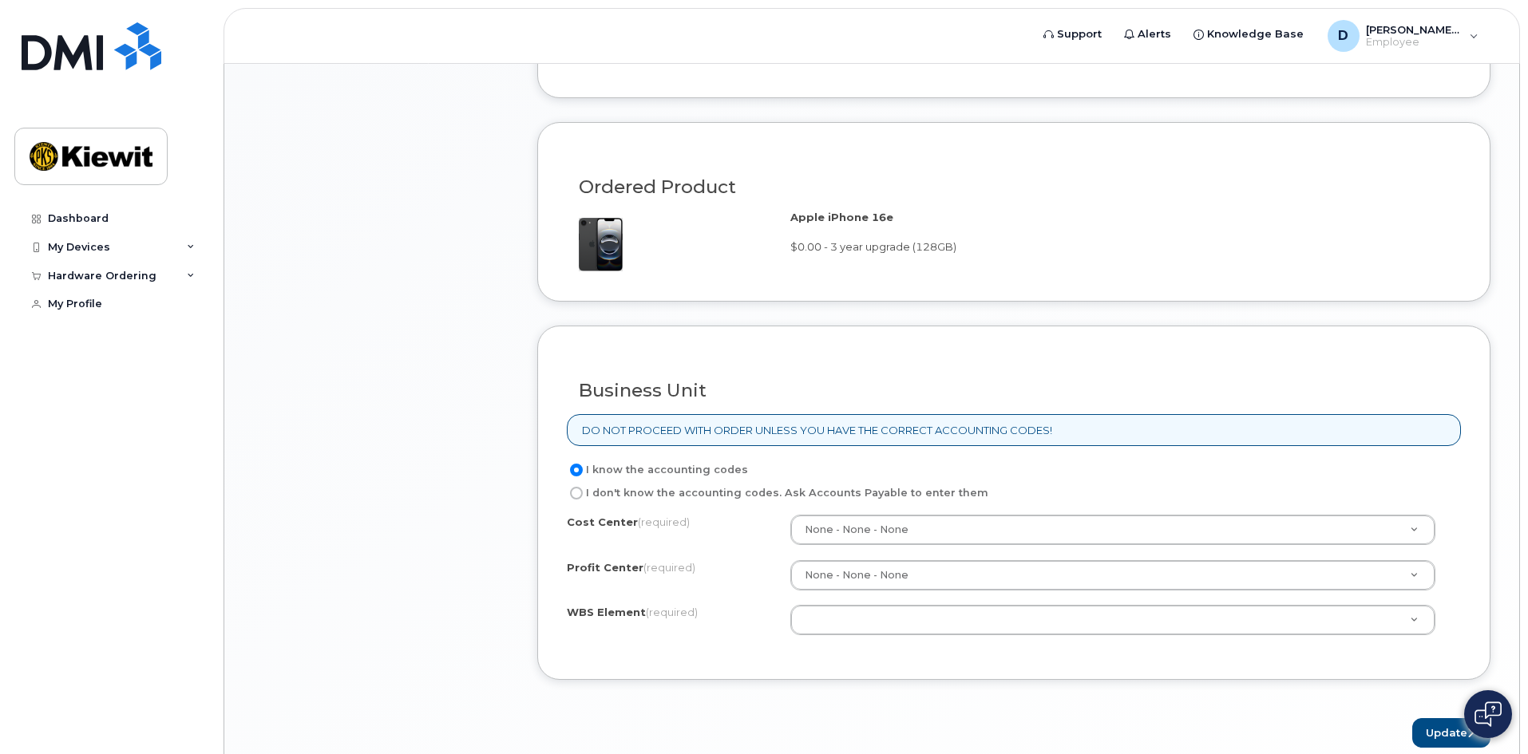
scroll to position [1197, 0]
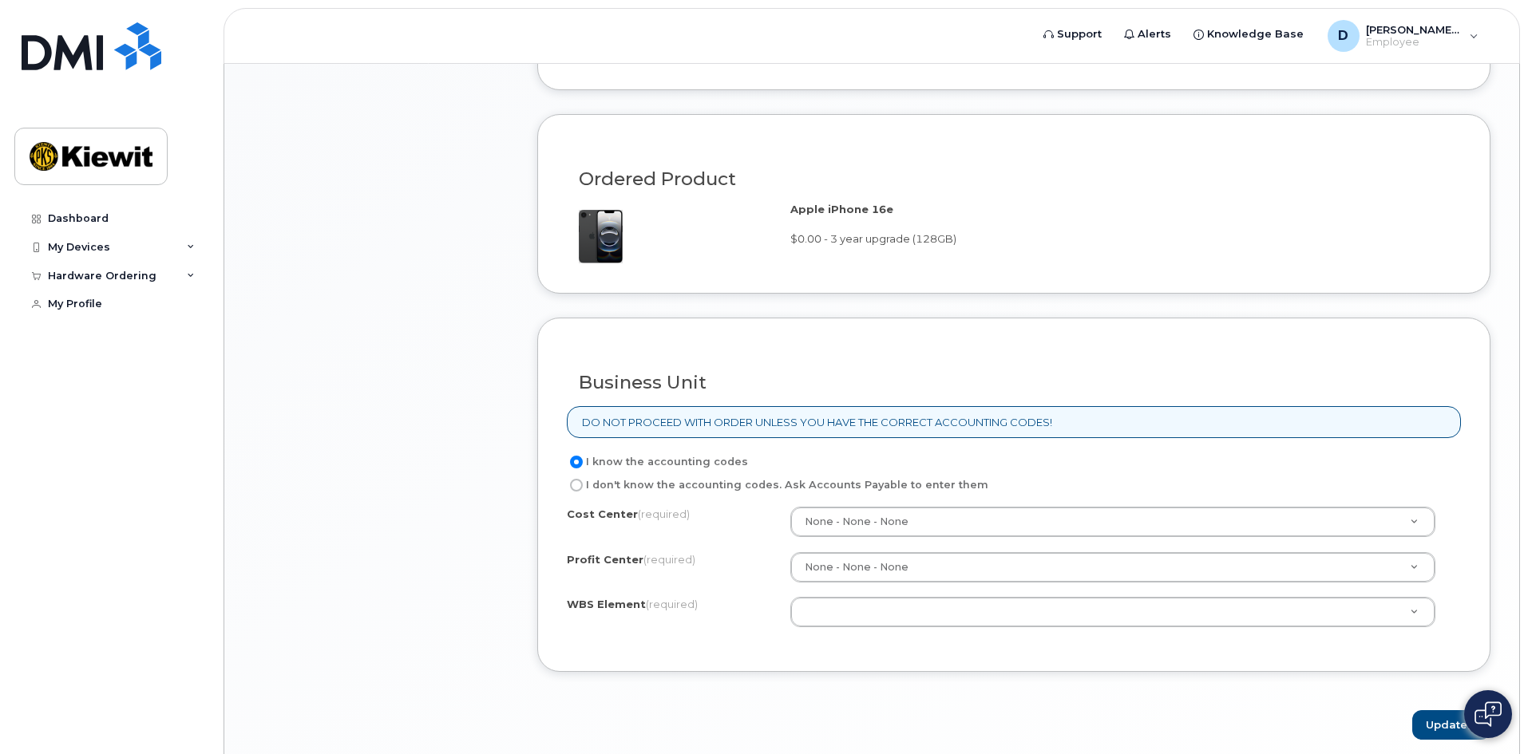
click at [803, 486] on label "I don't know the accounting codes. Ask Accounts Payable to enter them" at bounding box center [777, 485] width 421 height 19
click at [583, 486] on input "I don't know the accounting codes. Ask Accounts Payable to enter them" at bounding box center [576, 485] width 13 height 13
radio input "true"
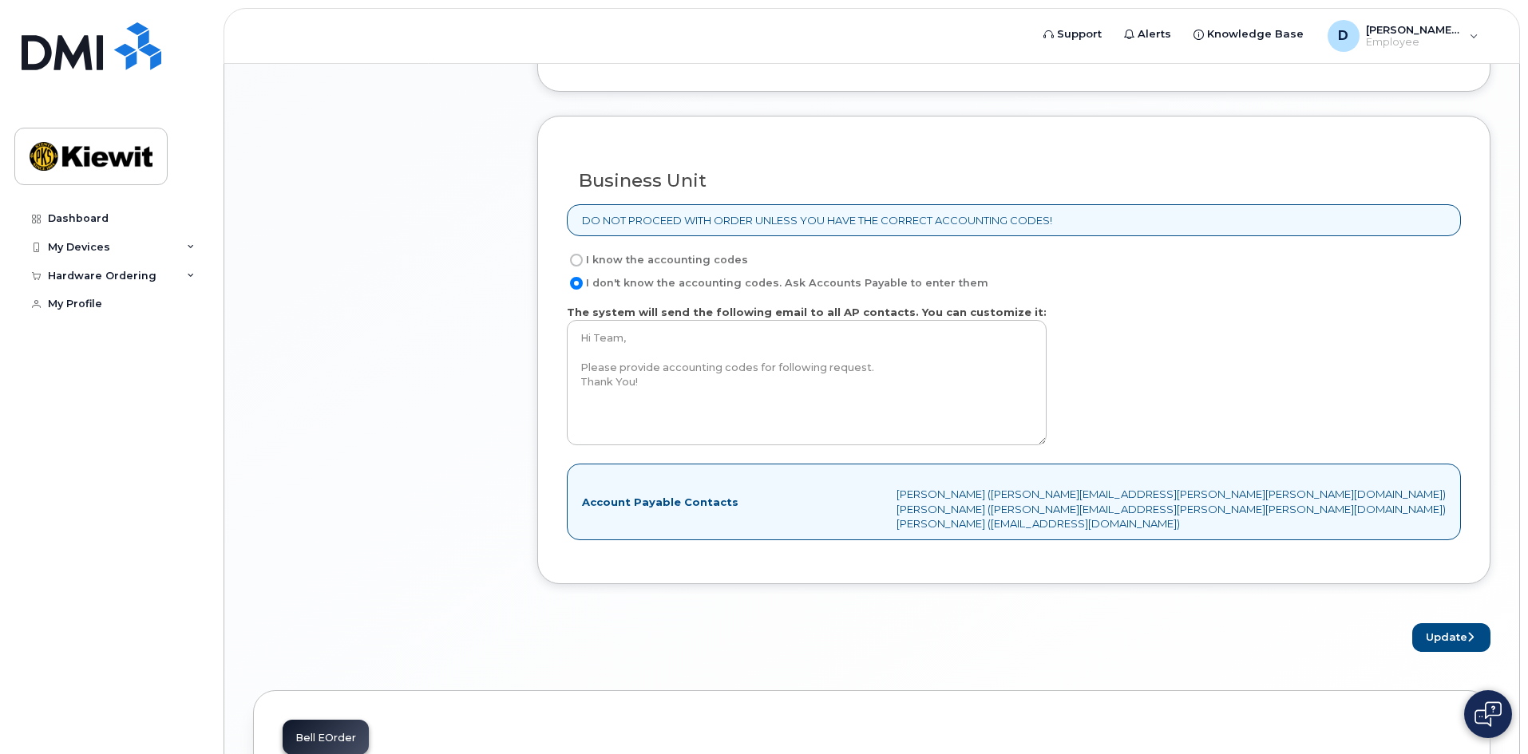
scroll to position [1437, 0]
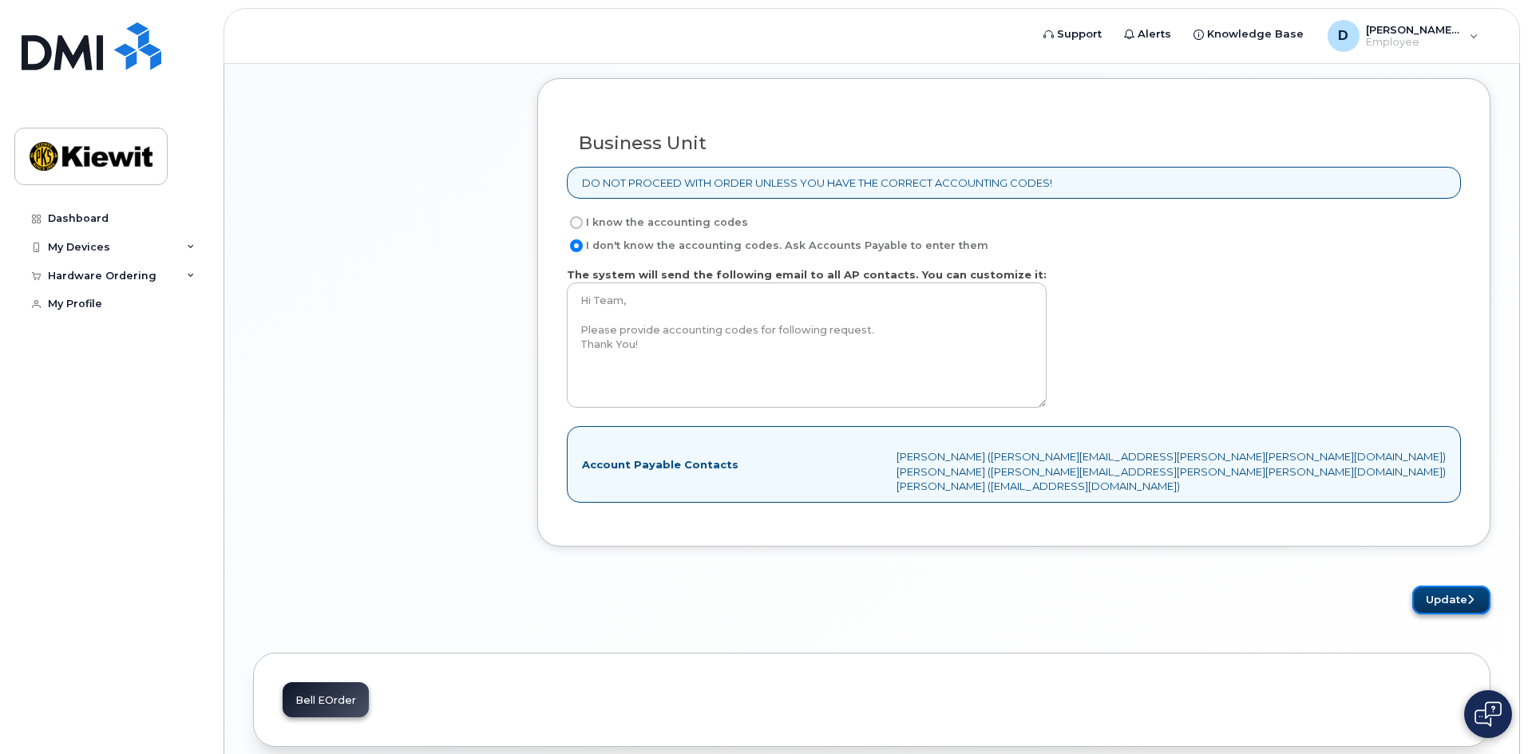
click at [1444, 603] on button "Update" at bounding box center [1451, 601] width 78 height 30
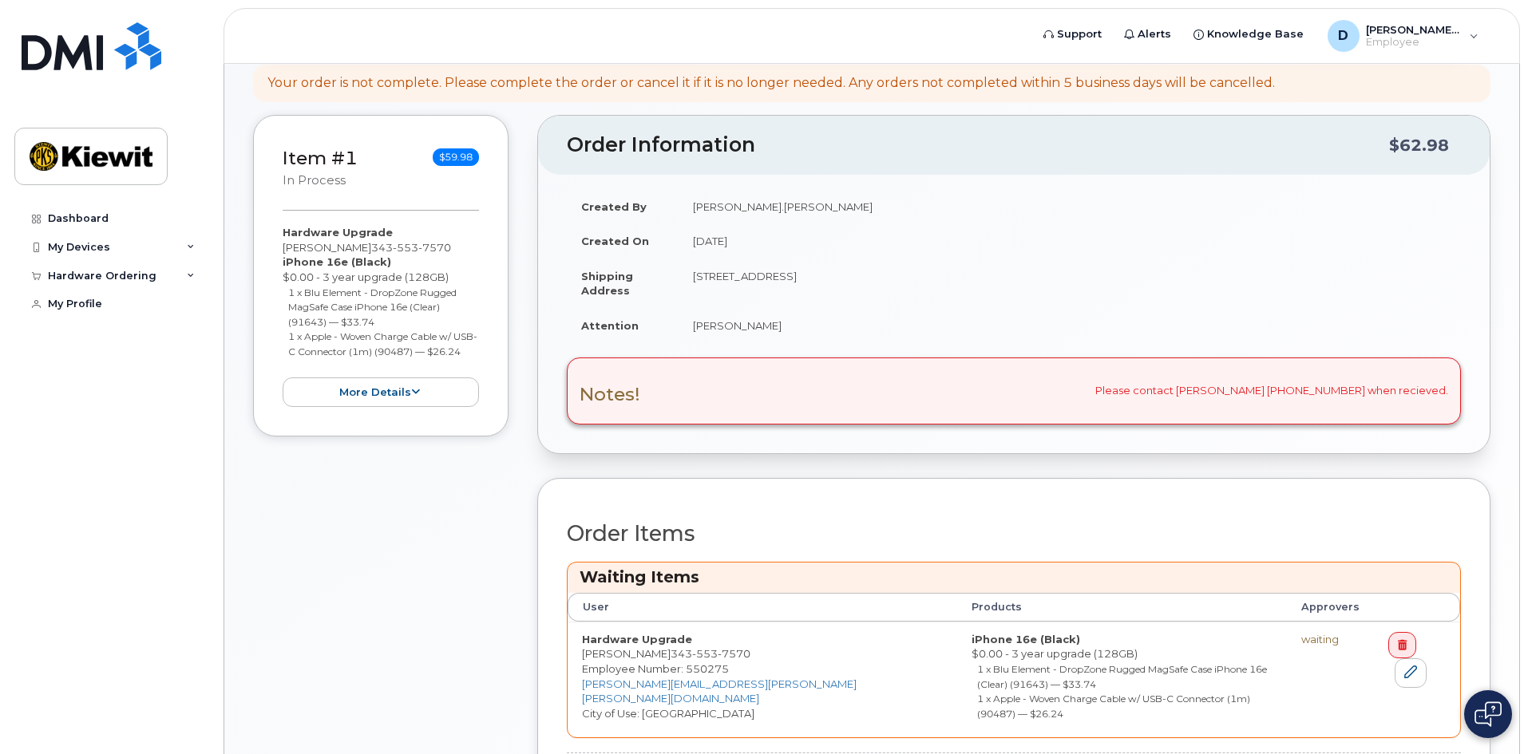
scroll to position [401, 0]
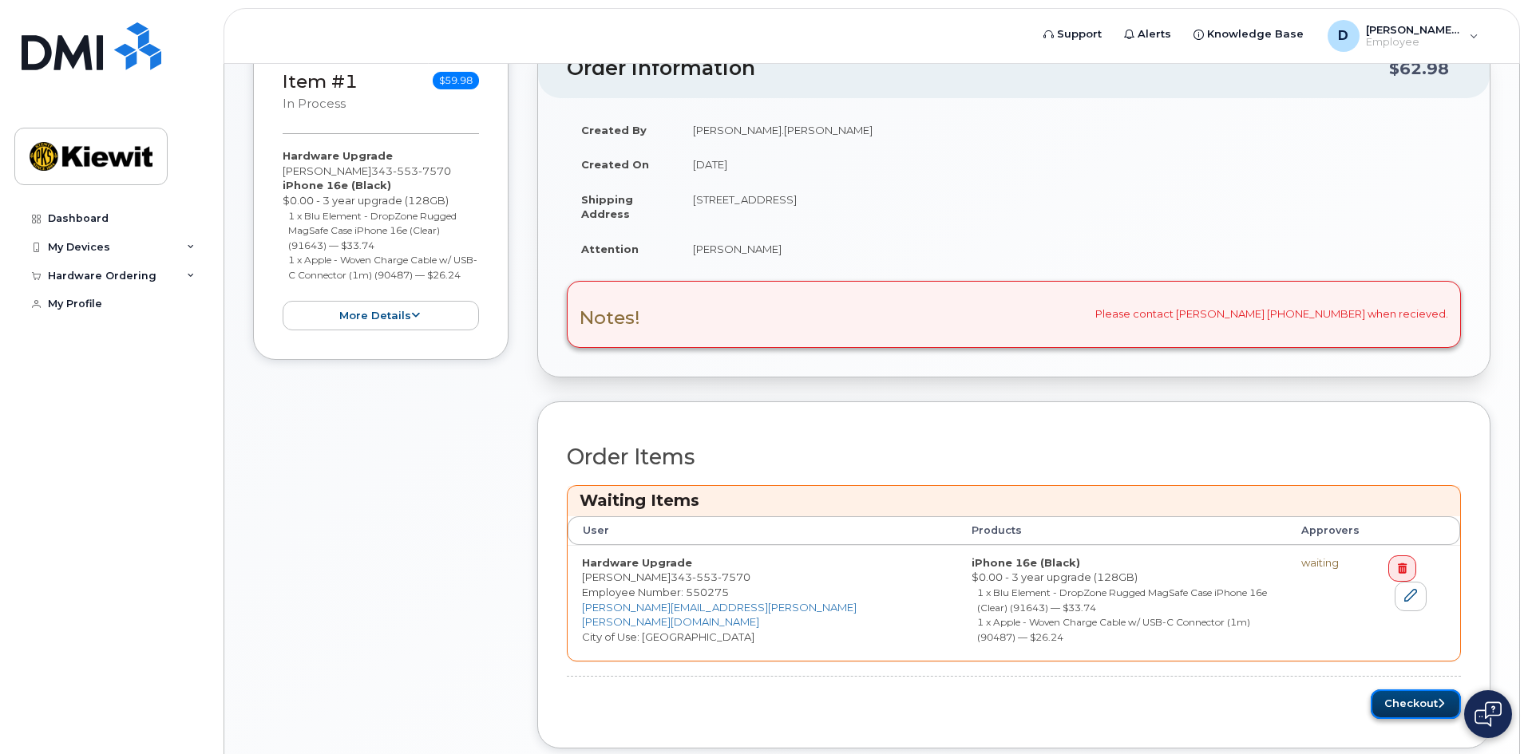
click at [1426, 690] on button "Checkout" at bounding box center [1416, 705] width 90 height 30
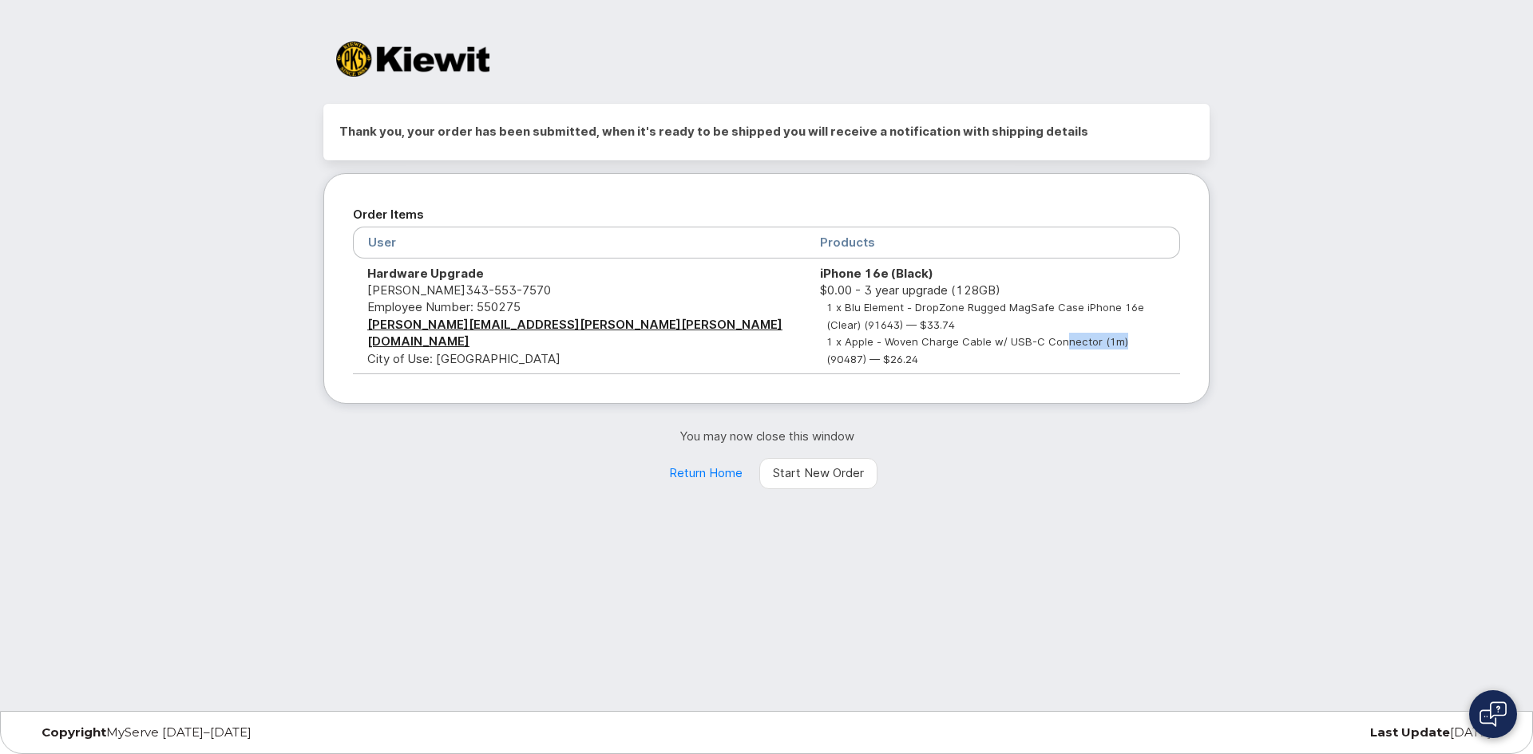
drag, startPoint x: 892, startPoint y: 342, endPoint x: 957, endPoint y: 350, distance: 65.9
click at [919, 344] on td "iPhone 16e (Black) $0.00 - 3 year upgrade (128GB) 1 x Blu Element - DropZone Ru…" at bounding box center [992, 317] width 374 height 117
click at [1037, 361] on div "Order Items User Products Hardware Upgrade [PERSON_NAME] [PHONE_NUMBER] Employe…" at bounding box center [766, 288] width 886 height 231
